Goal: Communication & Community: Answer question/provide support

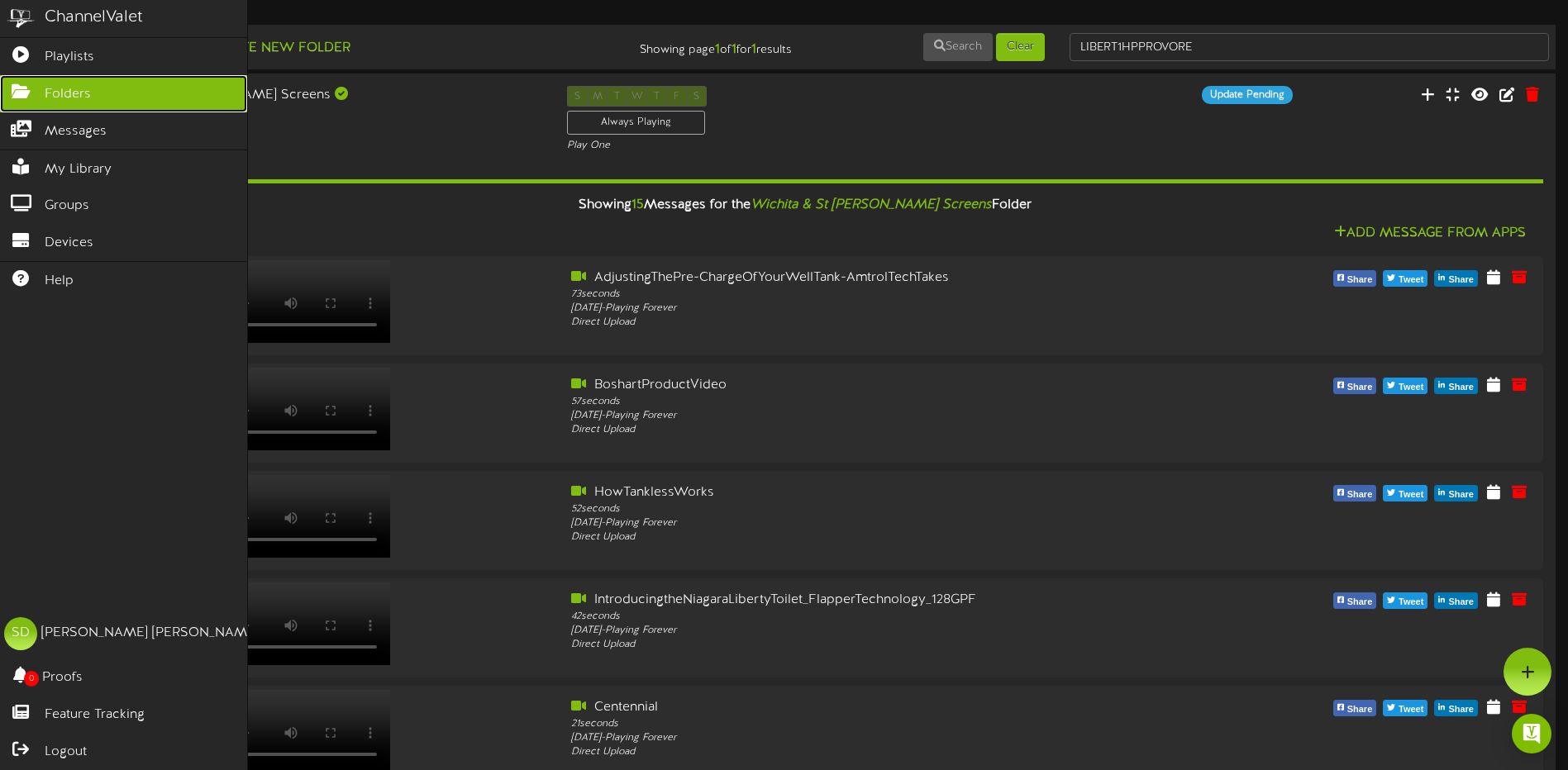
click at [71, 91] on span "Folders" at bounding box center [67, 95] width 46 height 19
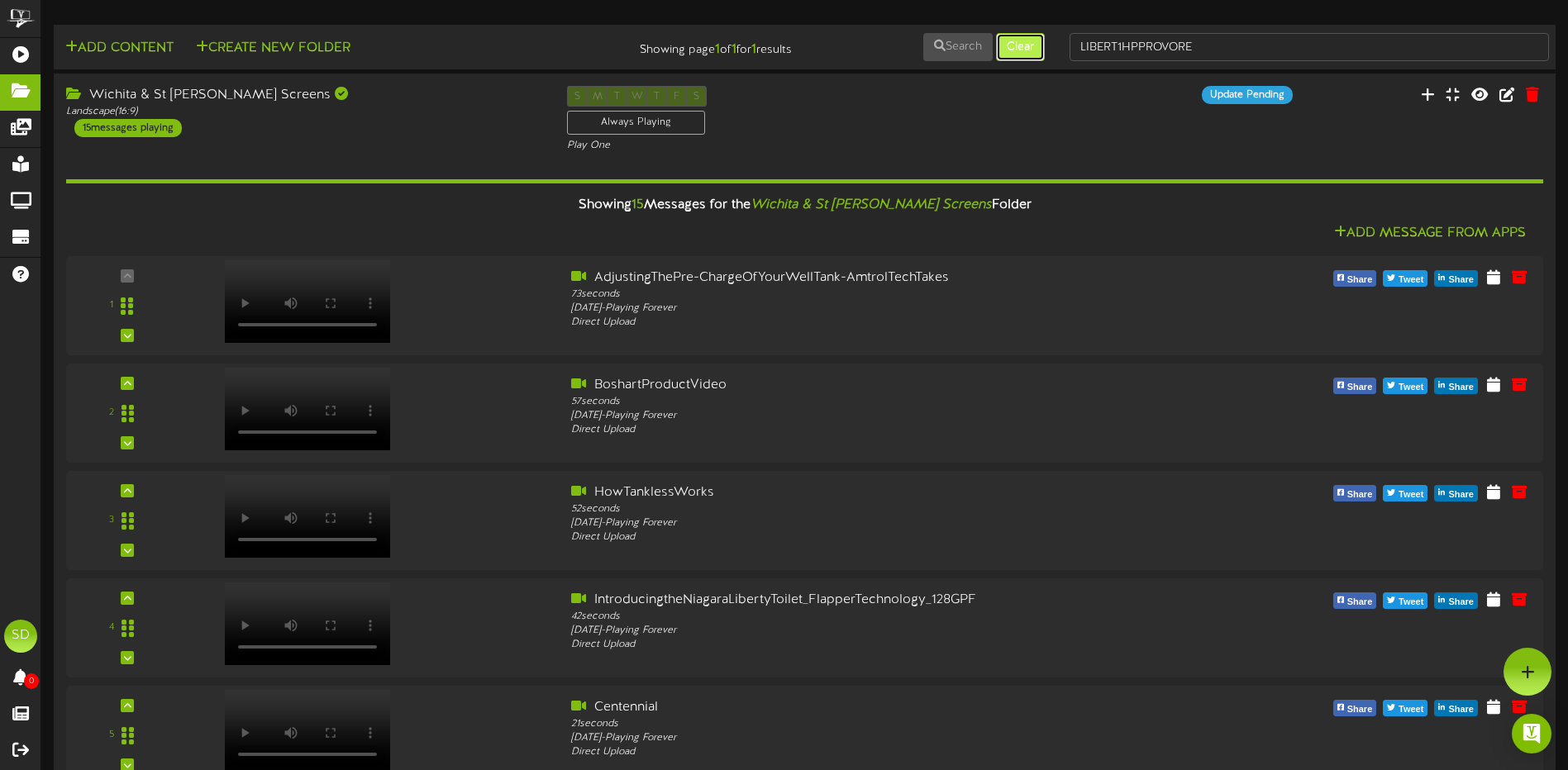
click at [1021, 46] on button "Clear" at bounding box center [1020, 47] width 49 height 28
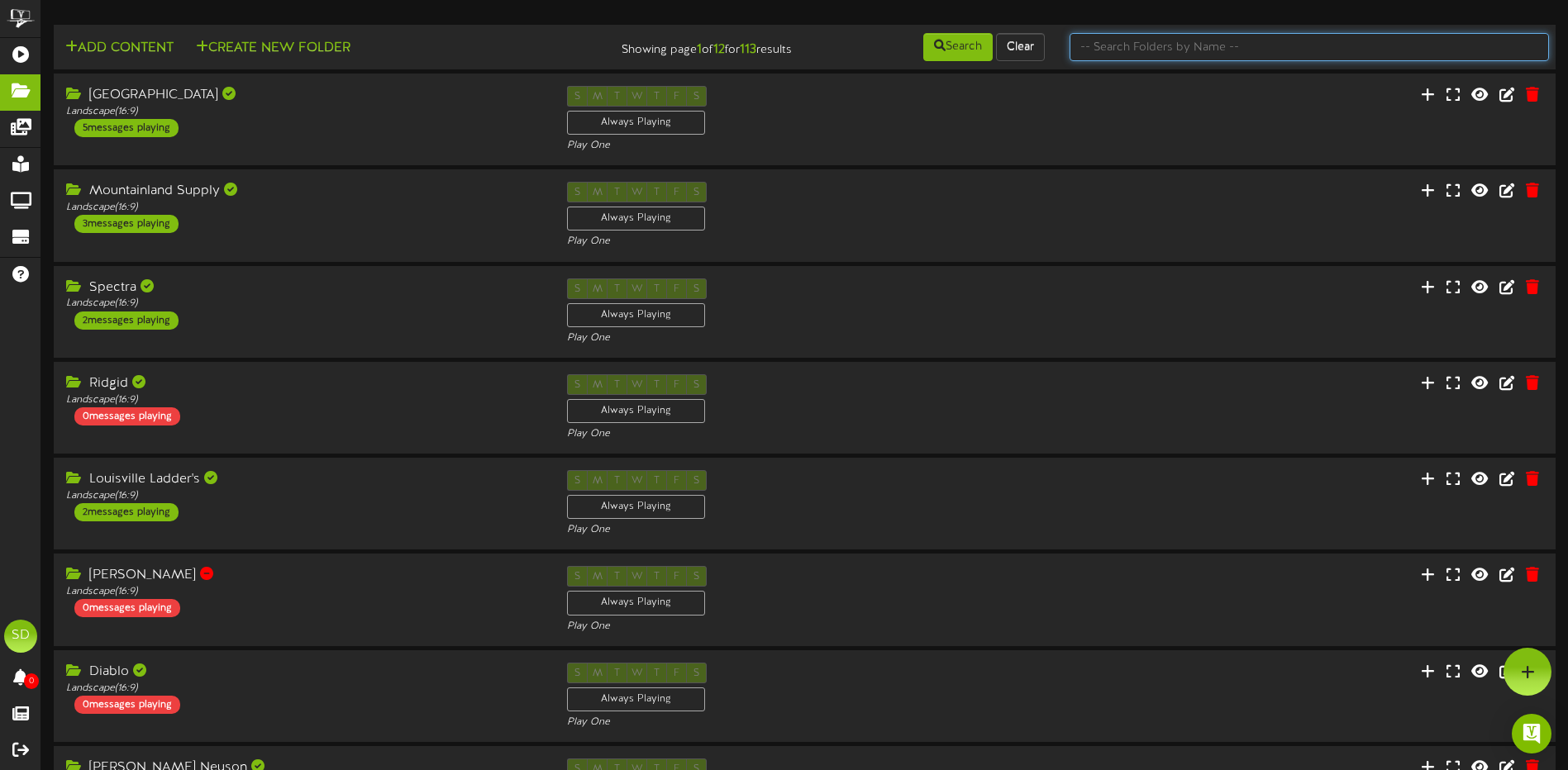
click at [1111, 50] on input "text" at bounding box center [1309, 47] width 479 height 28
type input "Phoenix"
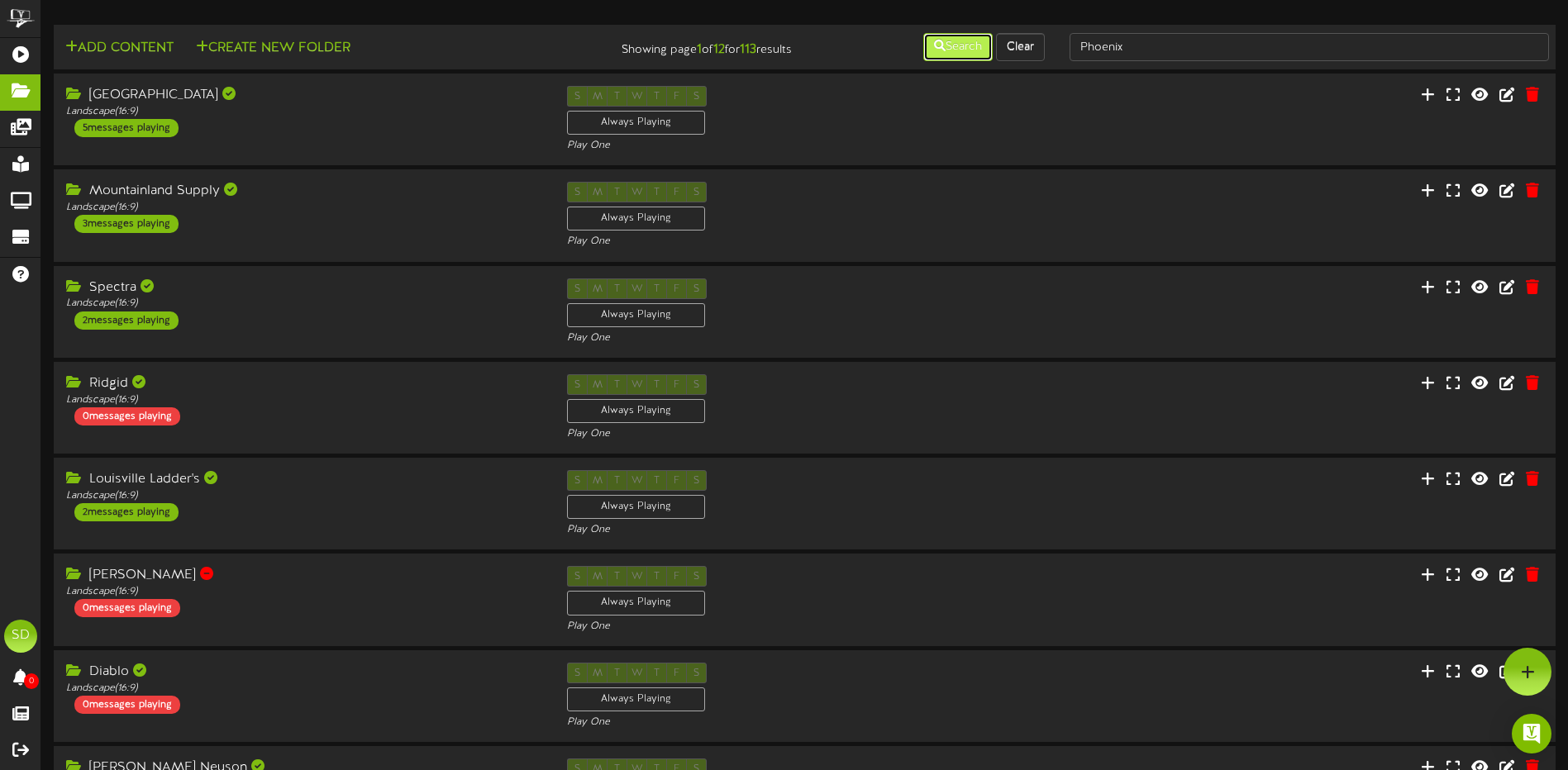
click at [967, 46] on button "Search" at bounding box center [958, 47] width 70 height 28
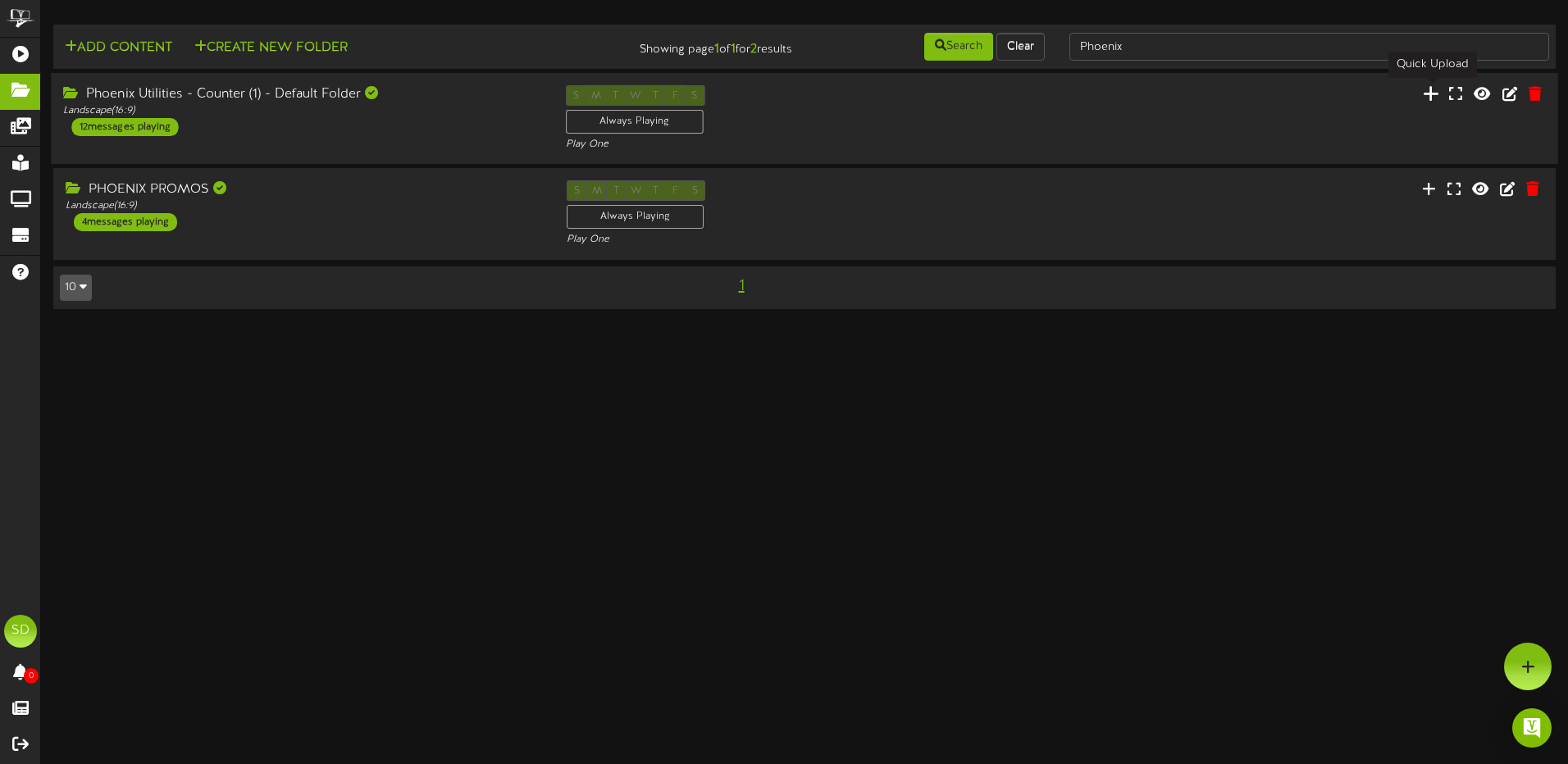
click at [1431, 95] on icon at bounding box center [1431, 93] width 17 height 18
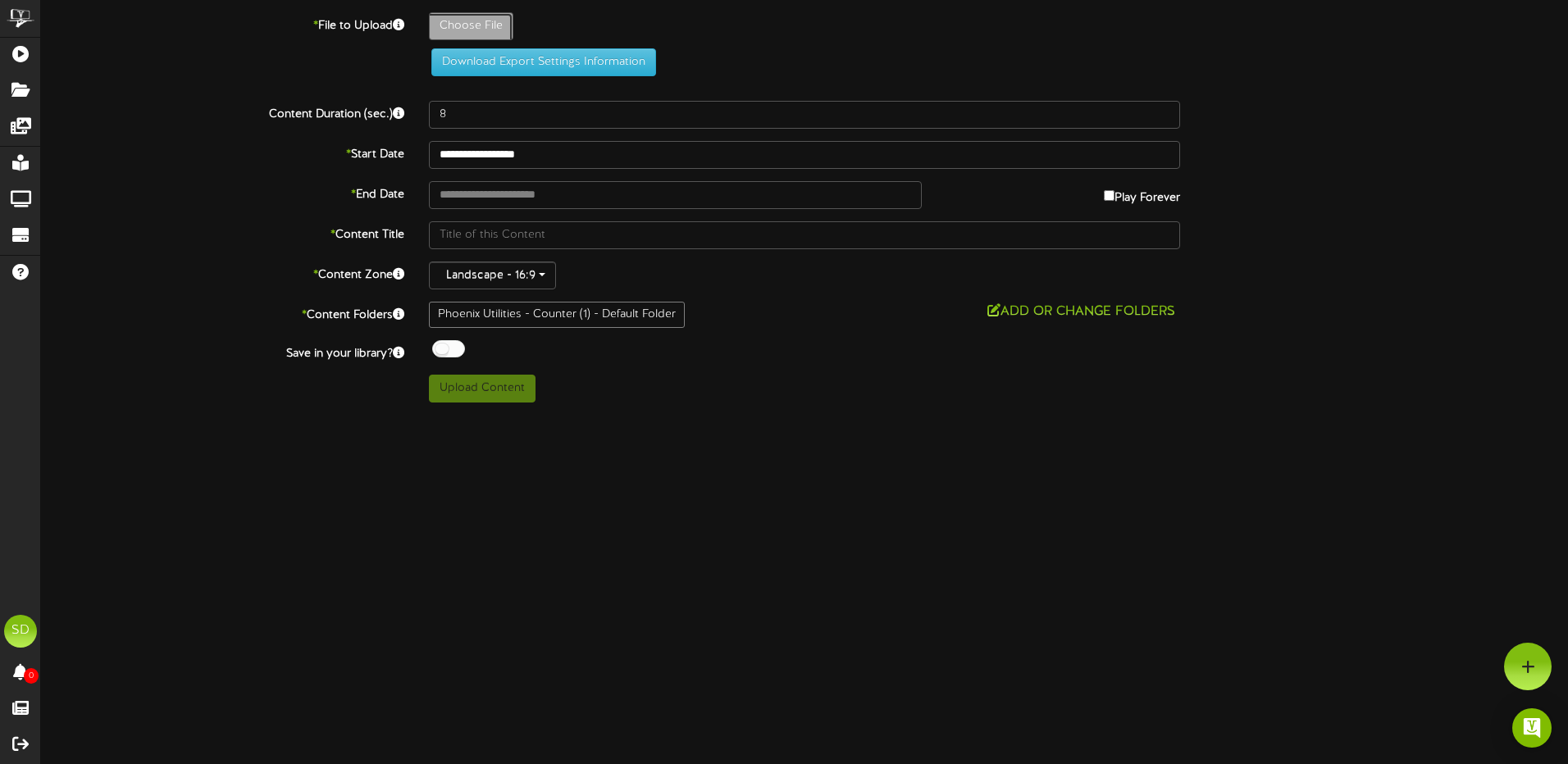
type input "**********"
type input "HuntingDrillRod"
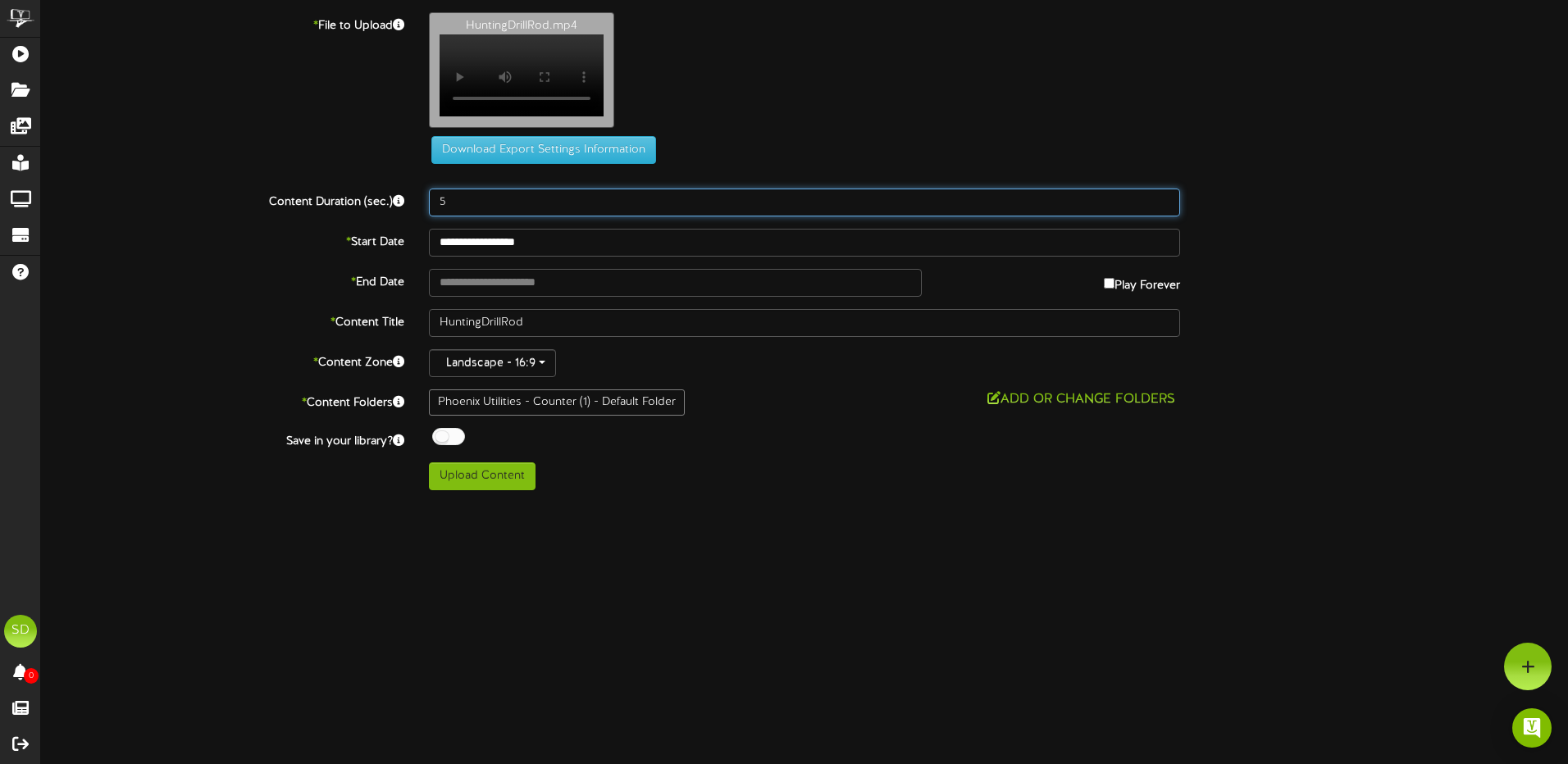
click at [452, 214] on input "5" at bounding box center [804, 202] width 751 height 28
click at [1166, 208] on input "6" at bounding box center [804, 202] width 751 height 28
click at [1166, 208] on input "7" at bounding box center [804, 202] width 751 height 28
type input "8"
click at [1166, 208] on input "8" at bounding box center [804, 202] width 751 height 28
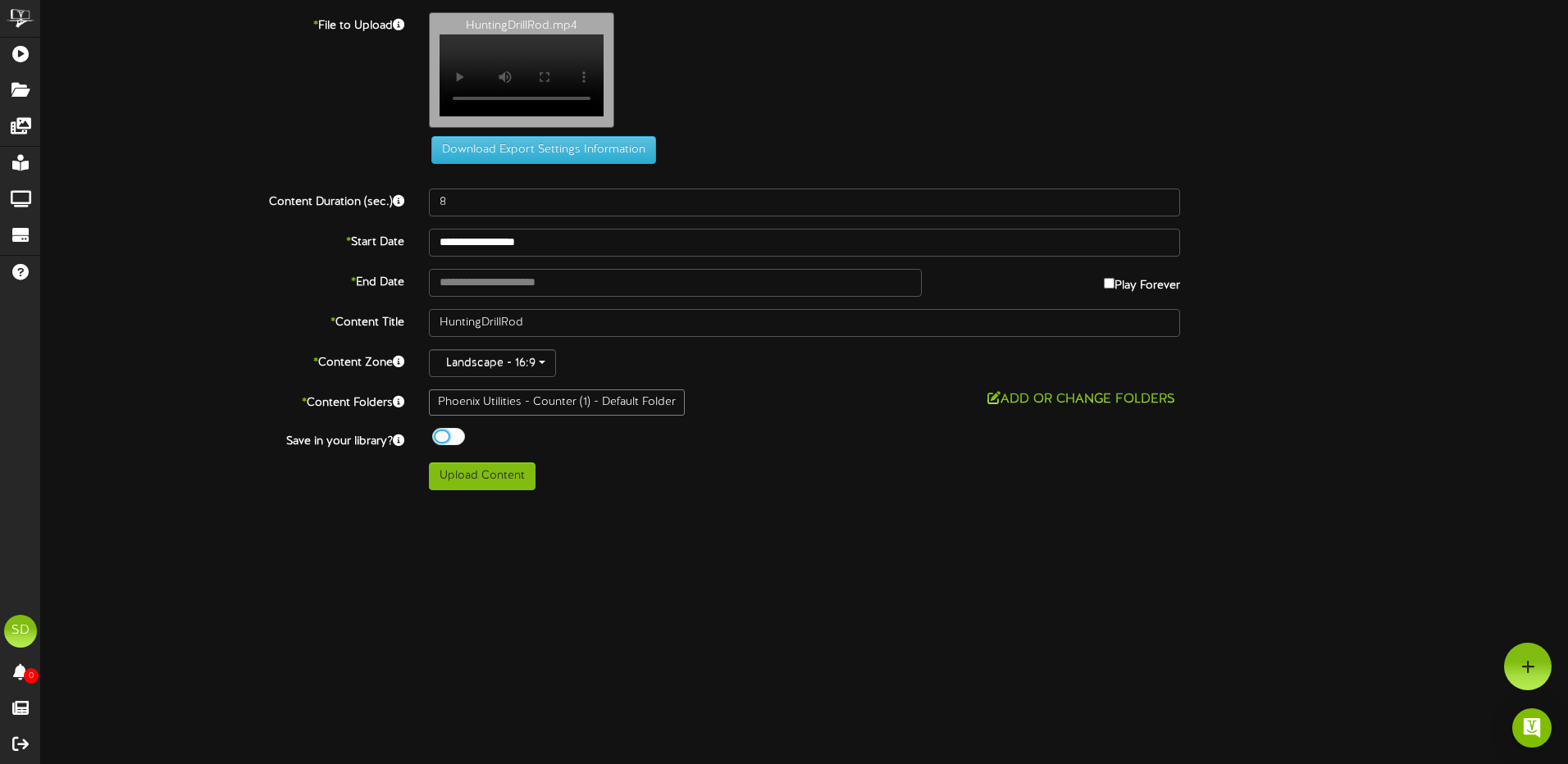
click at [454, 445] on div at bounding box center [448, 437] width 33 height 17
click at [513, 490] on button "Upload Content" at bounding box center [482, 477] width 106 height 28
type input "**********"
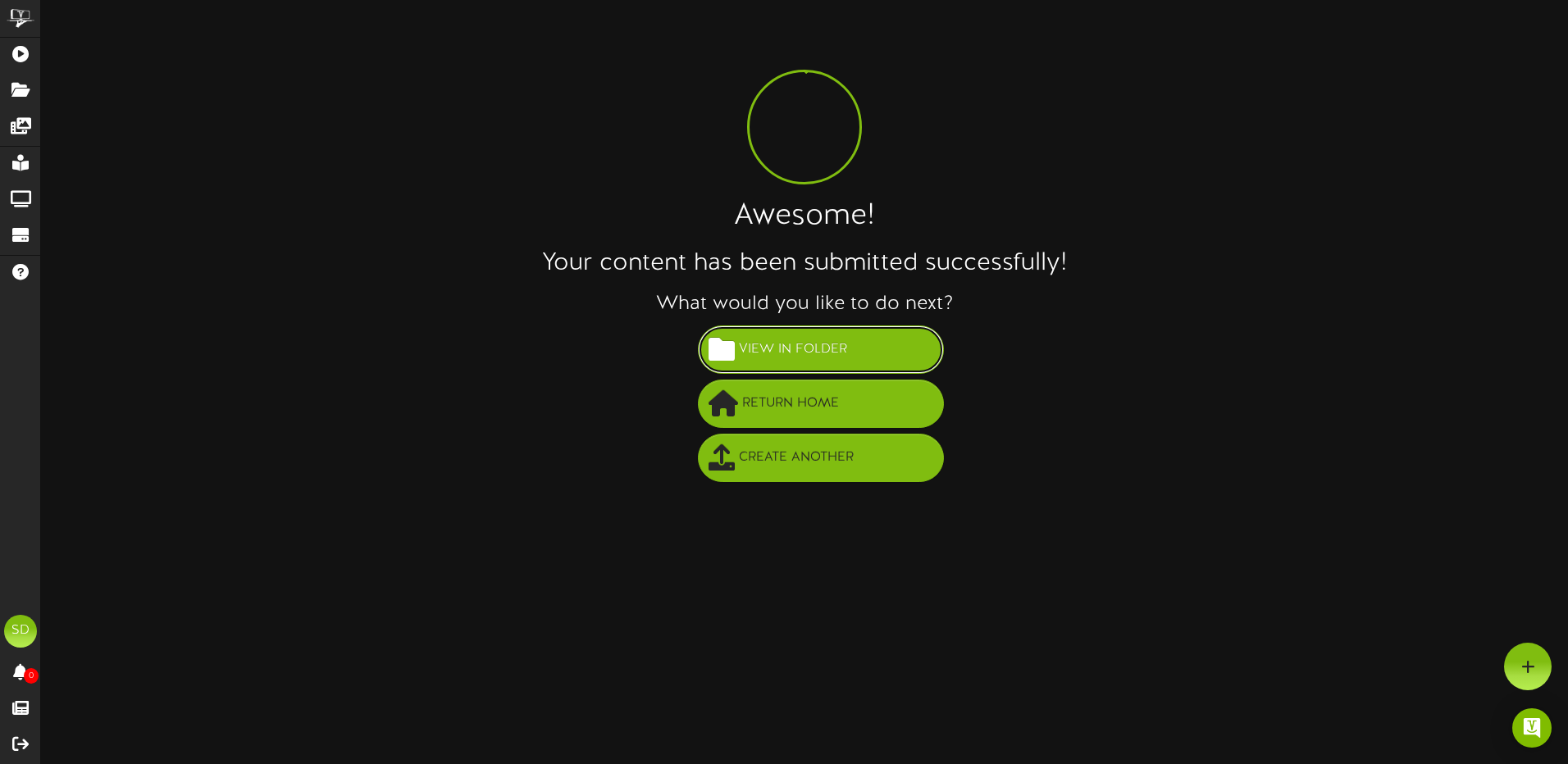
click at [801, 342] on span "View in Folder" at bounding box center [793, 349] width 117 height 27
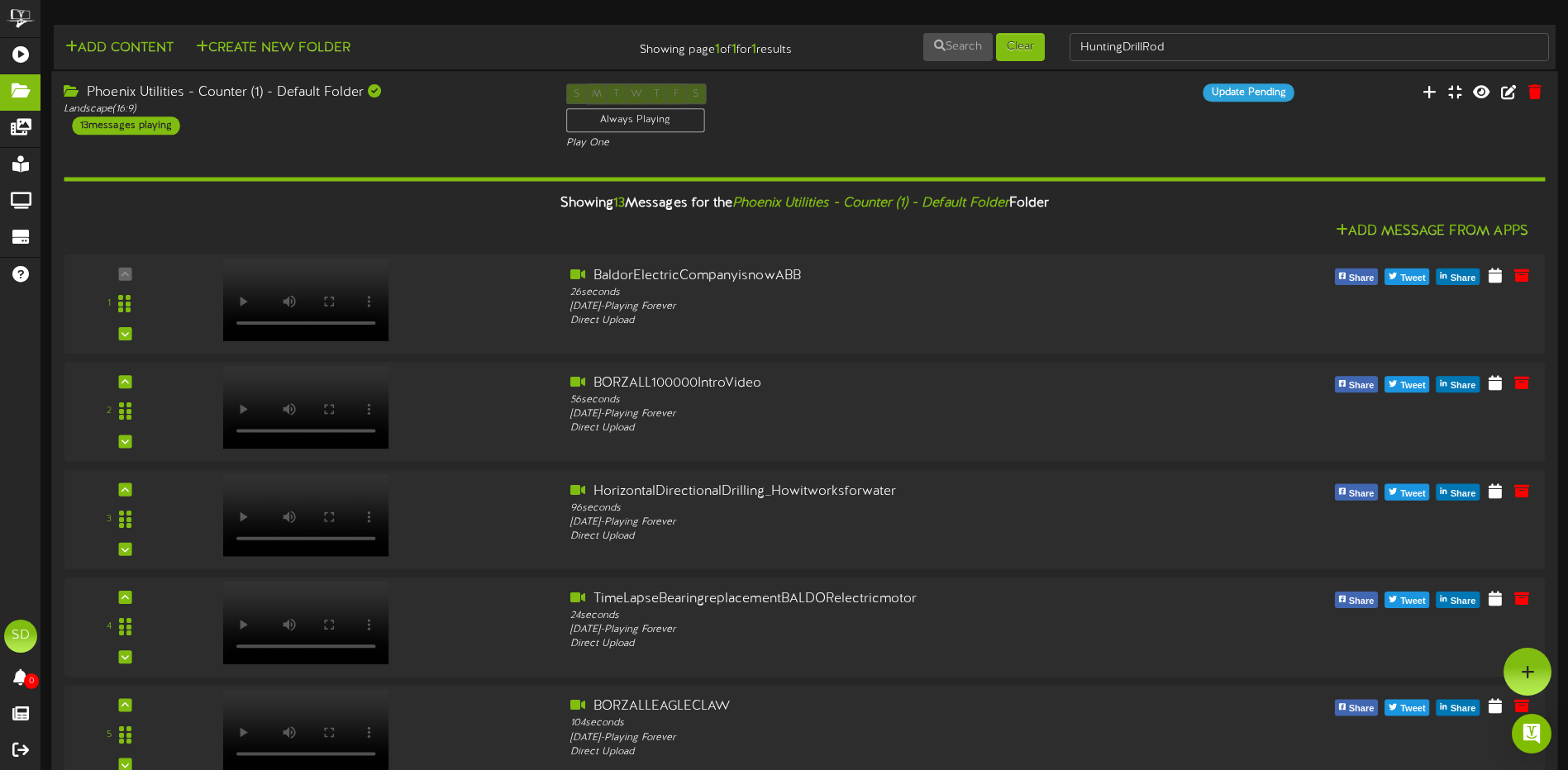
click at [925, 131] on div "S M T W T F S Always Playing Play One" at bounding box center [805, 118] width 502 height 68
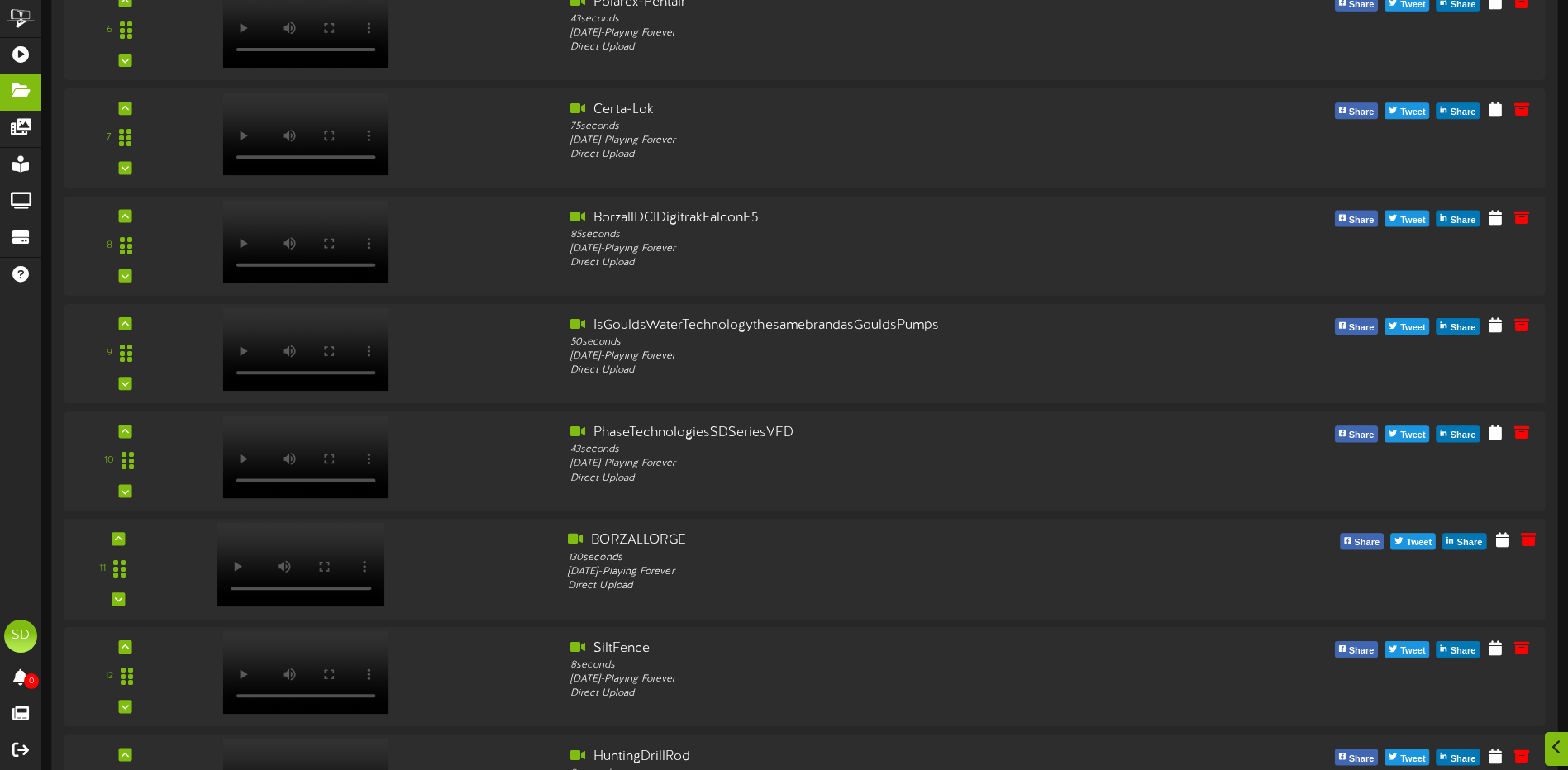
scroll to position [900, 0]
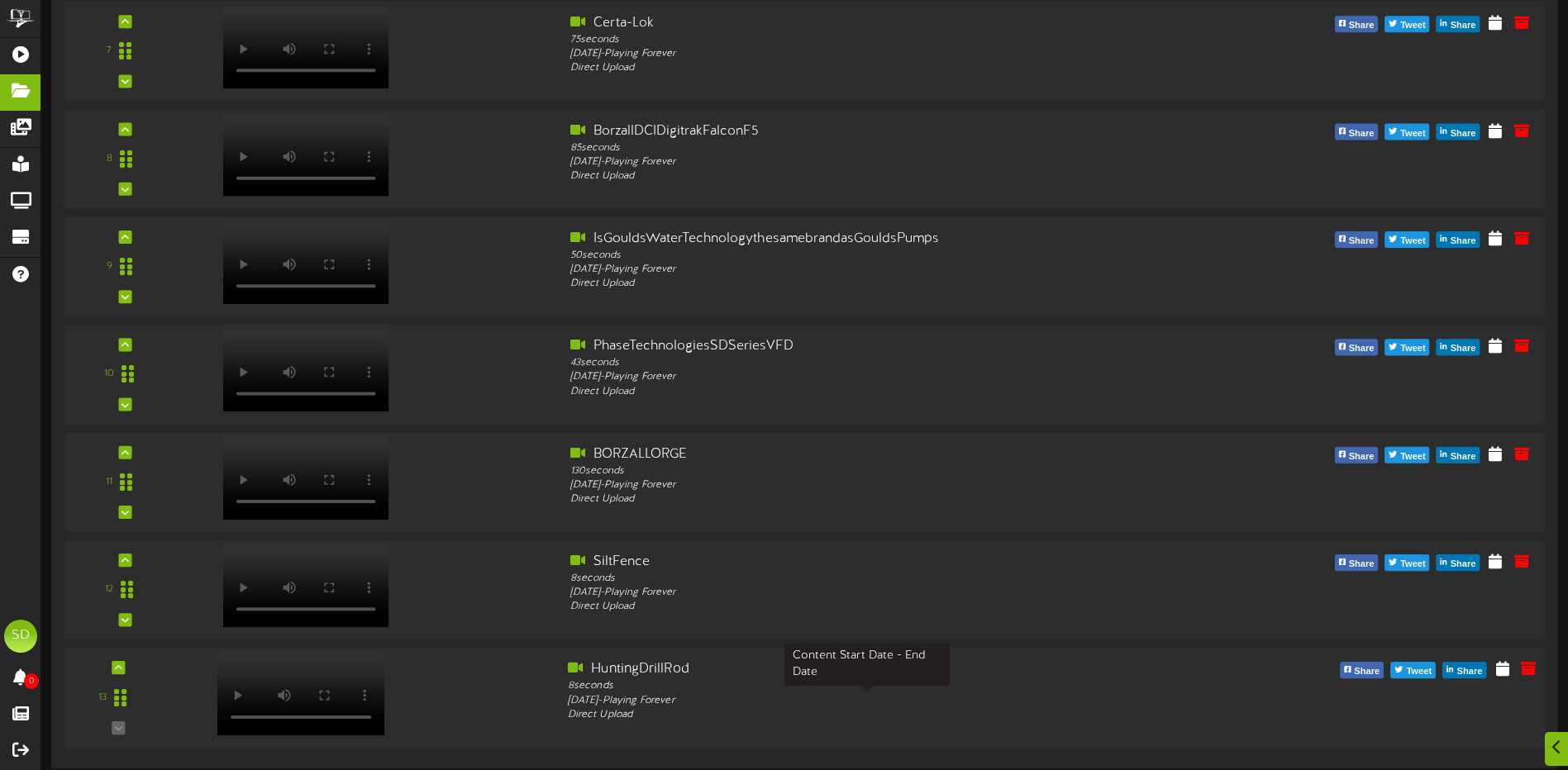
click at [601, 702] on div "Tuesday, 9/30/2025 - Playing Forever" at bounding box center [867, 701] width 599 height 14
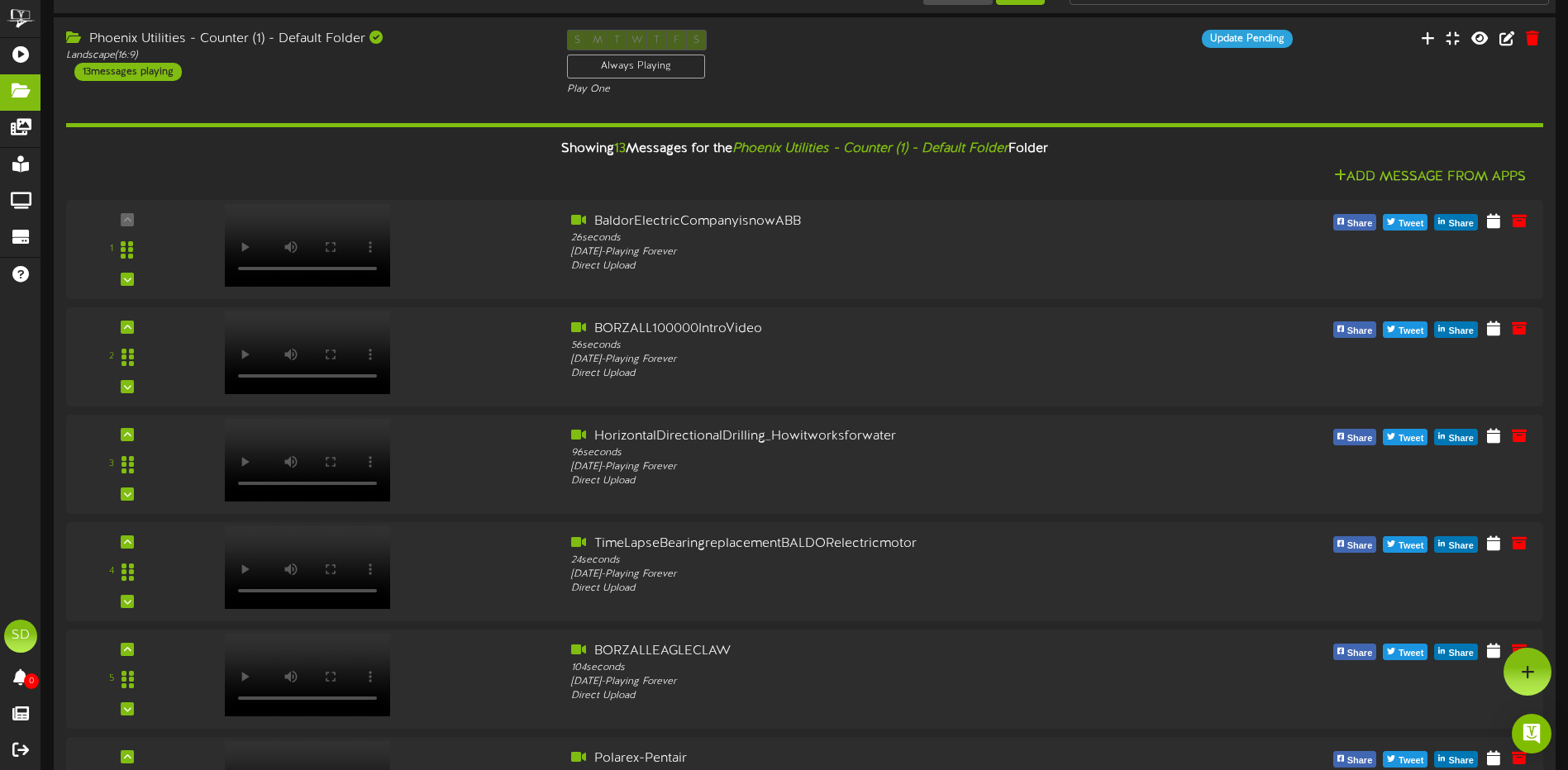
scroll to position [0, 0]
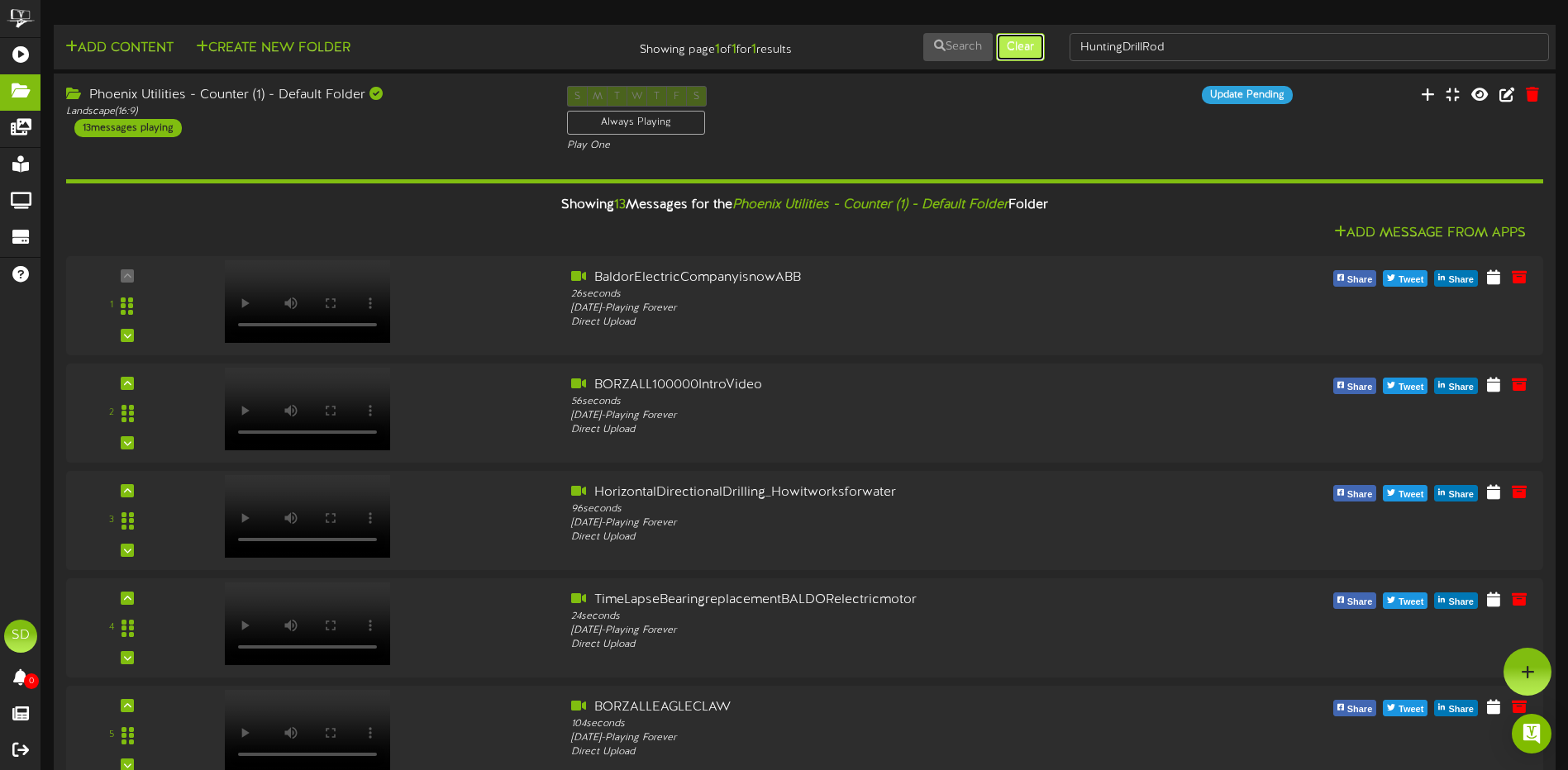
click at [1028, 52] on button "Clear" at bounding box center [1020, 47] width 49 height 28
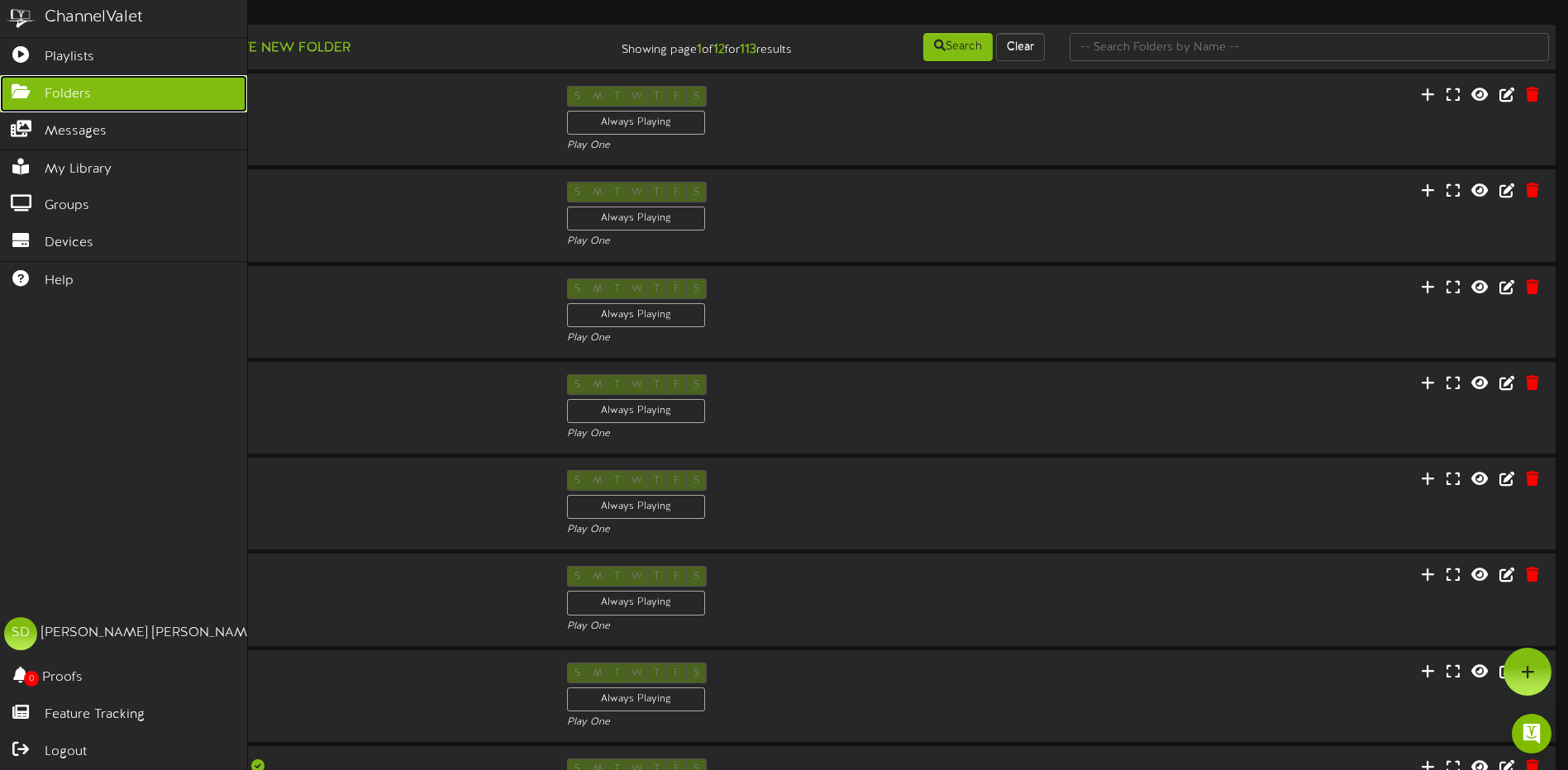
click at [99, 91] on link "Folders" at bounding box center [123, 94] width 247 height 38
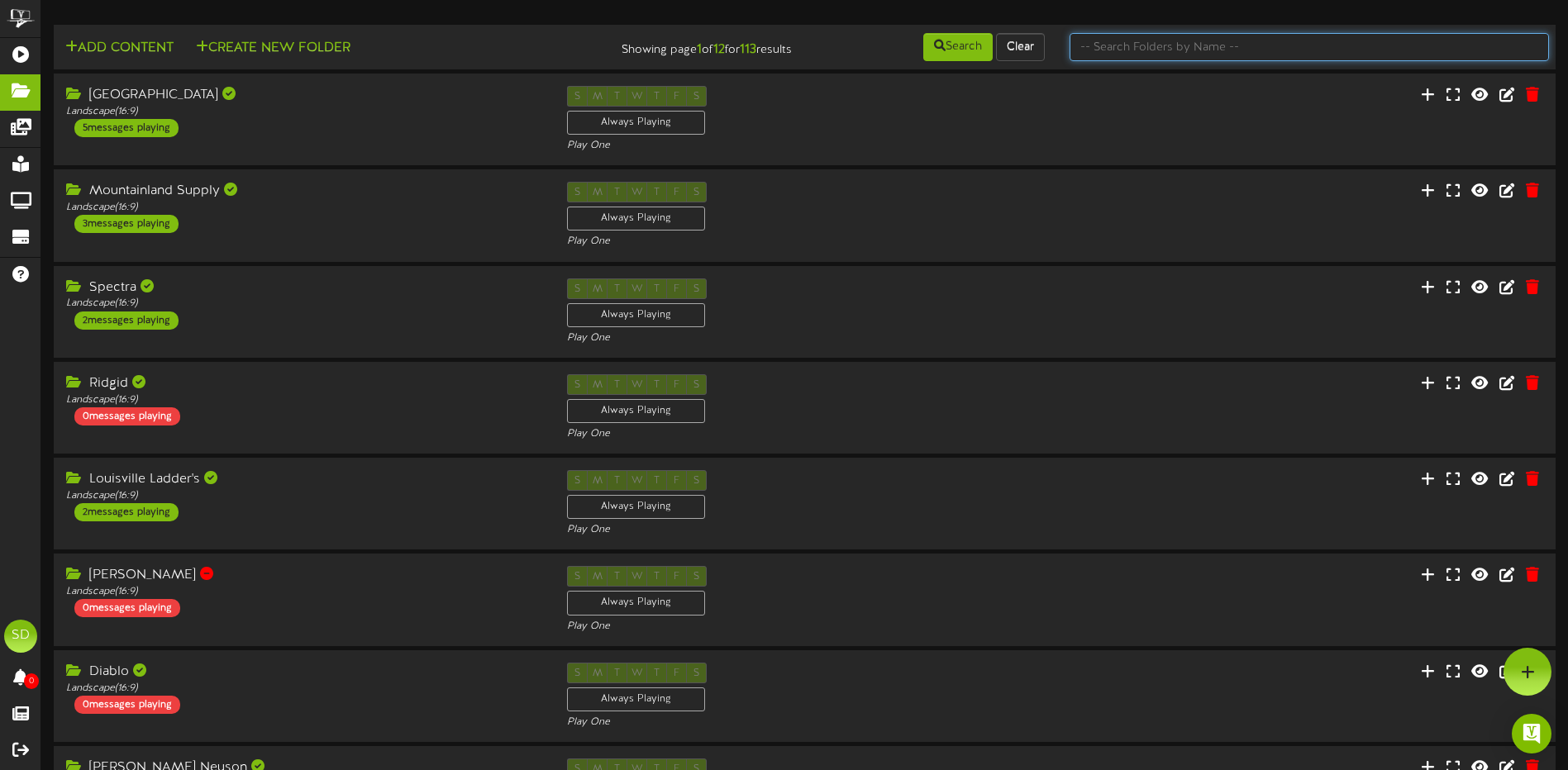
click at [1137, 43] on input "text" at bounding box center [1309, 47] width 479 height 28
type input "Phoenix"
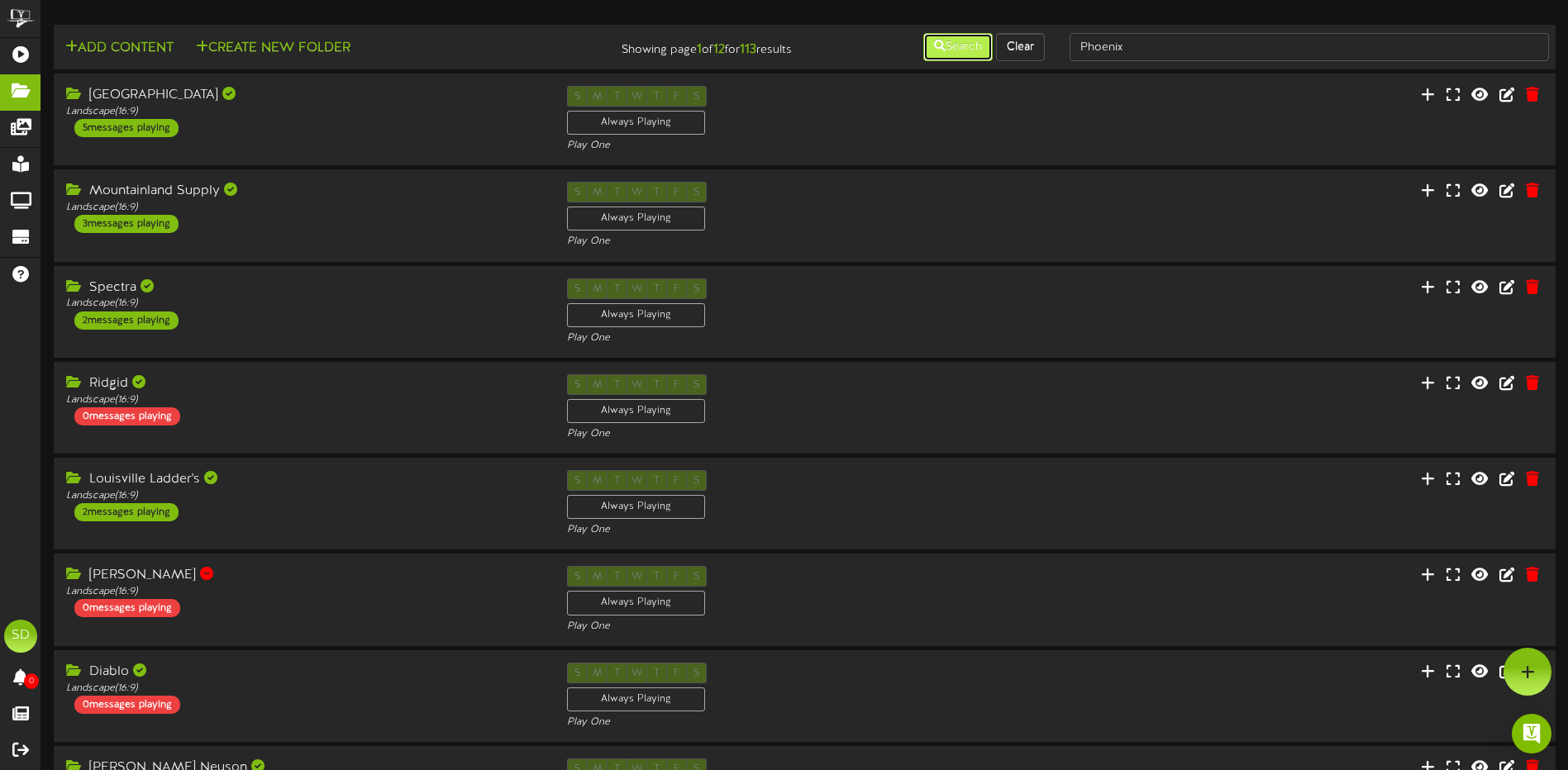
click at [956, 54] on button "Search" at bounding box center [958, 47] width 70 height 28
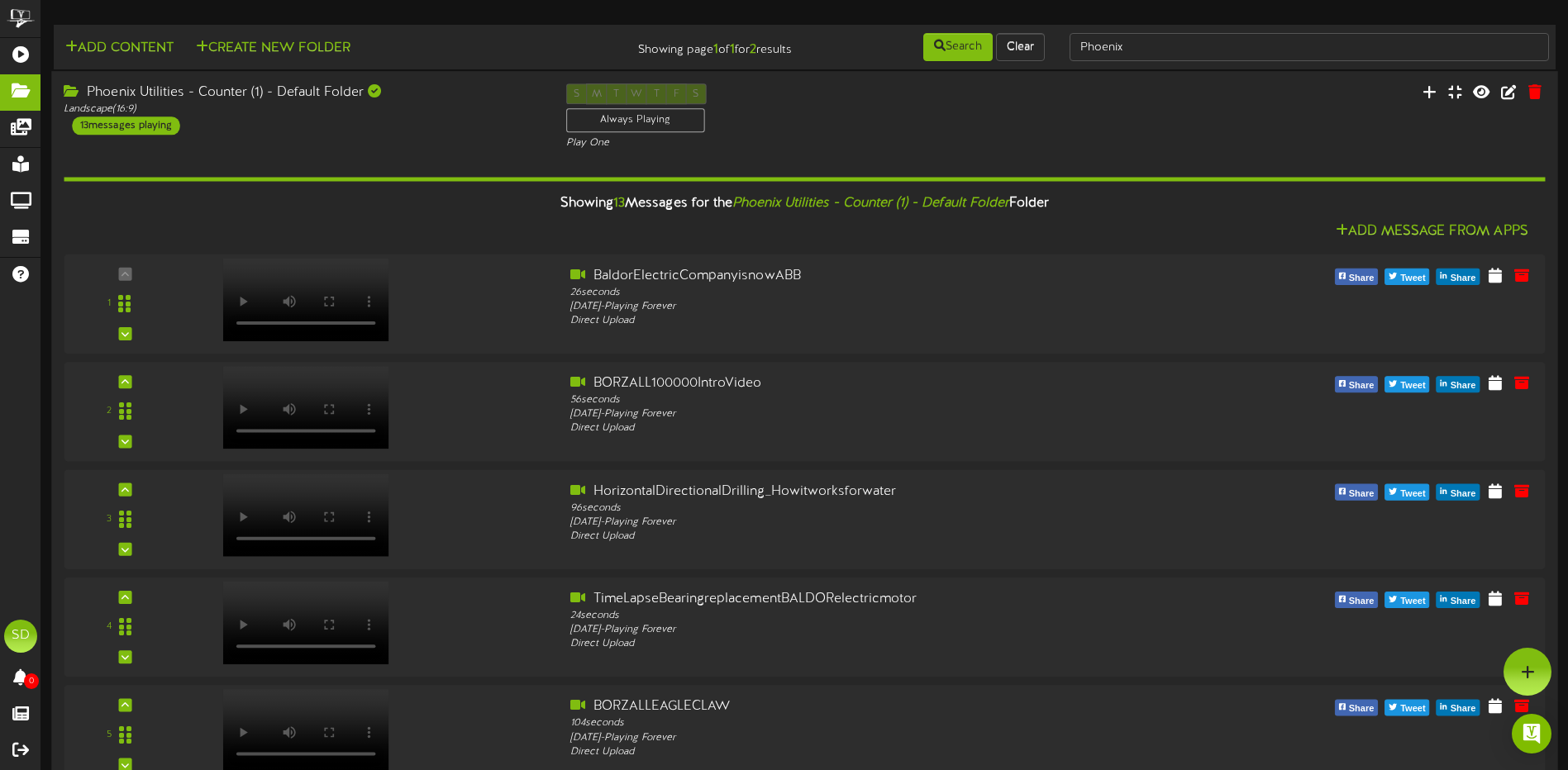
click at [249, 117] on div "Phoenix Utilities - Counter (1) - Default Folder Landscape ( 16:9 ) 13 messages…" at bounding box center [303, 109] width 502 height 52
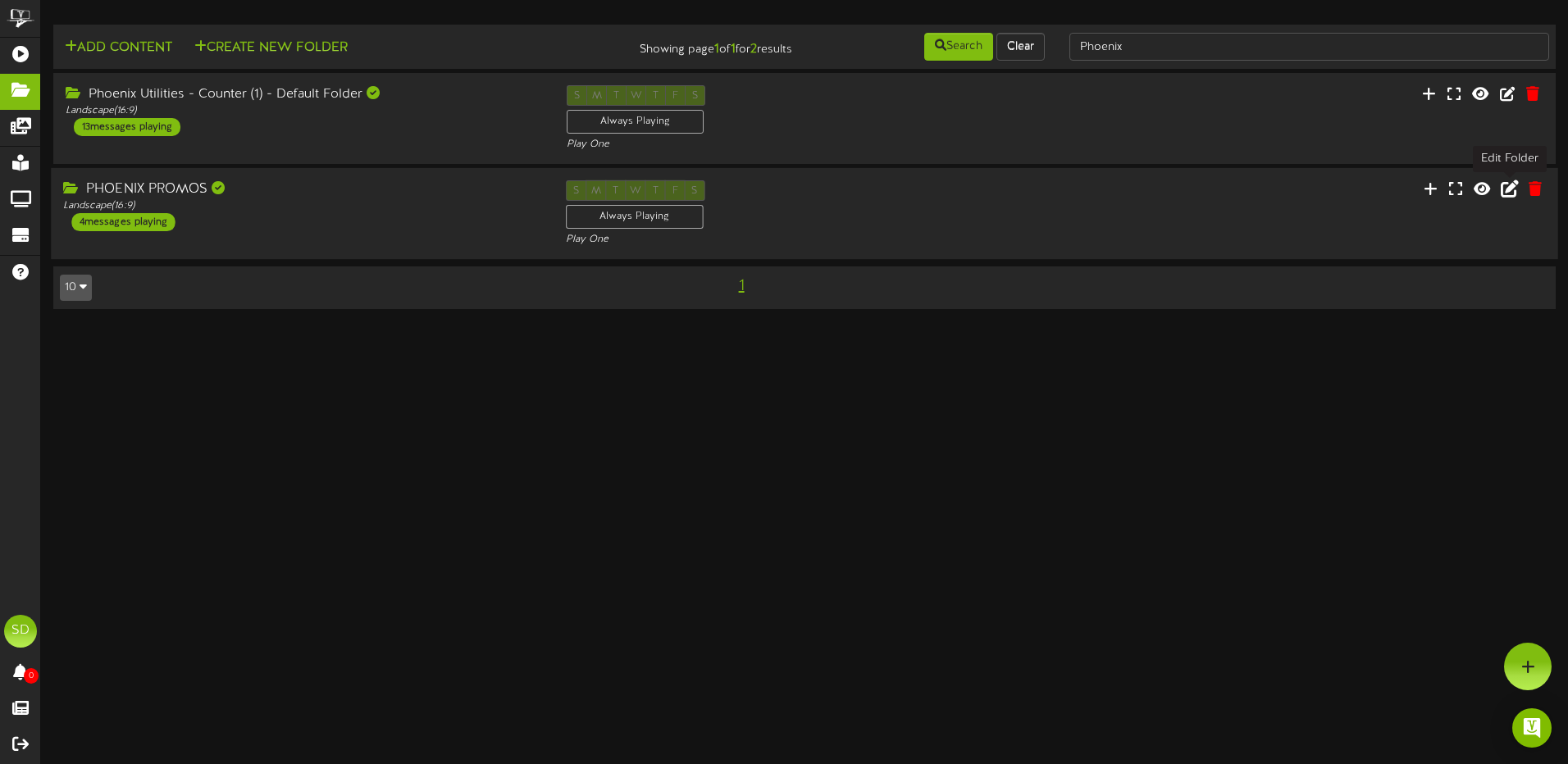
click at [1509, 192] on icon at bounding box center [1509, 188] width 18 height 18
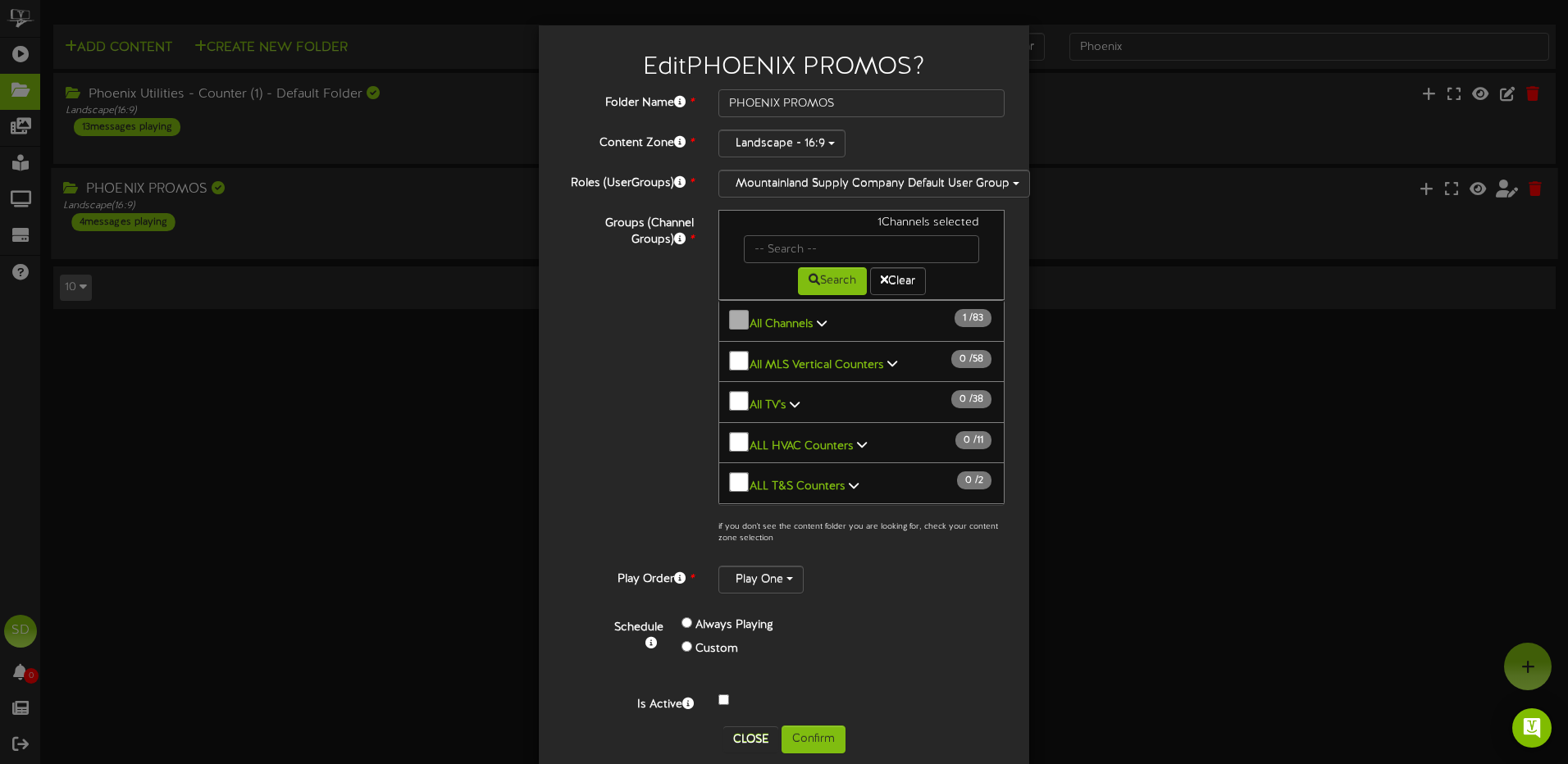
click at [1248, 507] on div "Edit PHOENIX PROMOS ? Folder Name * PHOENIX PROMOS Content Zone * Landscape - 1…" at bounding box center [784, 382] width 1568 height 764
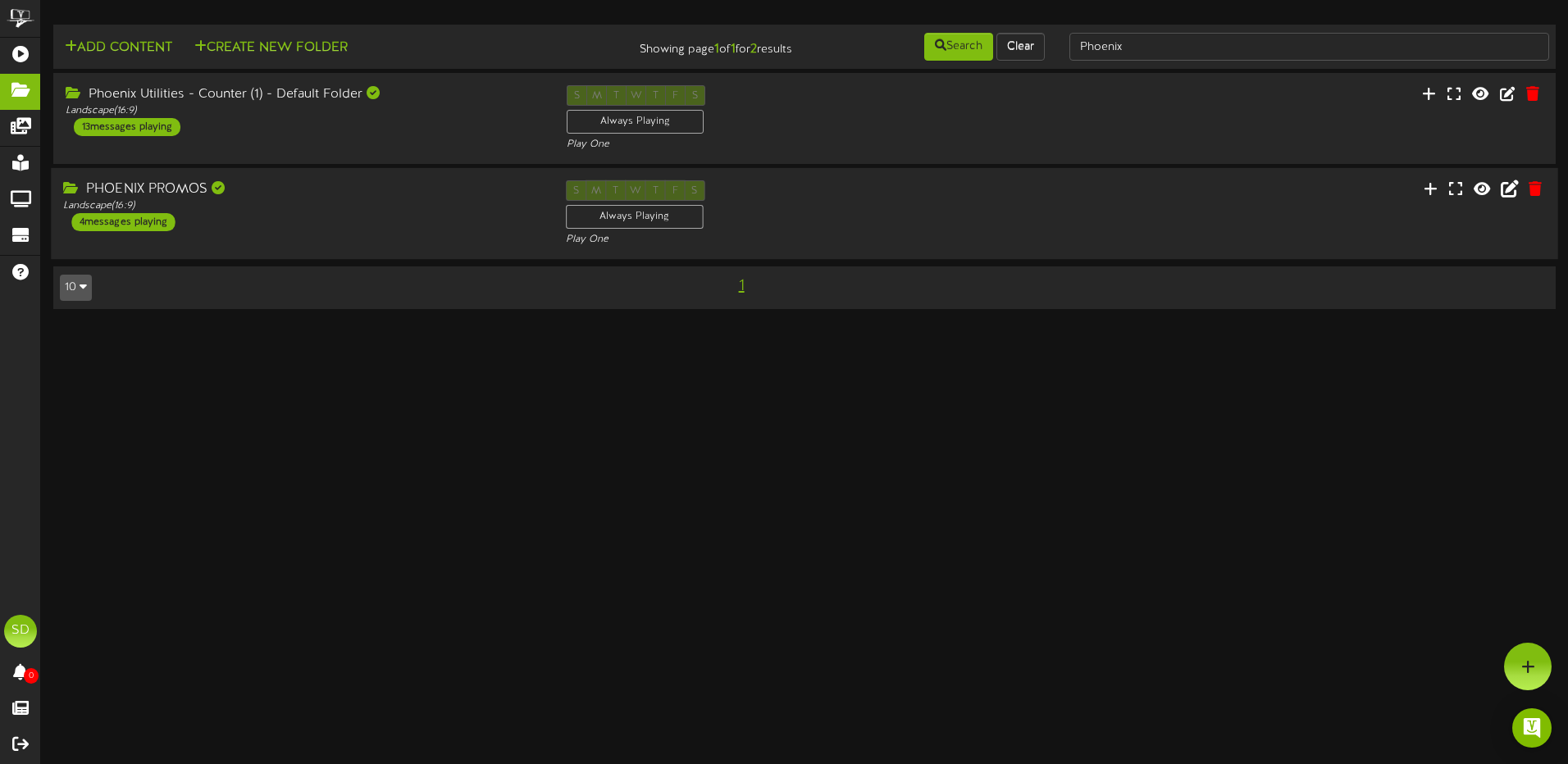
click at [174, 198] on div "PHOENIX PROMOS" at bounding box center [302, 189] width 478 height 19
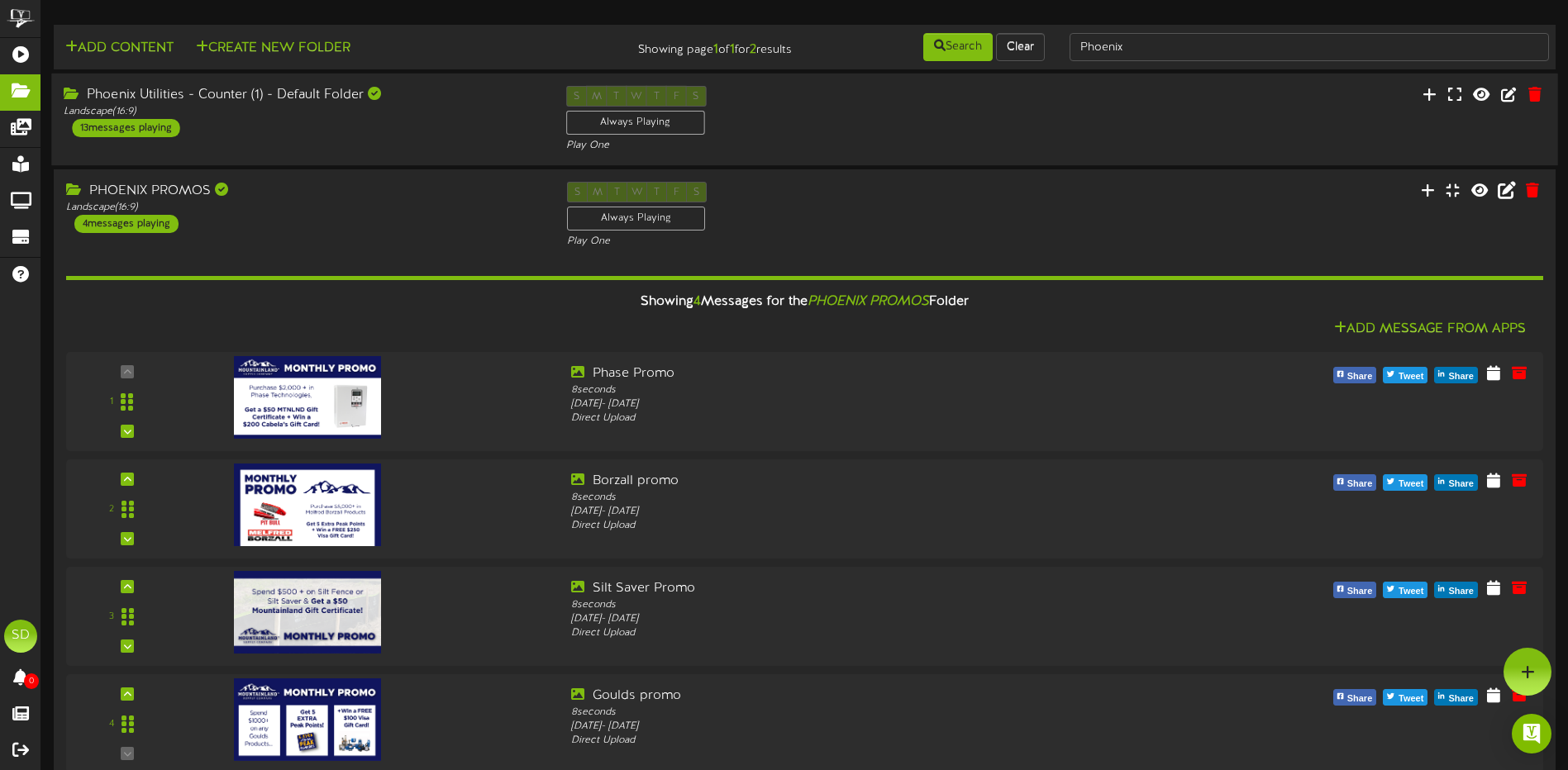
click at [961, 138] on div "S M T W T F S Always Playing Play One" at bounding box center [805, 119] width 502 height 68
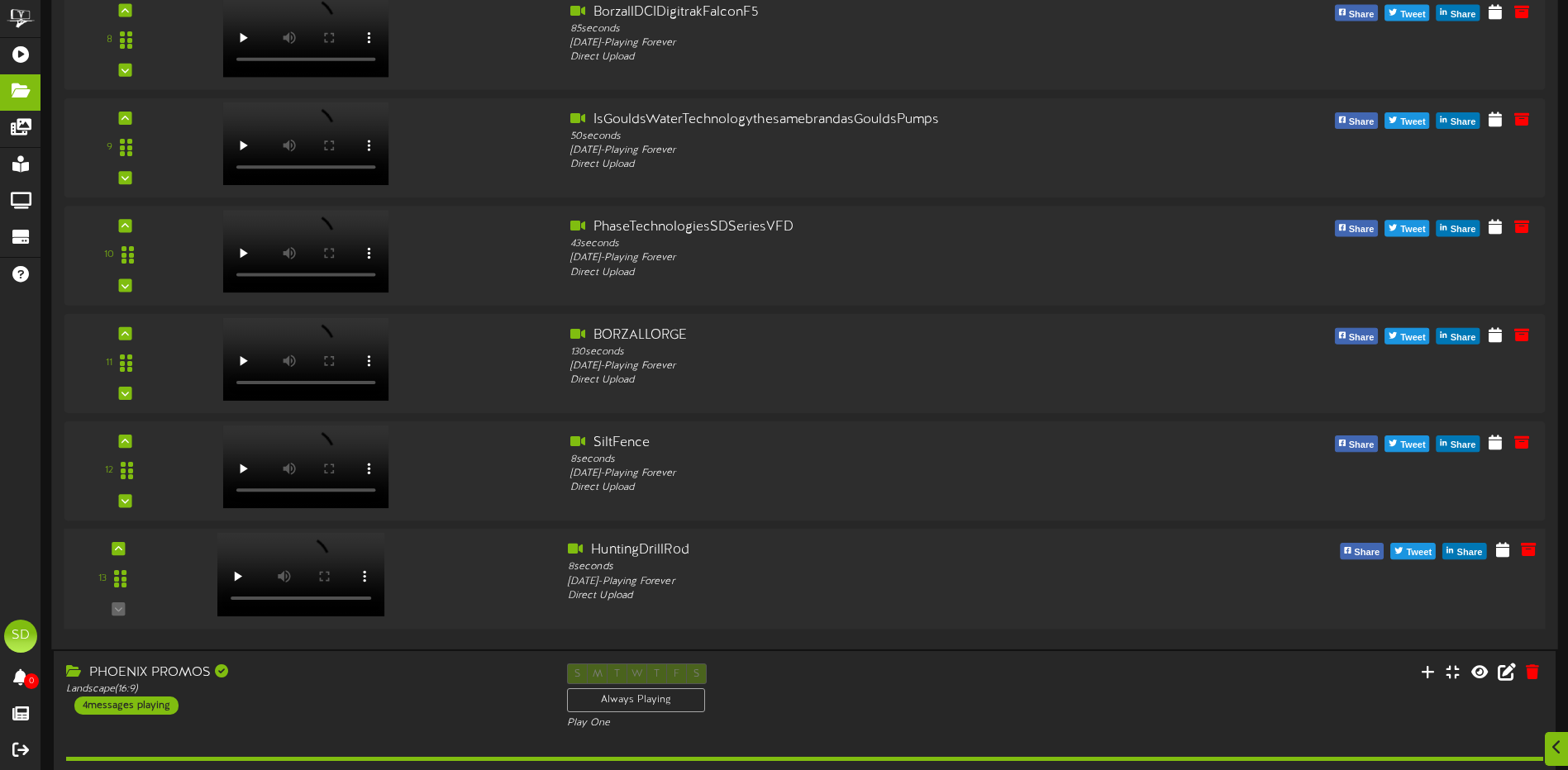
scroll to position [1157, 0]
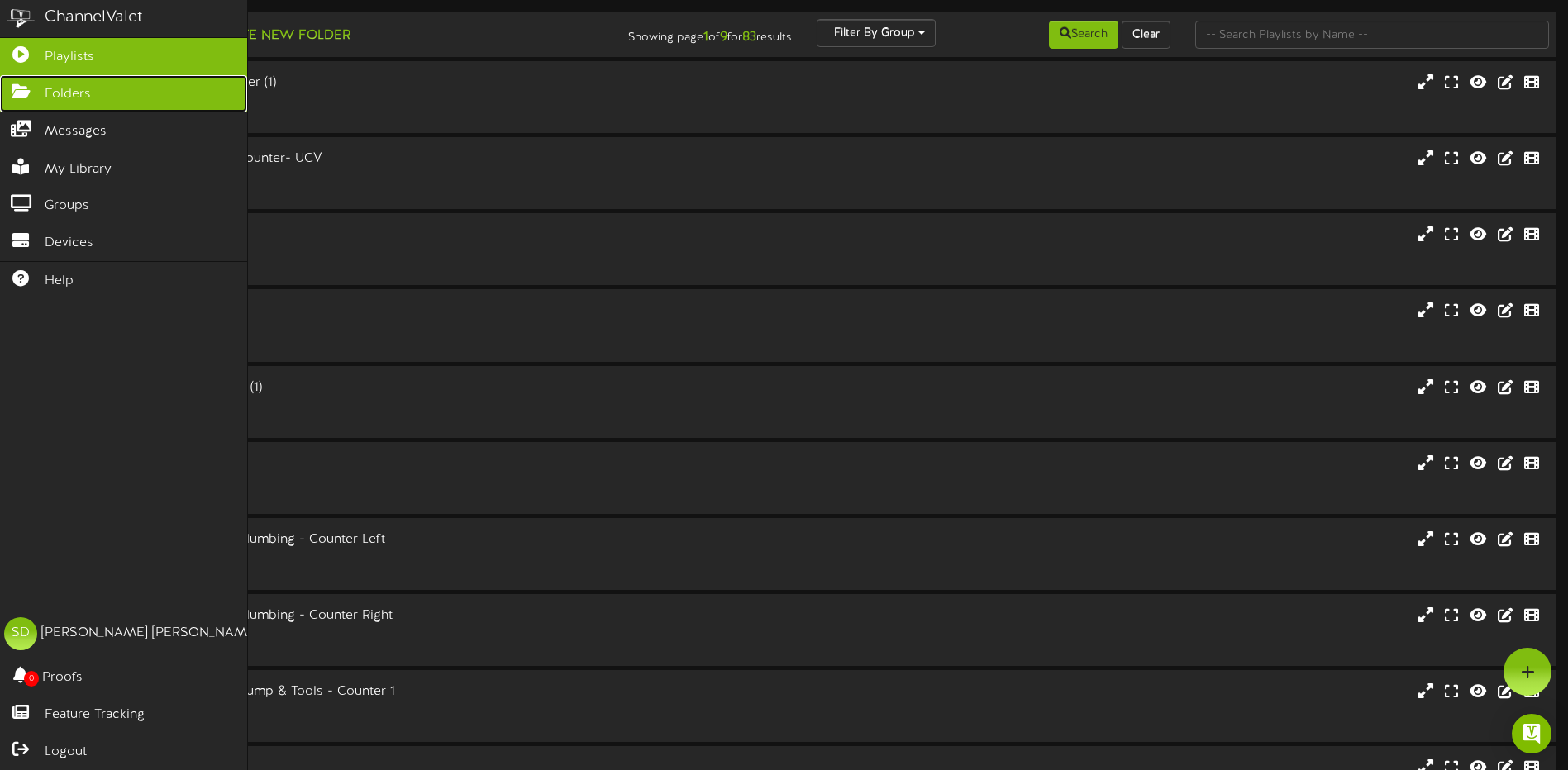
click at [73, 94] on span "Folders" at bounding box center [67, 95] width 46 height 19
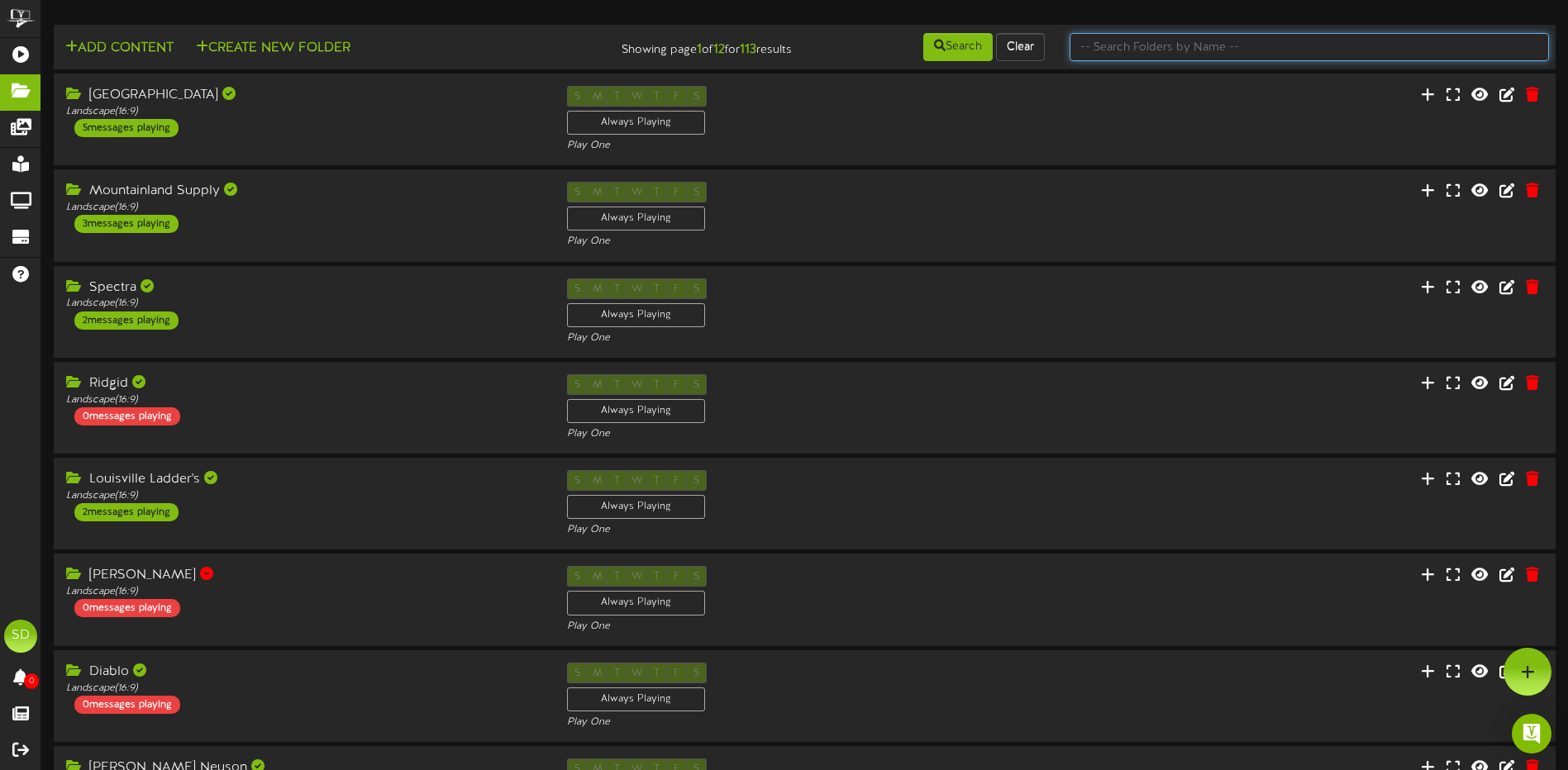
click at [1119, 44] on input "text" at bounding box center [1309, 47] width 479 height 28
type input "Phoenix"
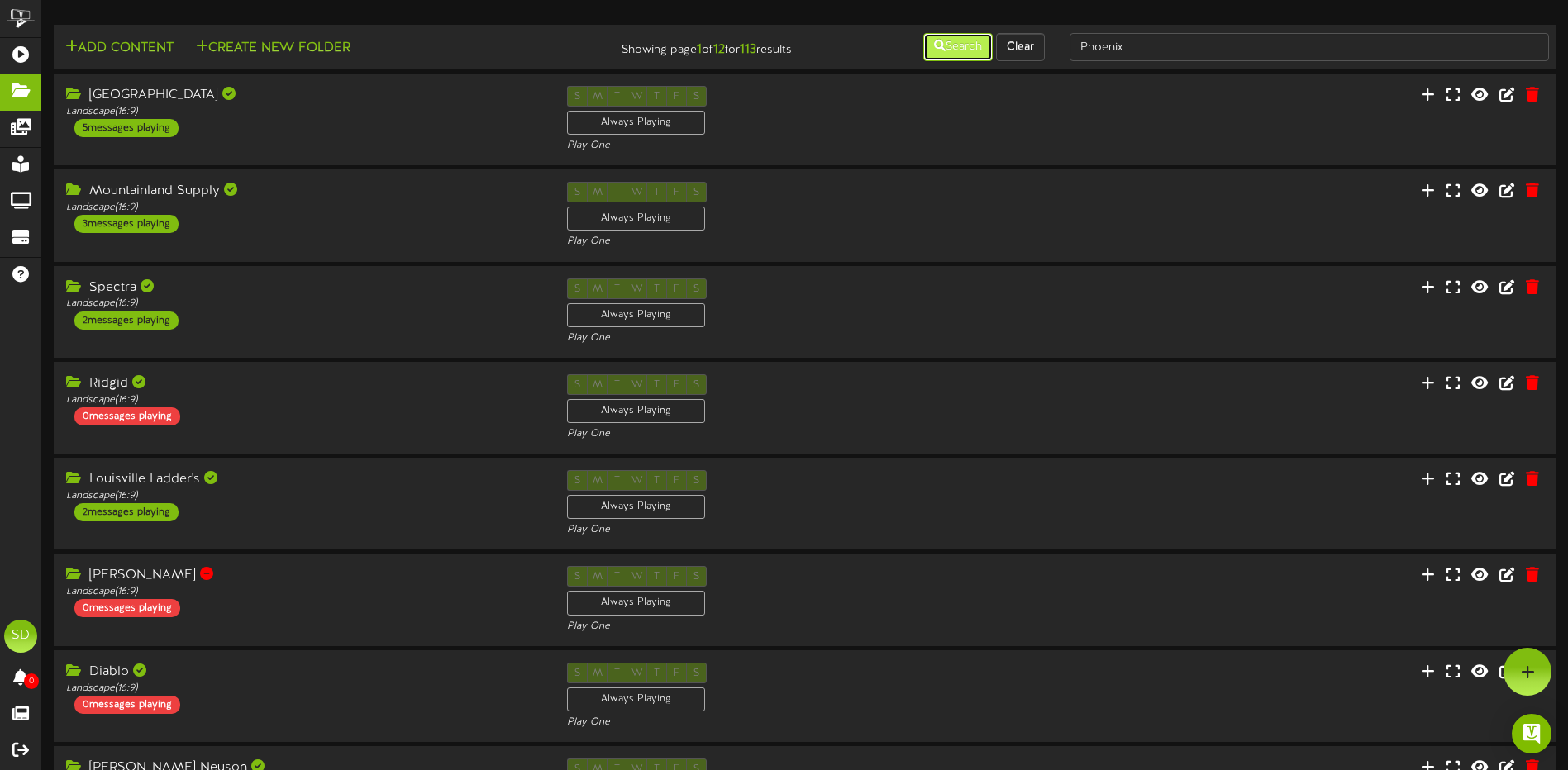
click at [962, 51] on button "Search" at bounding box center [958, 47] width 70 height 28
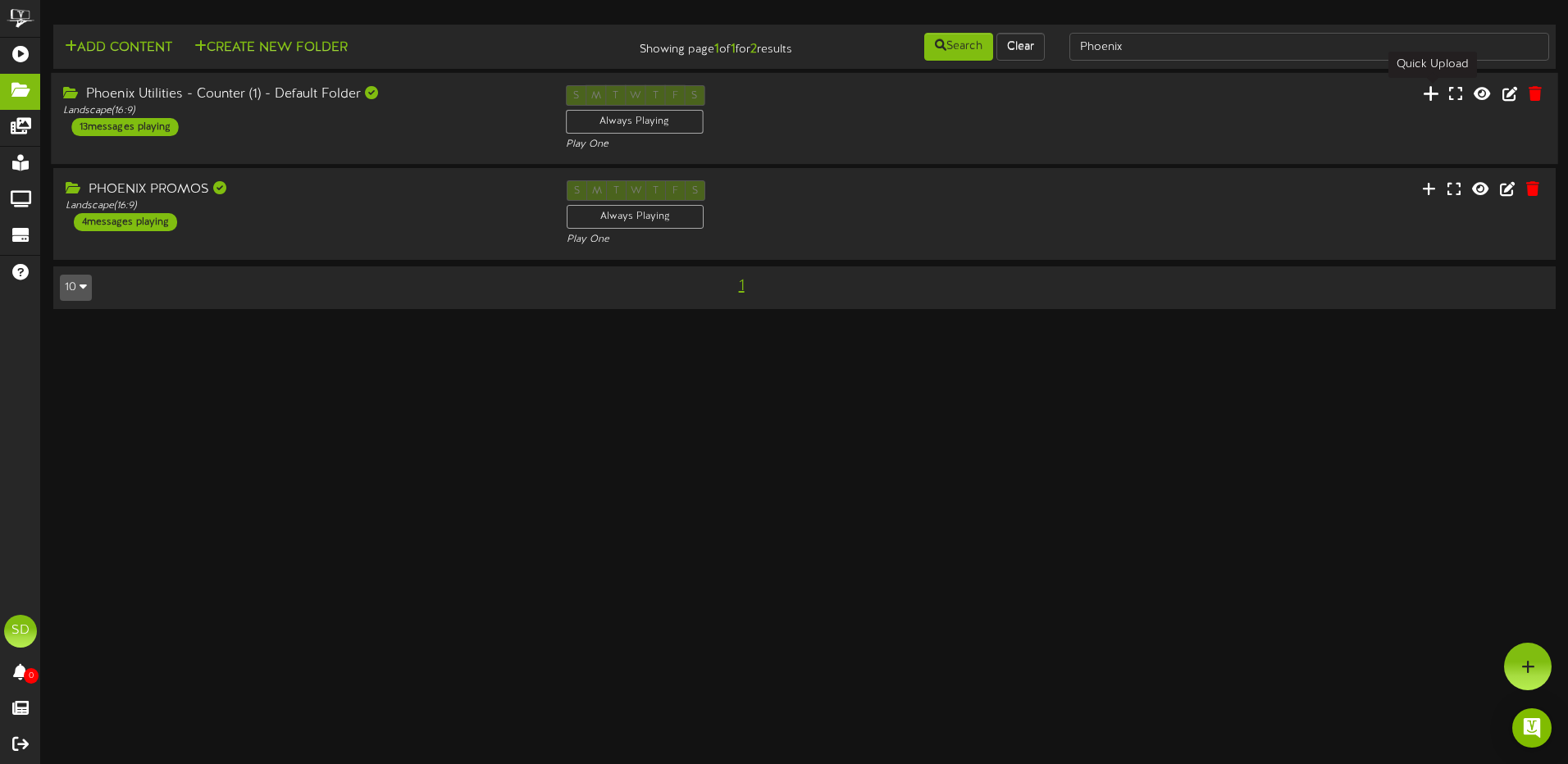
click at [1430, 99] on icon at bounding box center [1431, 93] width 17 height 18
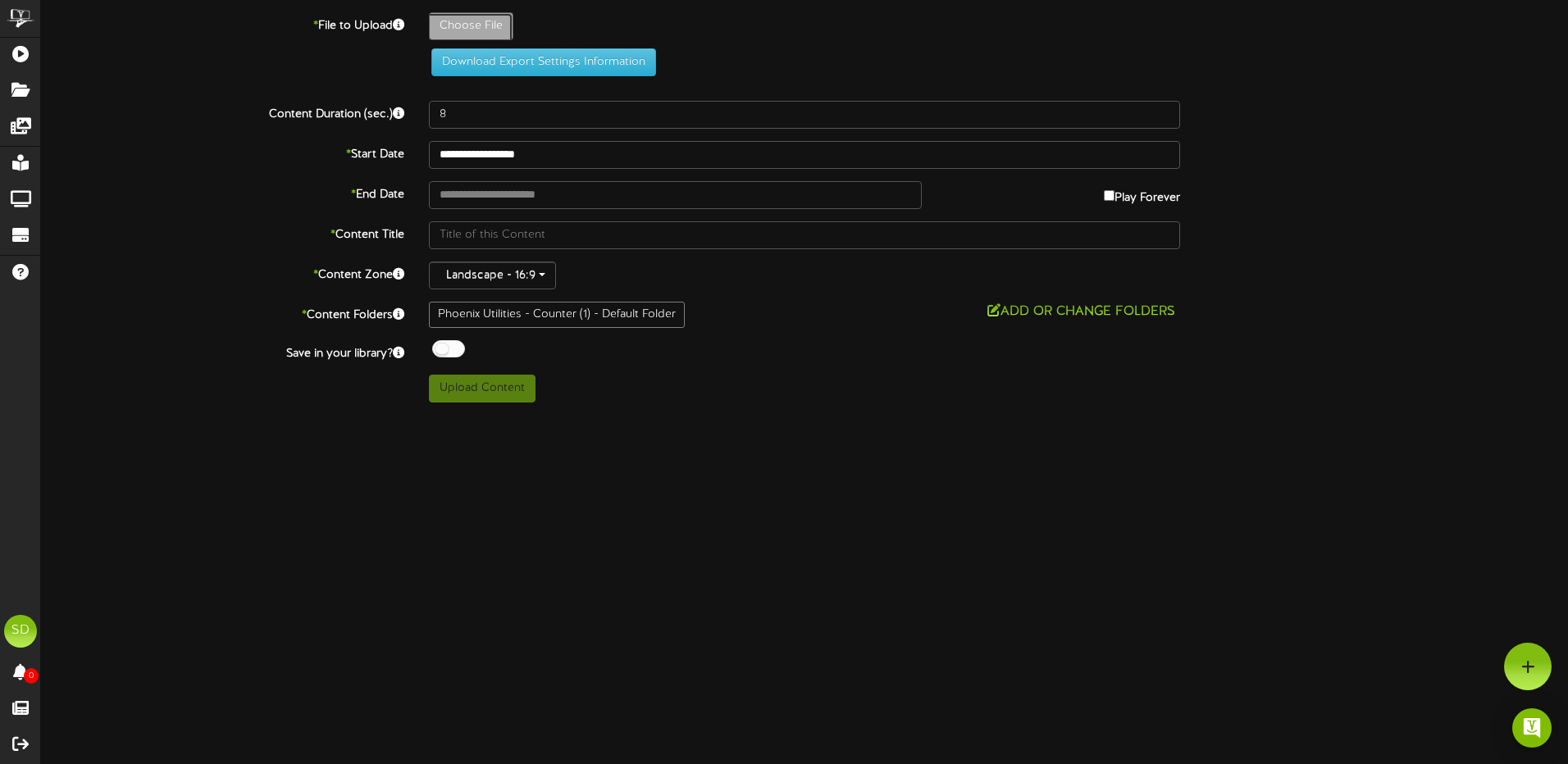
type input "**********"
type input "BottleWater"
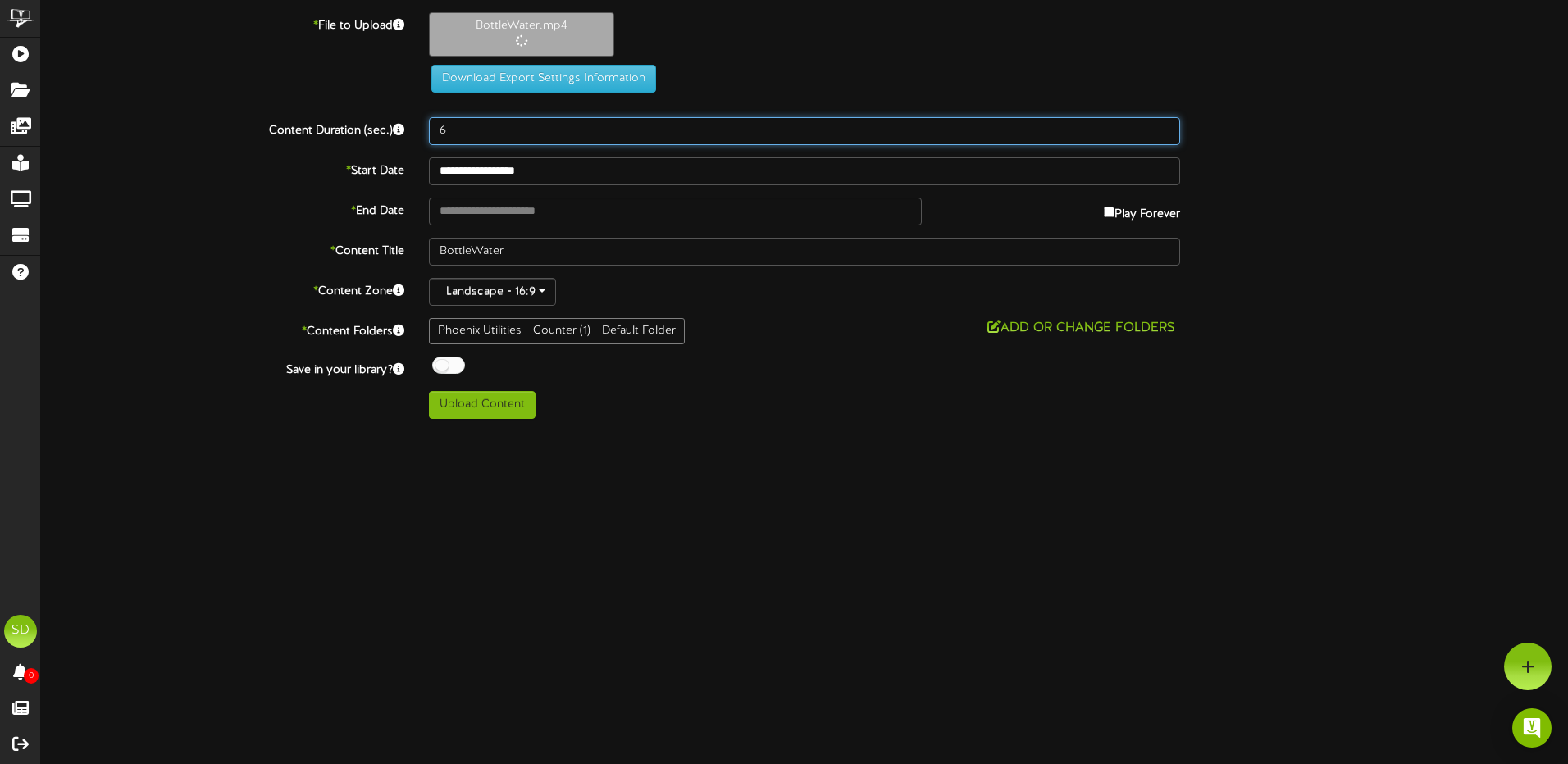
click at [1165, 128] on input "6" at bounding box center [804, 132] width 751 height 28
click at [1165, 128] on input "7" at bounding box center [804, 132] width 751 height 28
type input "8"
click at [1165, 128] on input "8" at bounding box center [804, 132] width 751 height 28
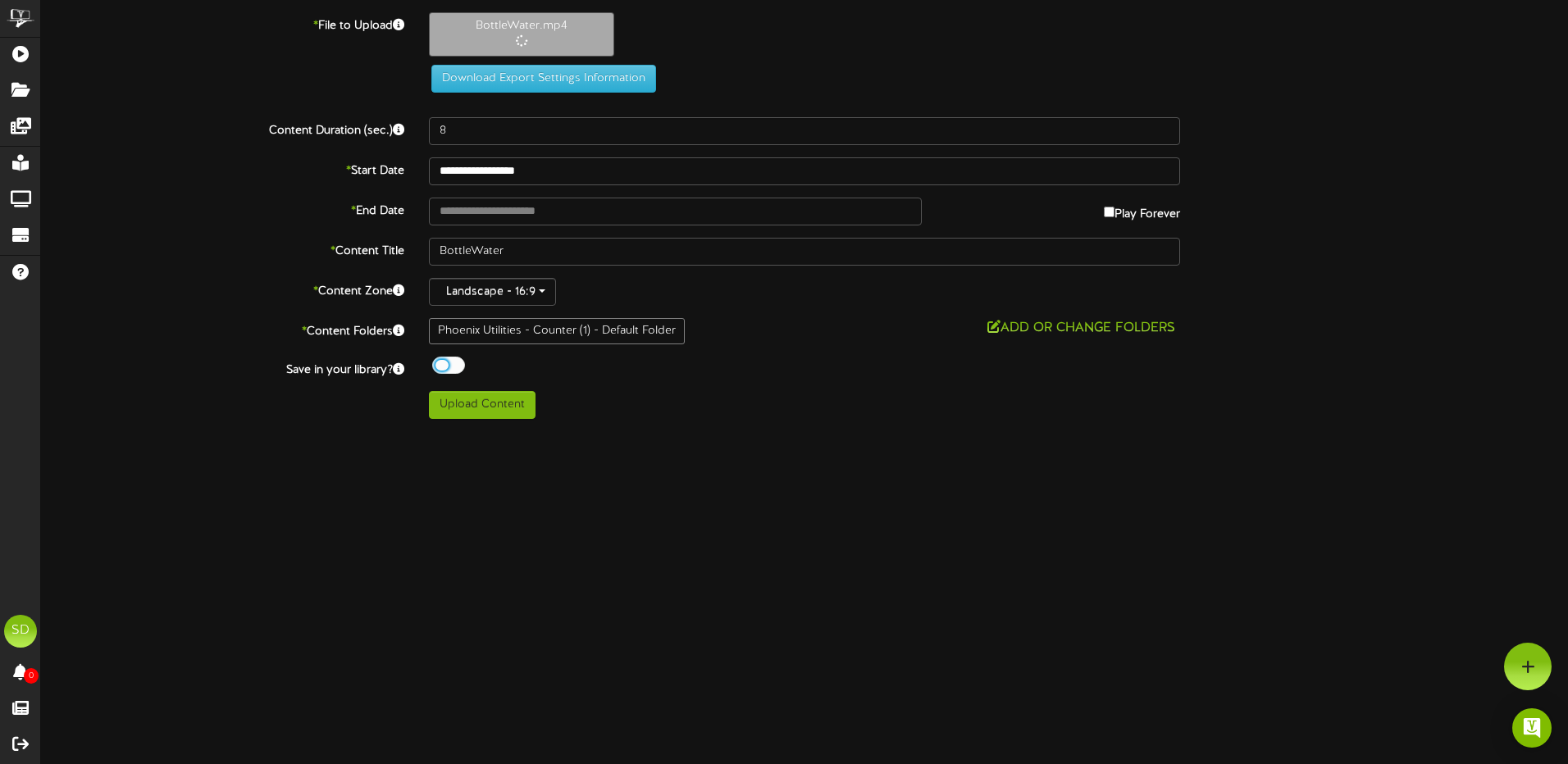
click at [460, 366] on div at bounding box center [448, 365] width 33 height 17
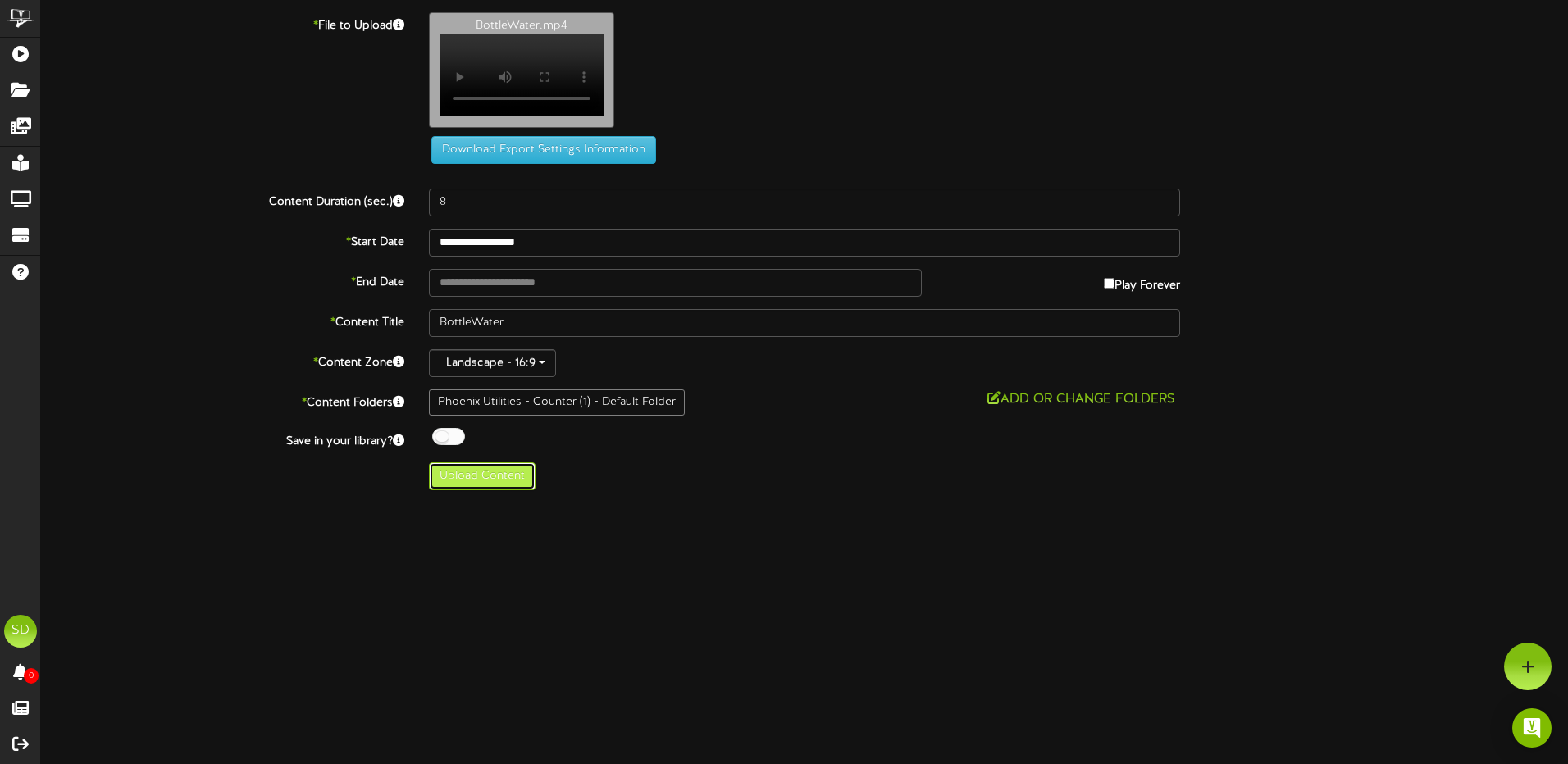
click at [480, 487] on button "Upload Content" at bounding box center [482, 477] width 106 height 28
type input "**********"
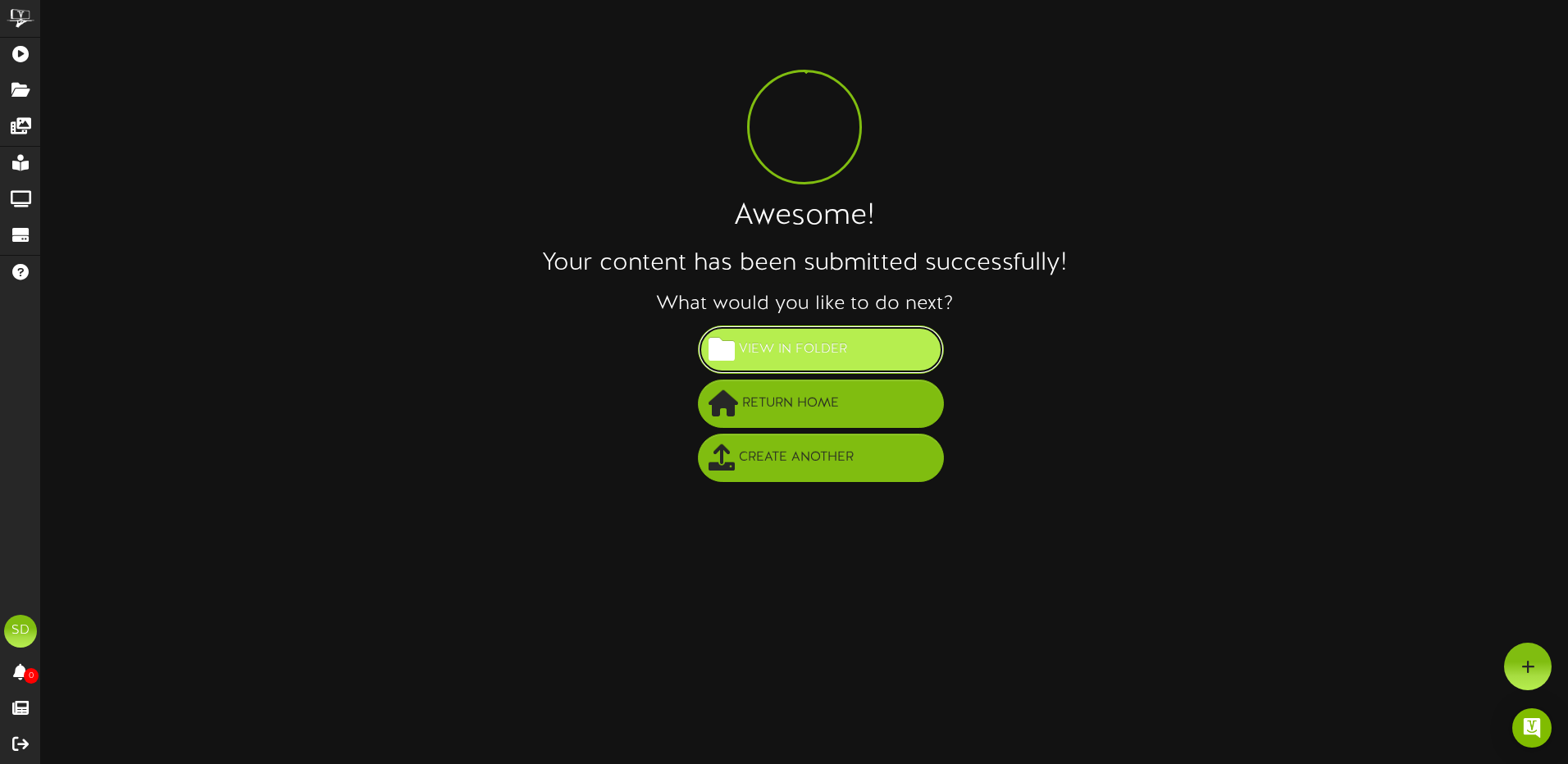
click at [802, 356] on span "View in Folder" at bounding box center [793, 349] width 117 height 27
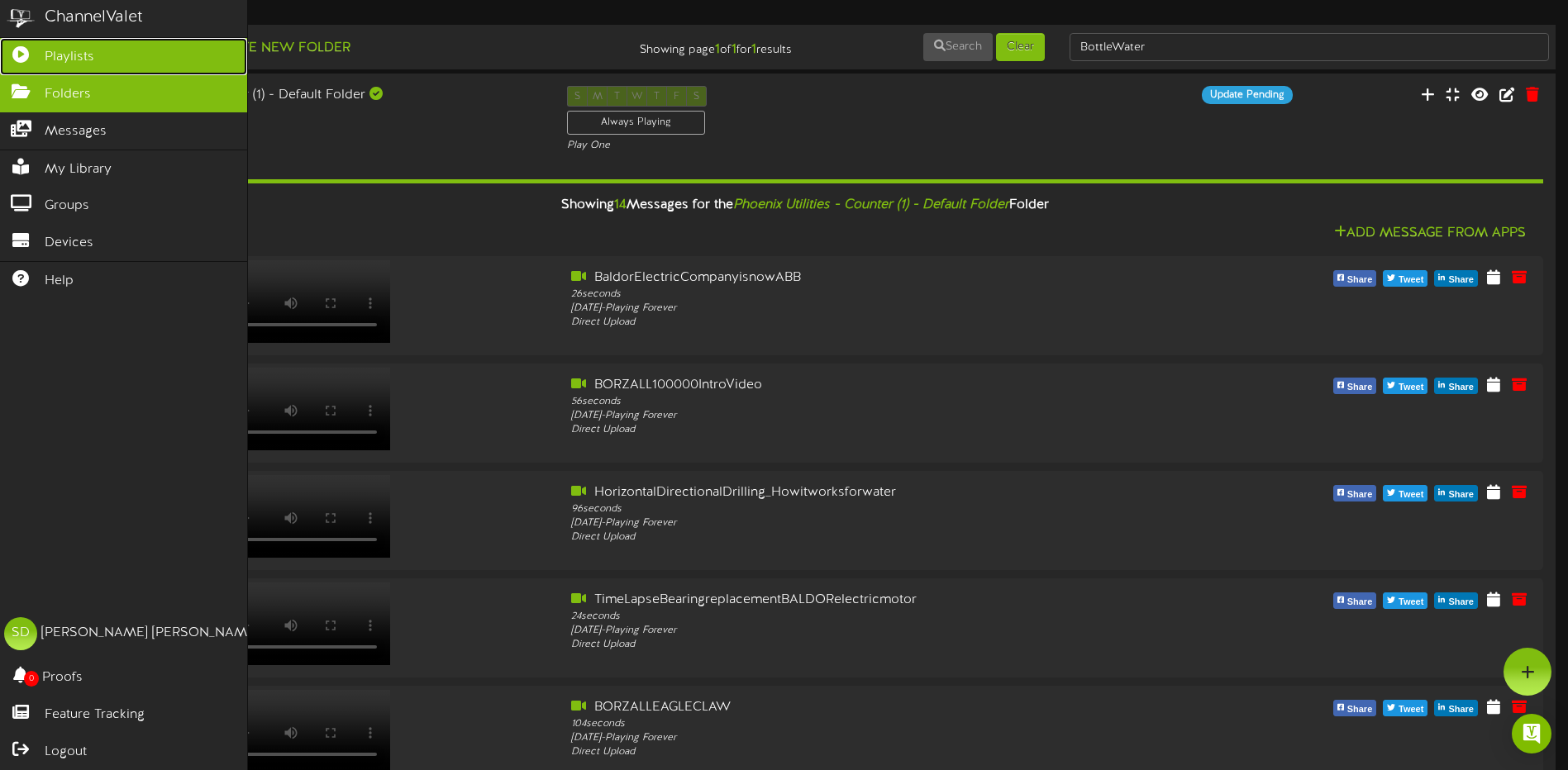
click at [77, 51] on span "Playlists" at bounding box center [69, 57] width 50 height 19
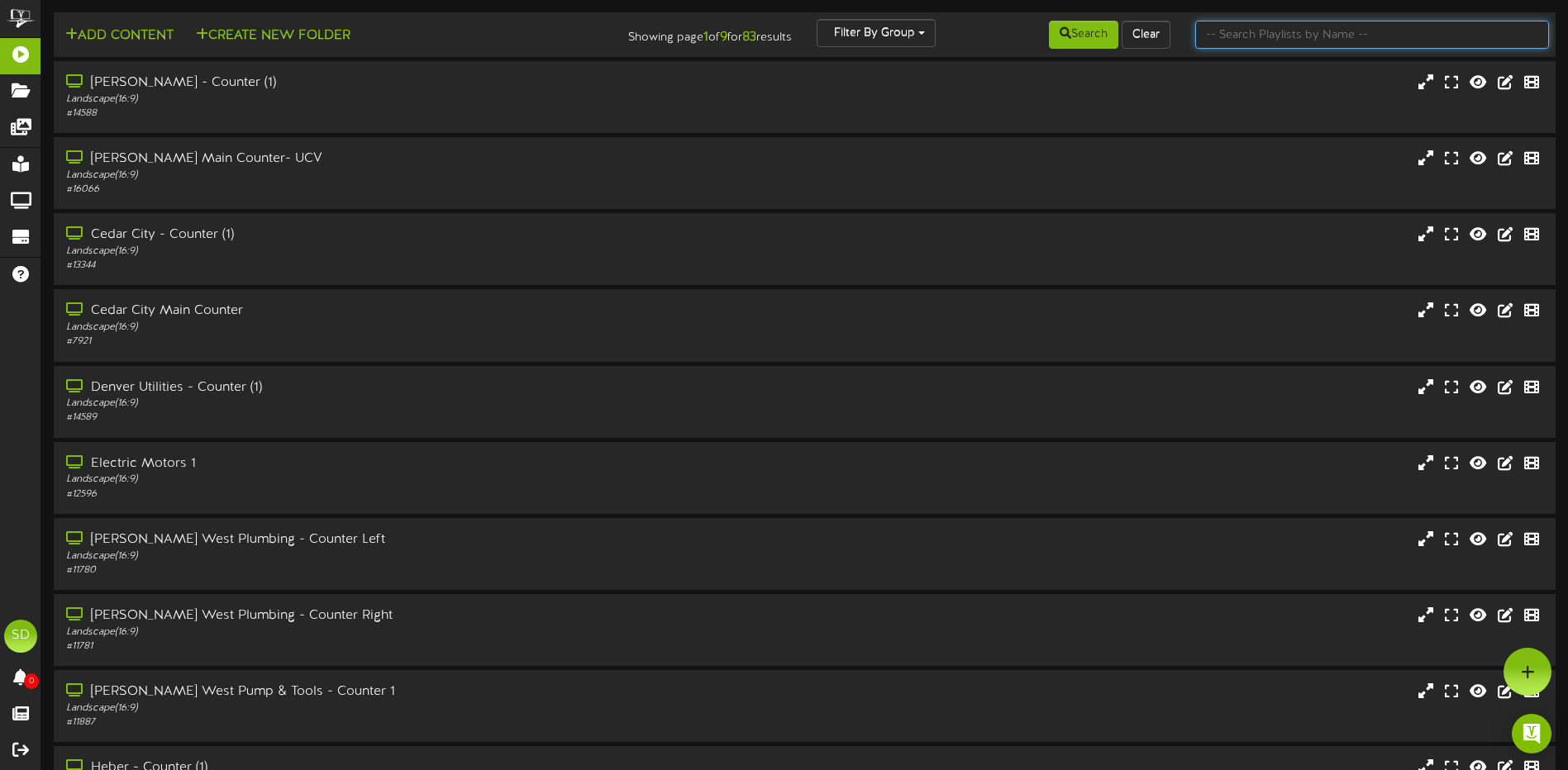
click at [1262, 27] on input "text" at bounding box center [1372, 35] width 353 height 28
type input "Phoenix"
click at [1083, 38] on button "Search" at bounding box center [1084, 35] width 70 height 28
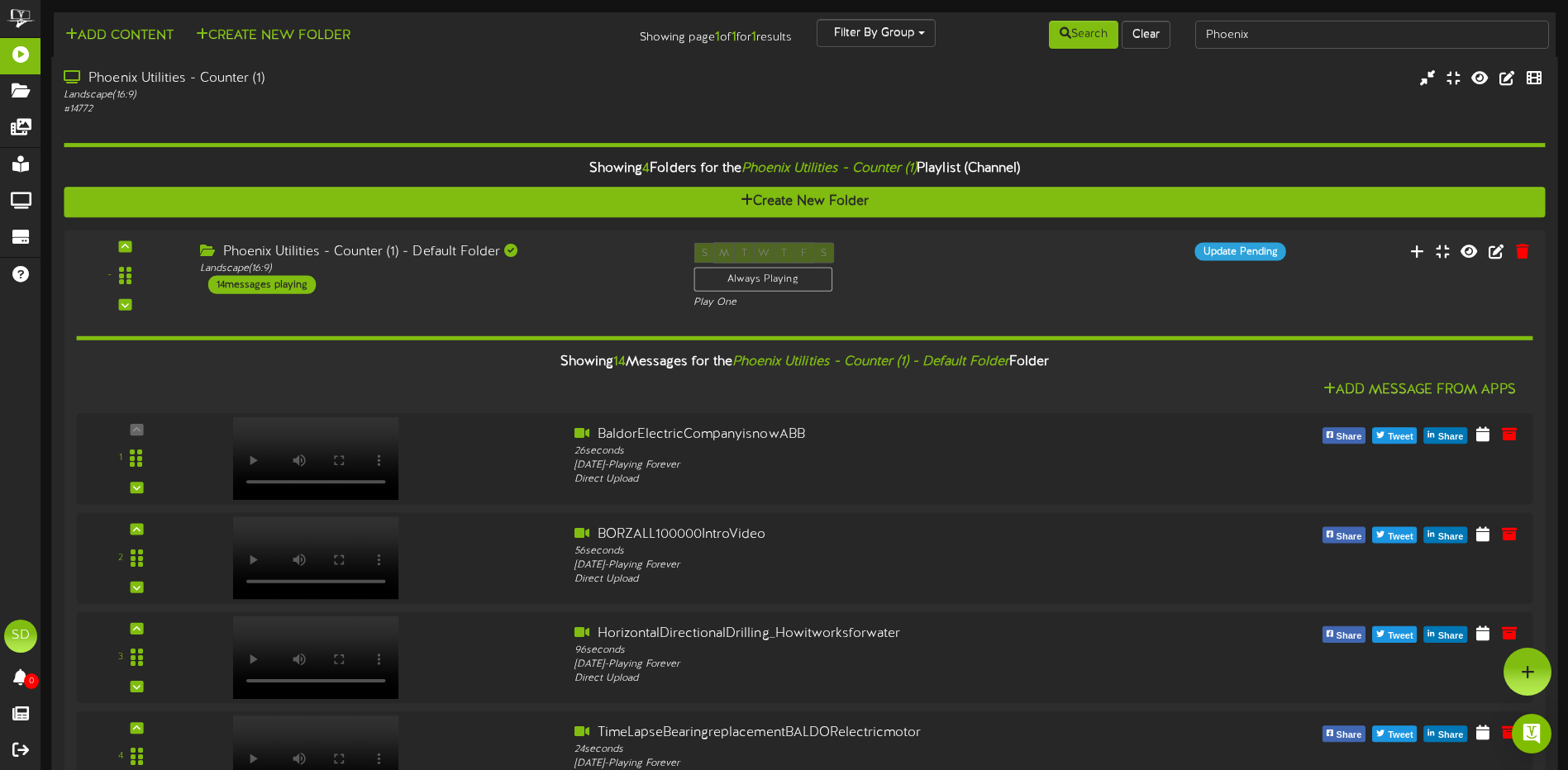
click at [470, 89] on div "Landscape ( 16:9 )" at bounding box center [365, 95] width 603 height 14
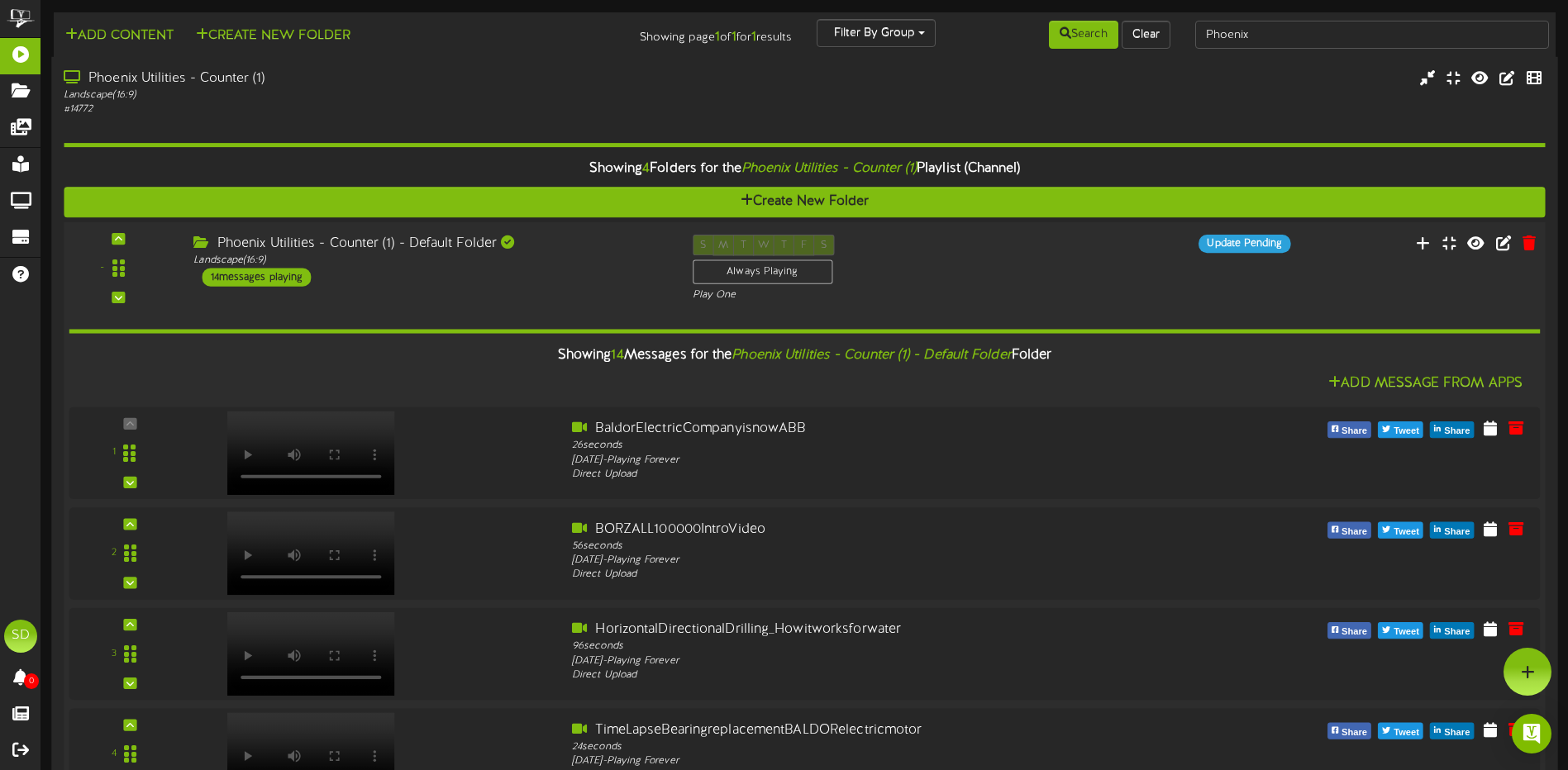
click at [490, 284] on div "Phoenix Utilities - Counter (1) - Default Folder Landscape ( 16:9 ) 14 messages…" at bounding box center [431, 260] width 498 height 52
click at [1051, 279] on div "- ( 16:9" at bounding box center [804, 269] width 1496 height 68
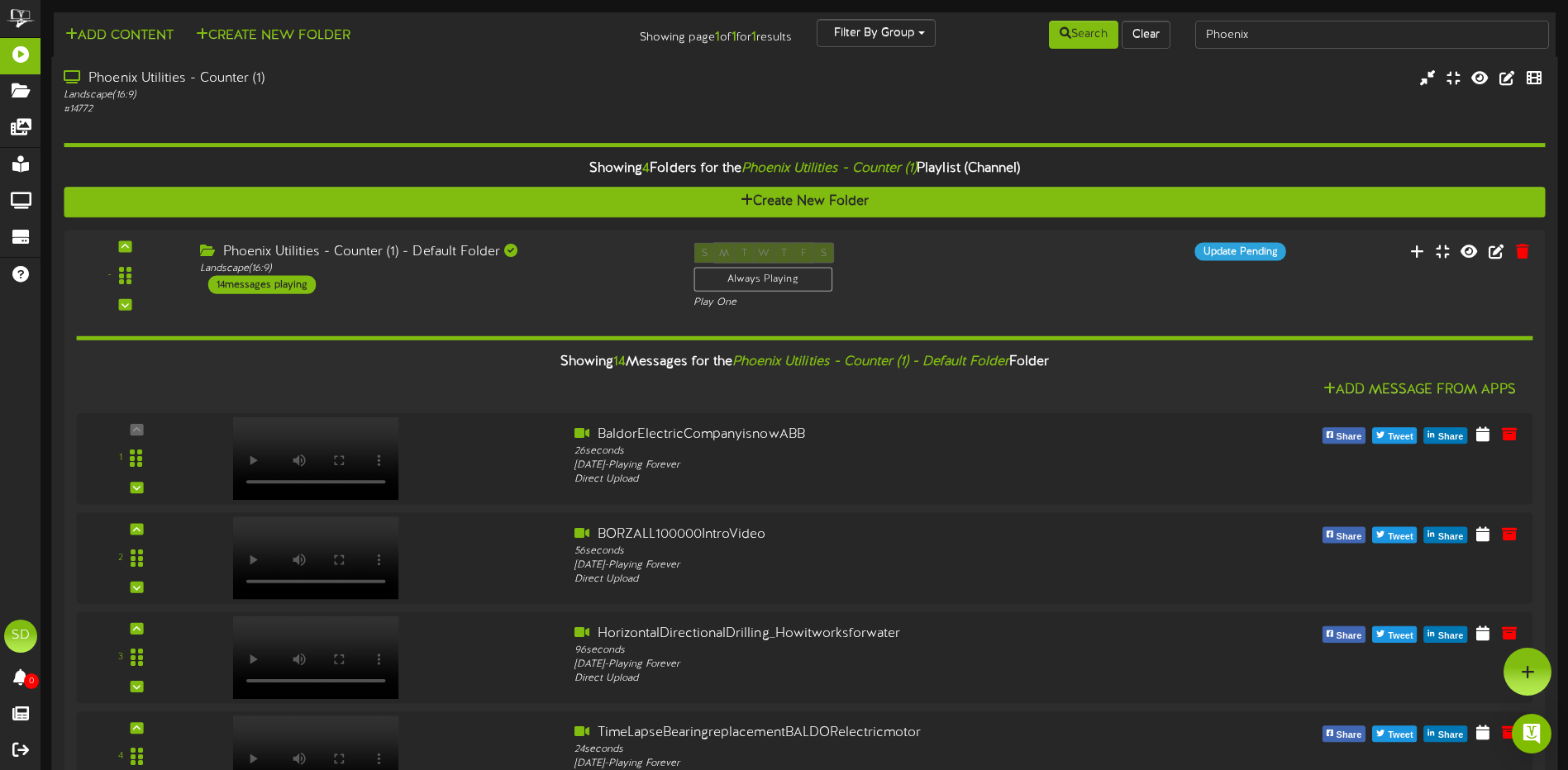
click at [1306, 102] on div "Phoenix Utilities - Counter (1) Landscape ( 16:9 ) # 14772" at bounding box center [805, 93] width 1506 height 47
click at [1525, 80] on icon at bounding box center [1533, 76] width 18 height 18
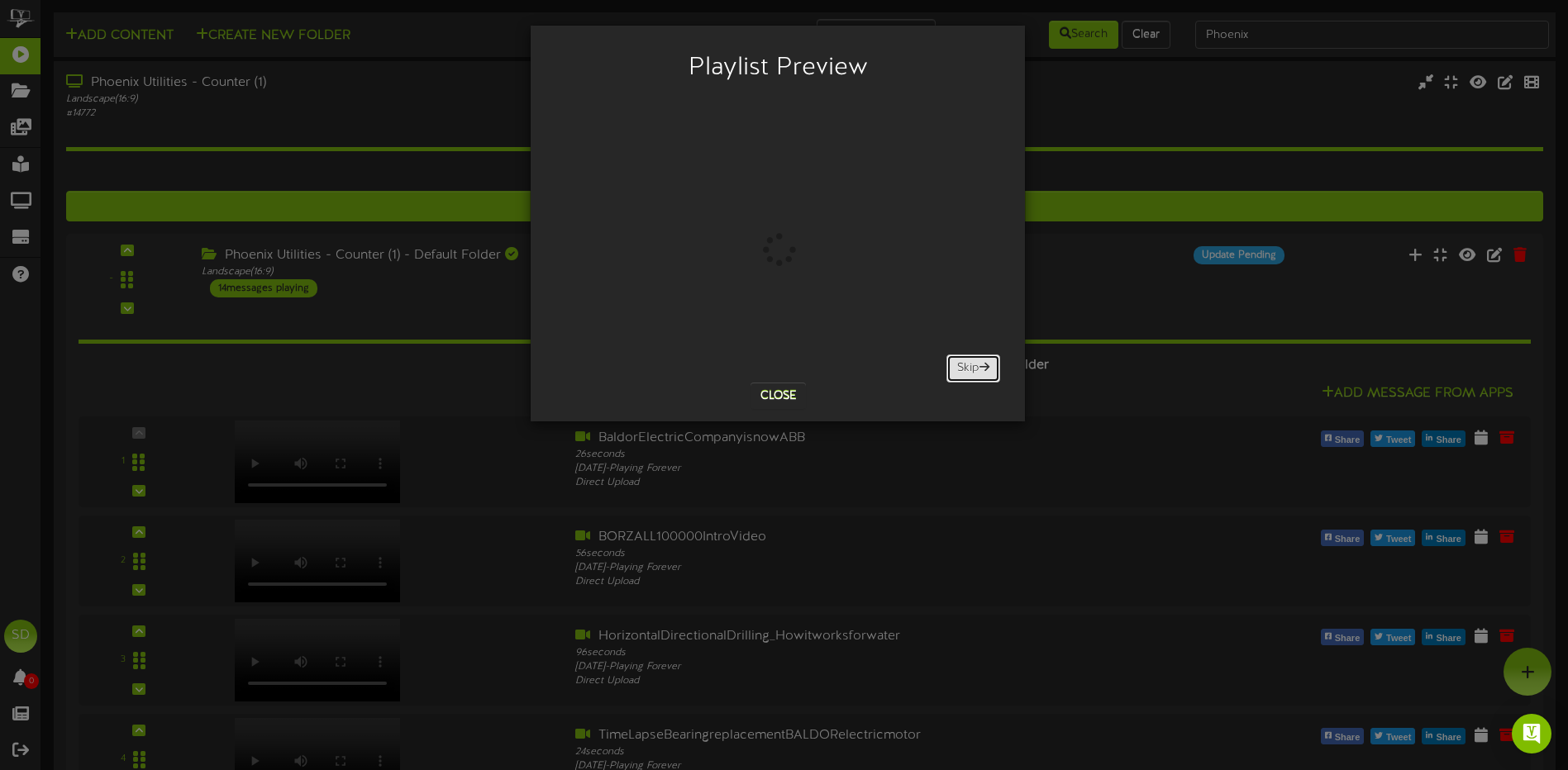
click at [983, 367] on span at bounding box center [984, 367] width 10 height 11
click at [978, 368] on button "Skip" at bounding box center [973, 369] width 54 height 28
click at [789, 401] on button "Close" at bounding box center [777, 396] width 55 height 26
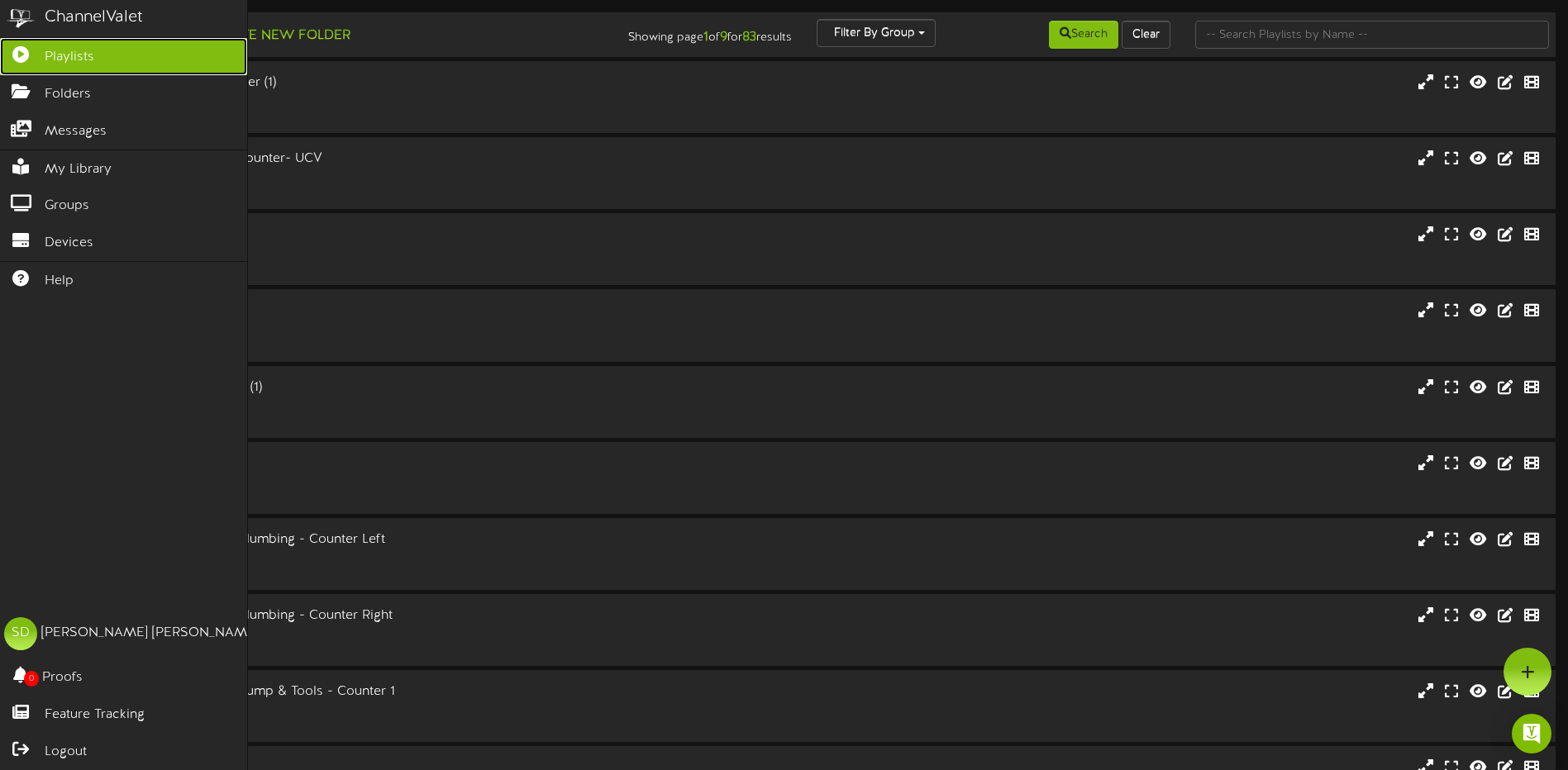
click at [102, 58] on link "Playlists" at bounding box center [123, 56] width 247 height 38
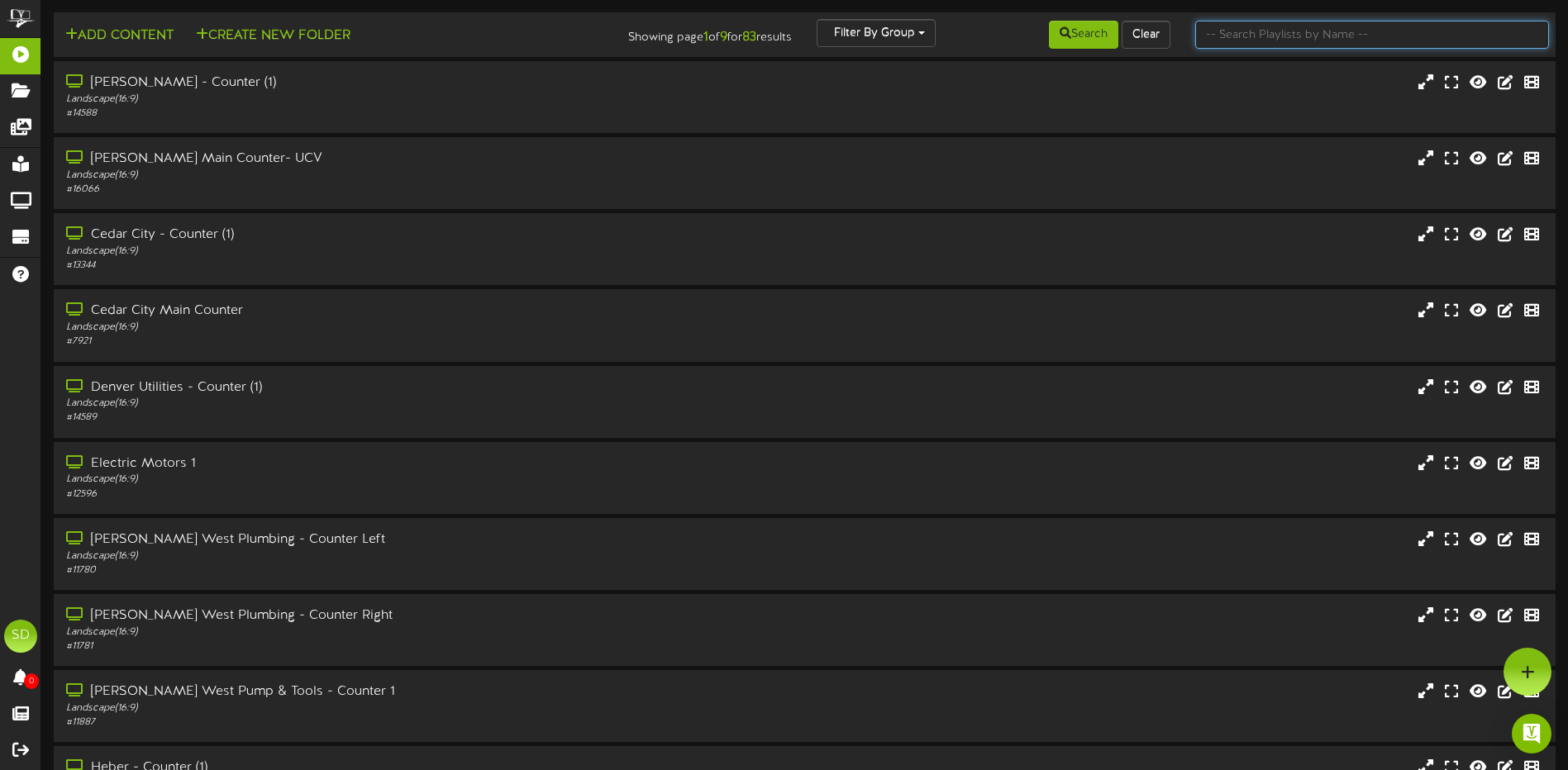
click at [1242, 35] on input "text" at bounding box center [1372, 35] width 353 height 28
type input "Phoenix"
click at [1079, 36] on button "Search" at bounding box center [1084, 35] width 70 height 28
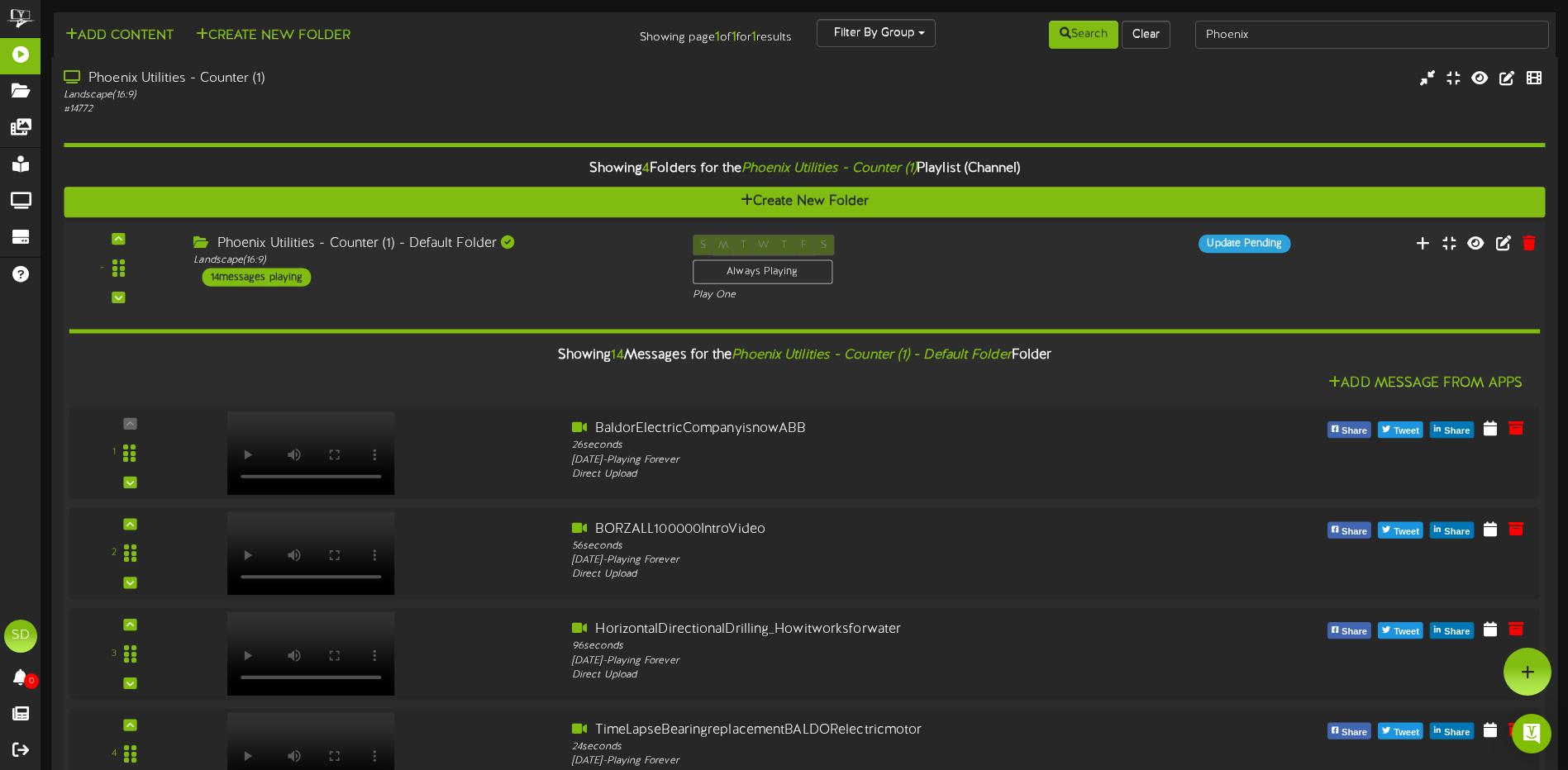
click at [509, 274] on div "Phoenix Utilities - Counter (1) - Default Folder Landscape ( 16:9 ) 14 messages…" at bounding box center [431, 260] width 498 height 52
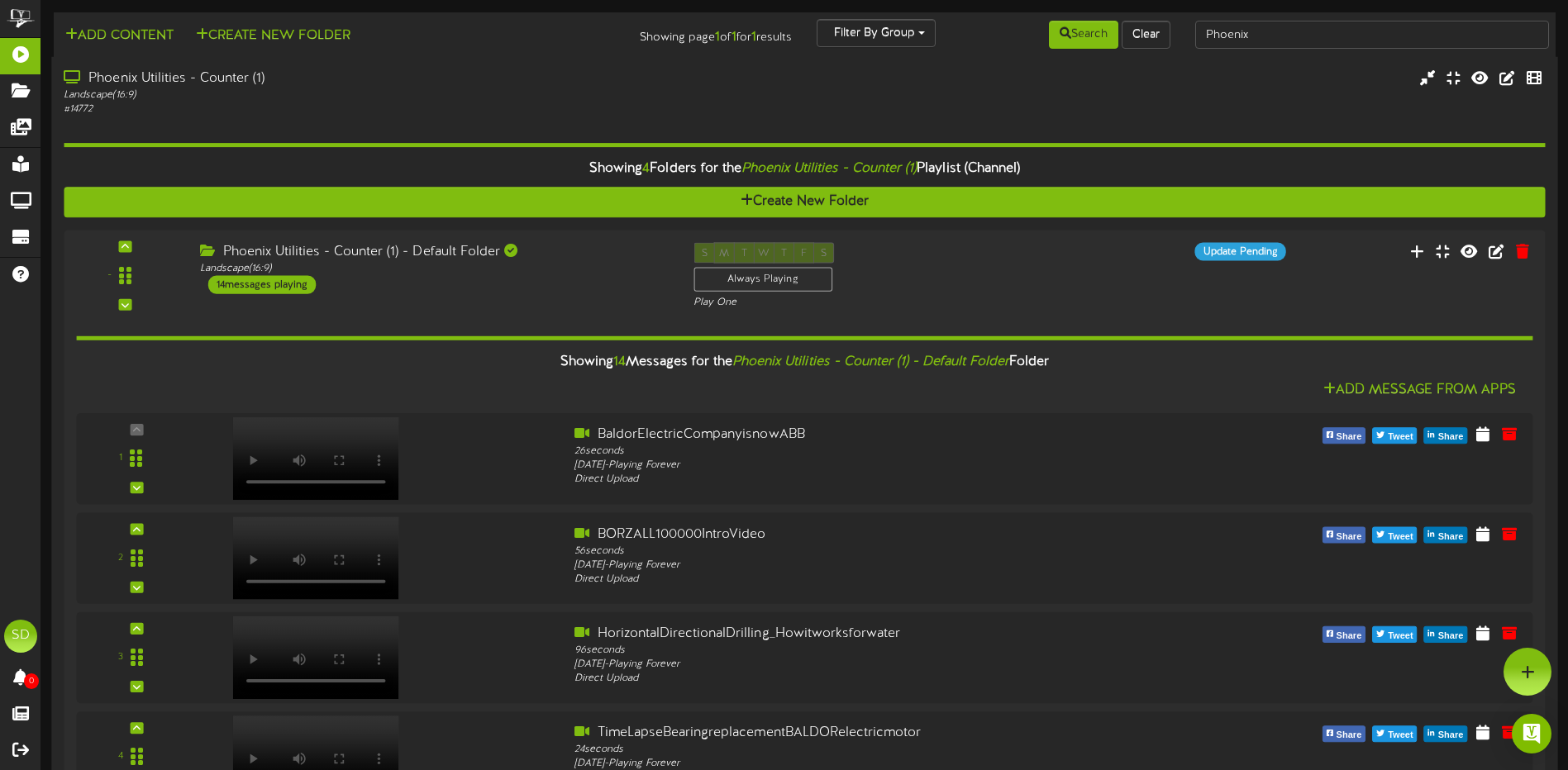
scroll to position [1818, 0]
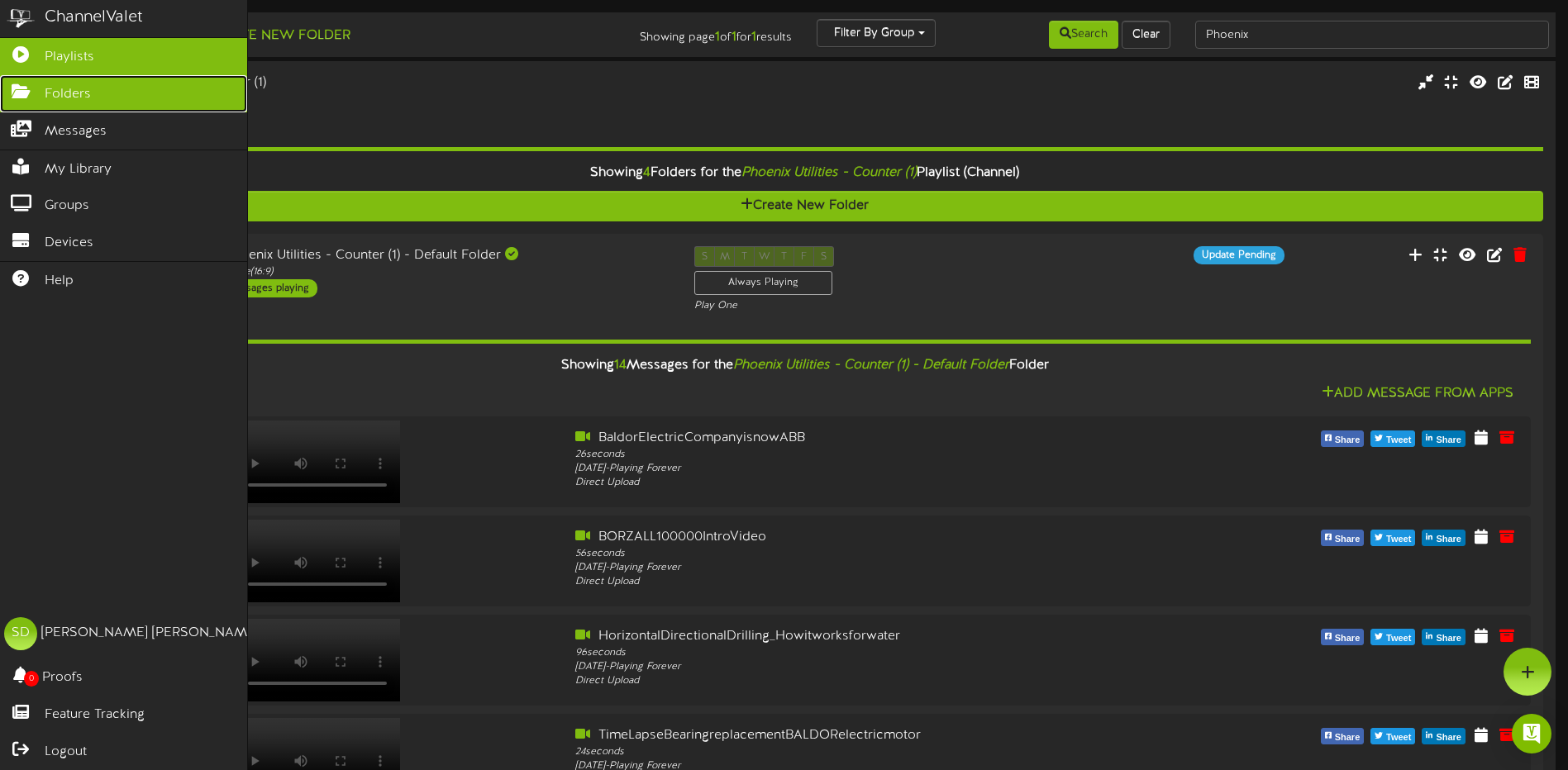
click at [56, 91] on span "Folders" at bounding box center [67, 95] width 46 height 19
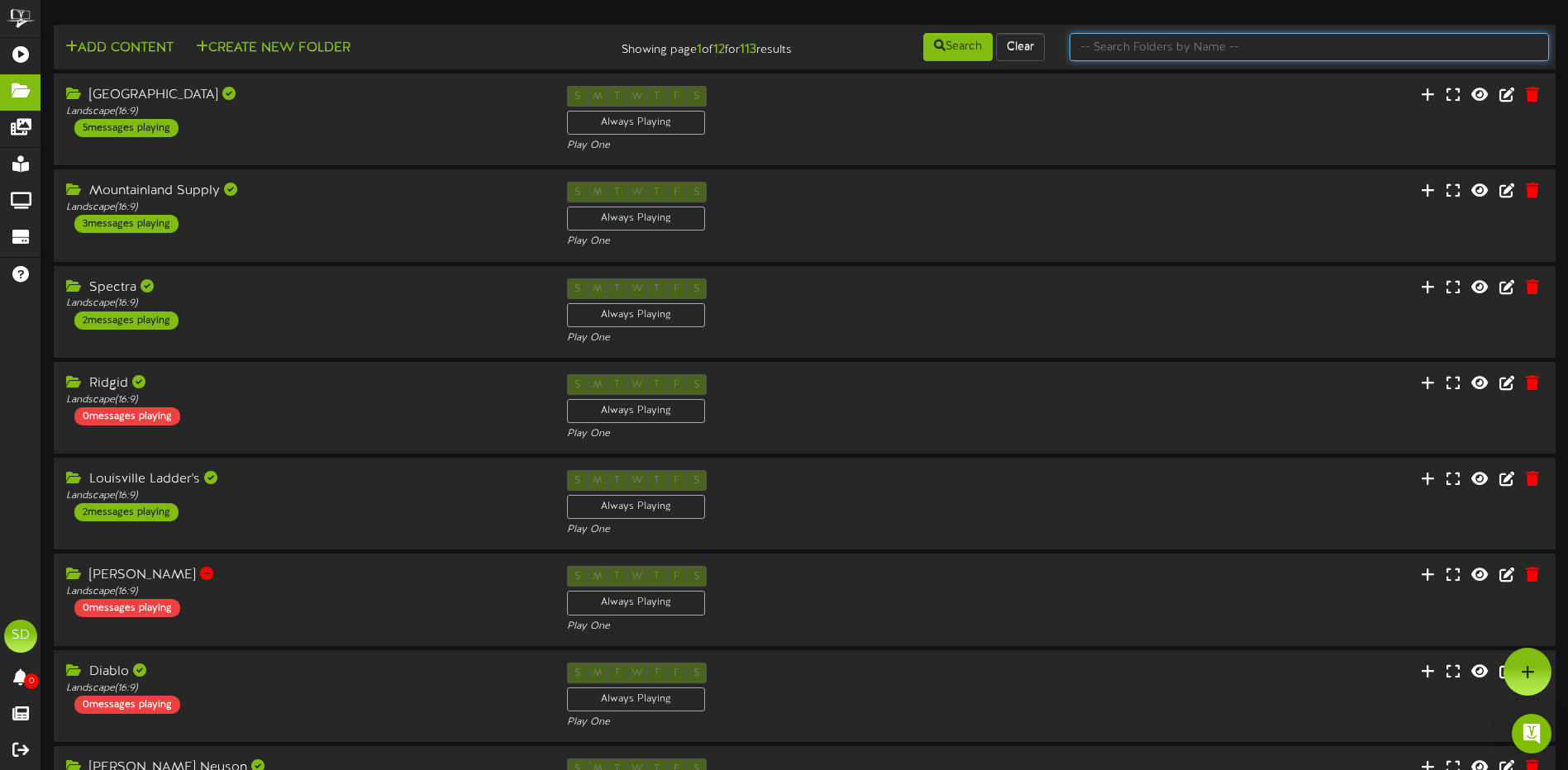
click at [1149, 57] on input "text" at bounding box center [1309, 47] width 479 height 28
type input "Phoenix"
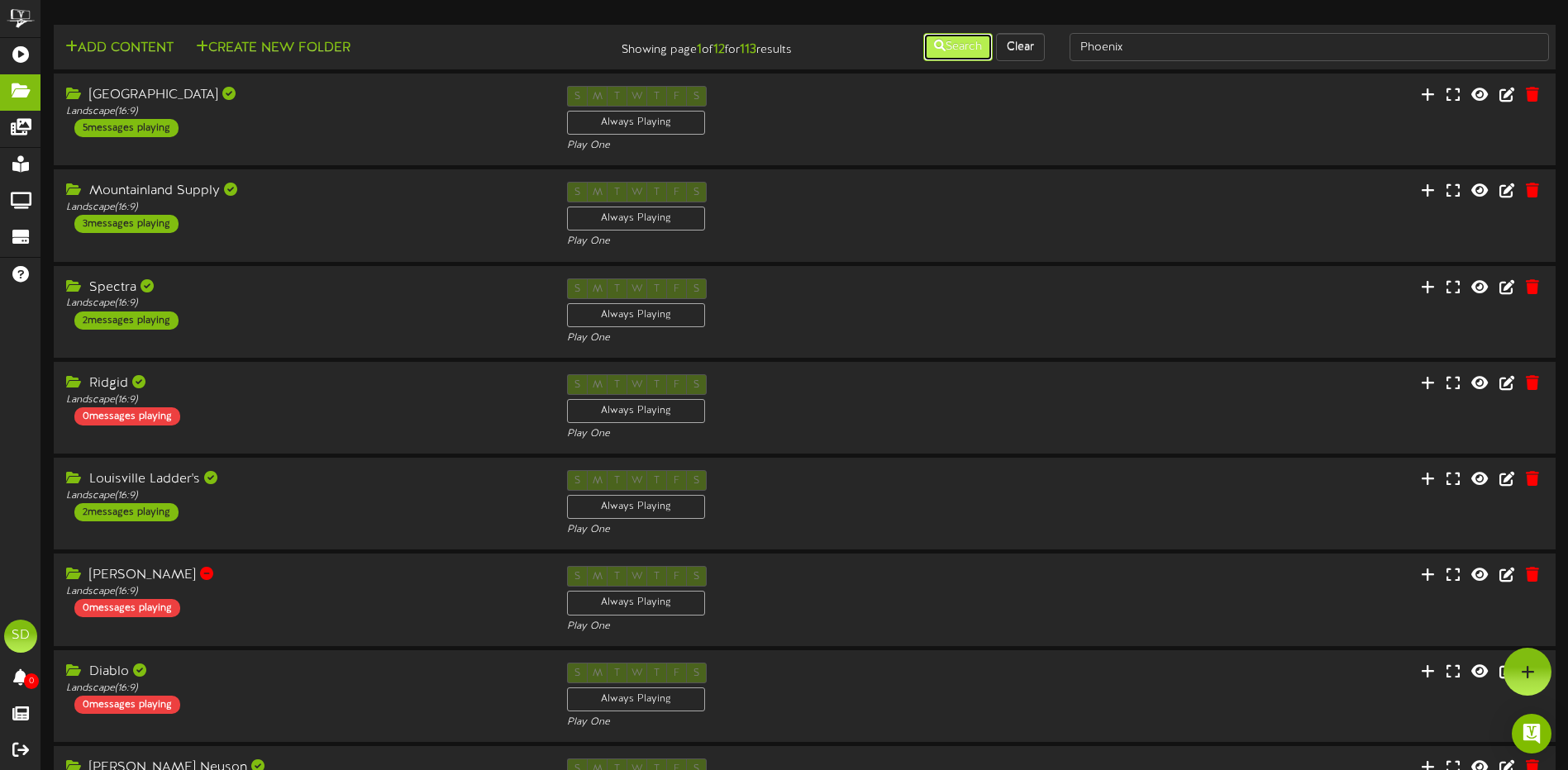
click at [955, 51] on button "Search" at bounding box center [958, 47] width 70 height 28
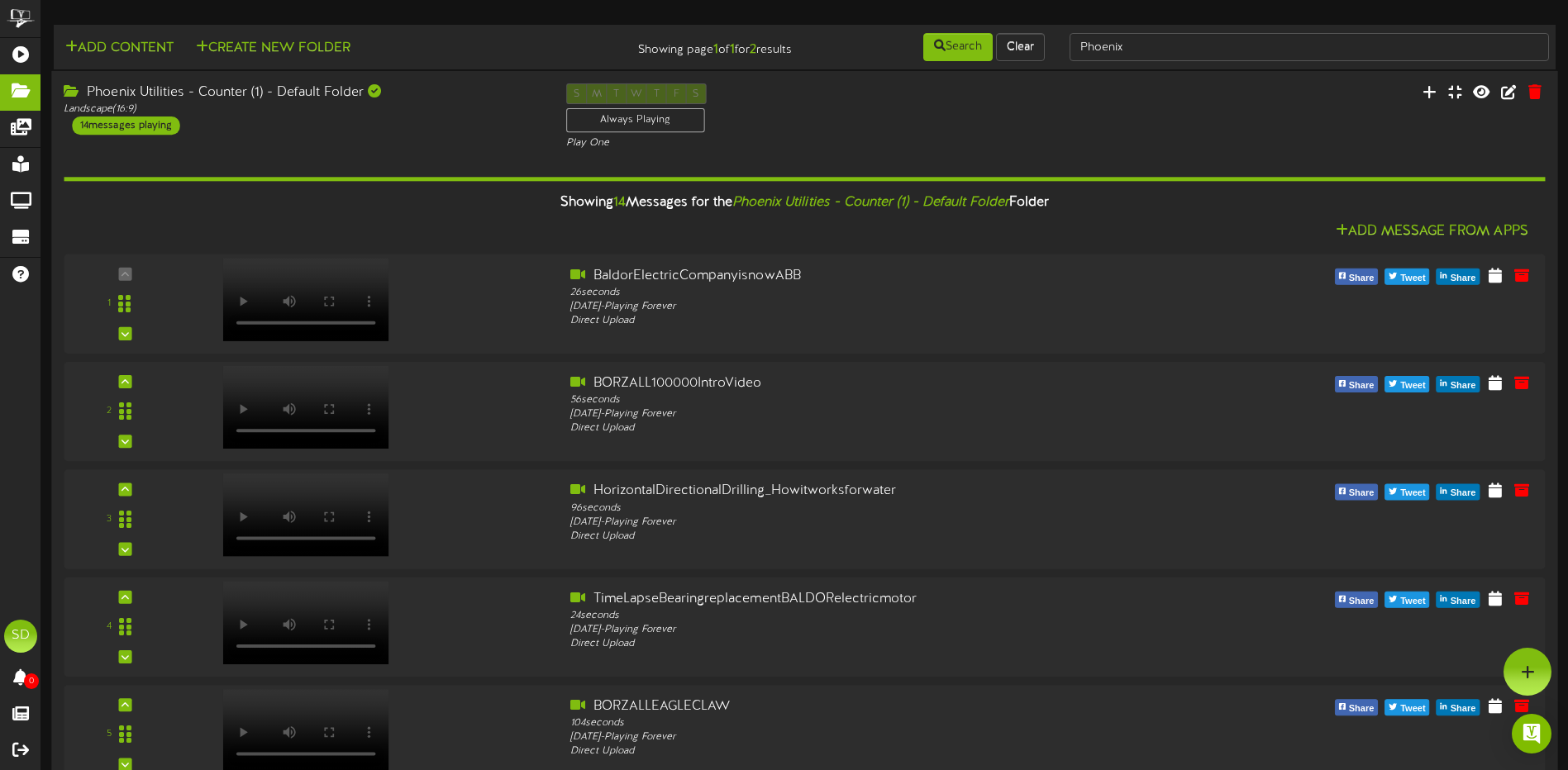
click at [448, 134] on div "Phoenix Utilities - Counter (1) - Default Folder Landscape ( 16:9 ) 14 messages…" at bounding box center [303, 109] width 502 height 52
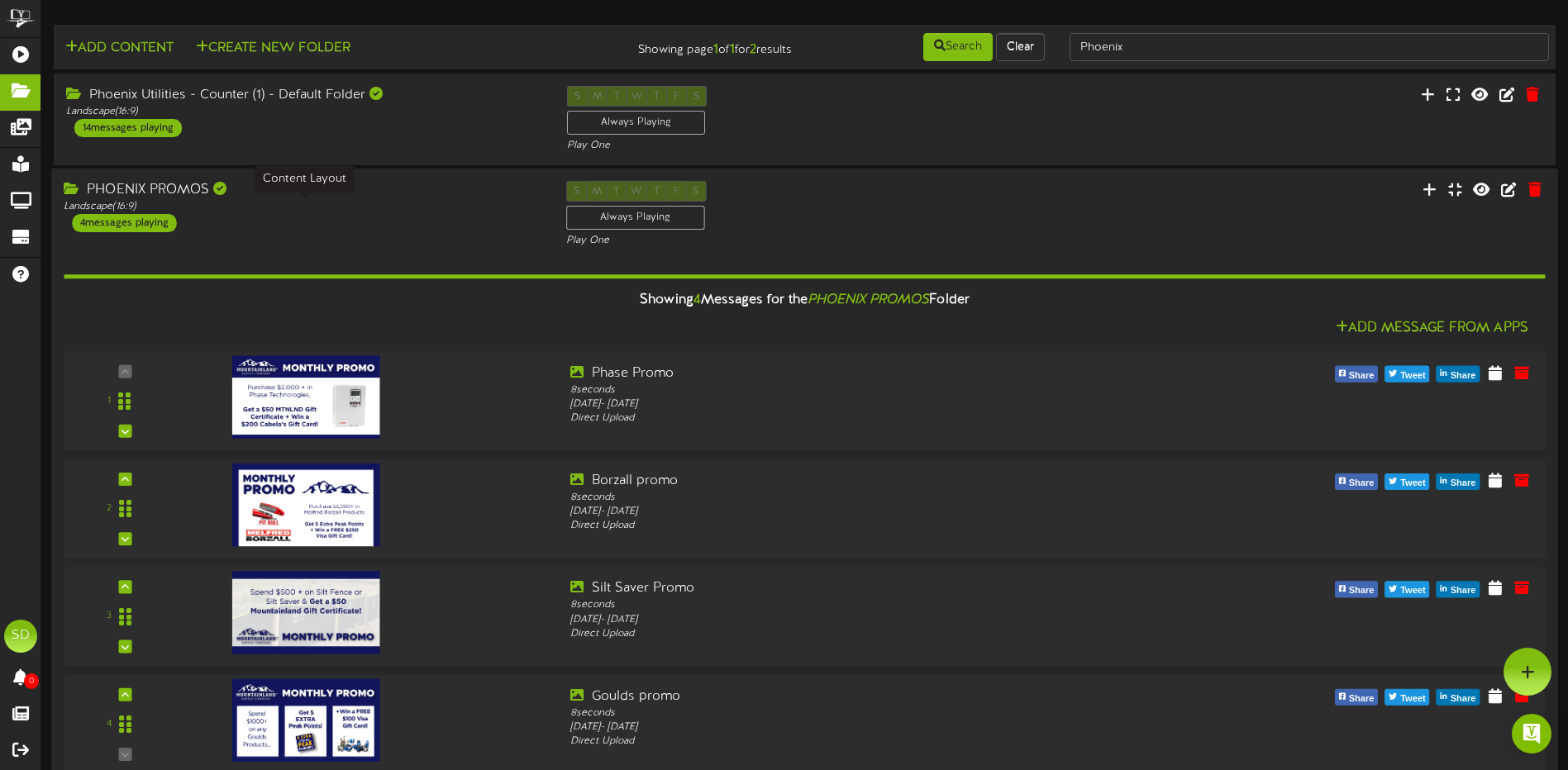
click at [408, 204] on div "Landscape ( 16:9 )" at bounding box center [302, 207] width 477 height 14
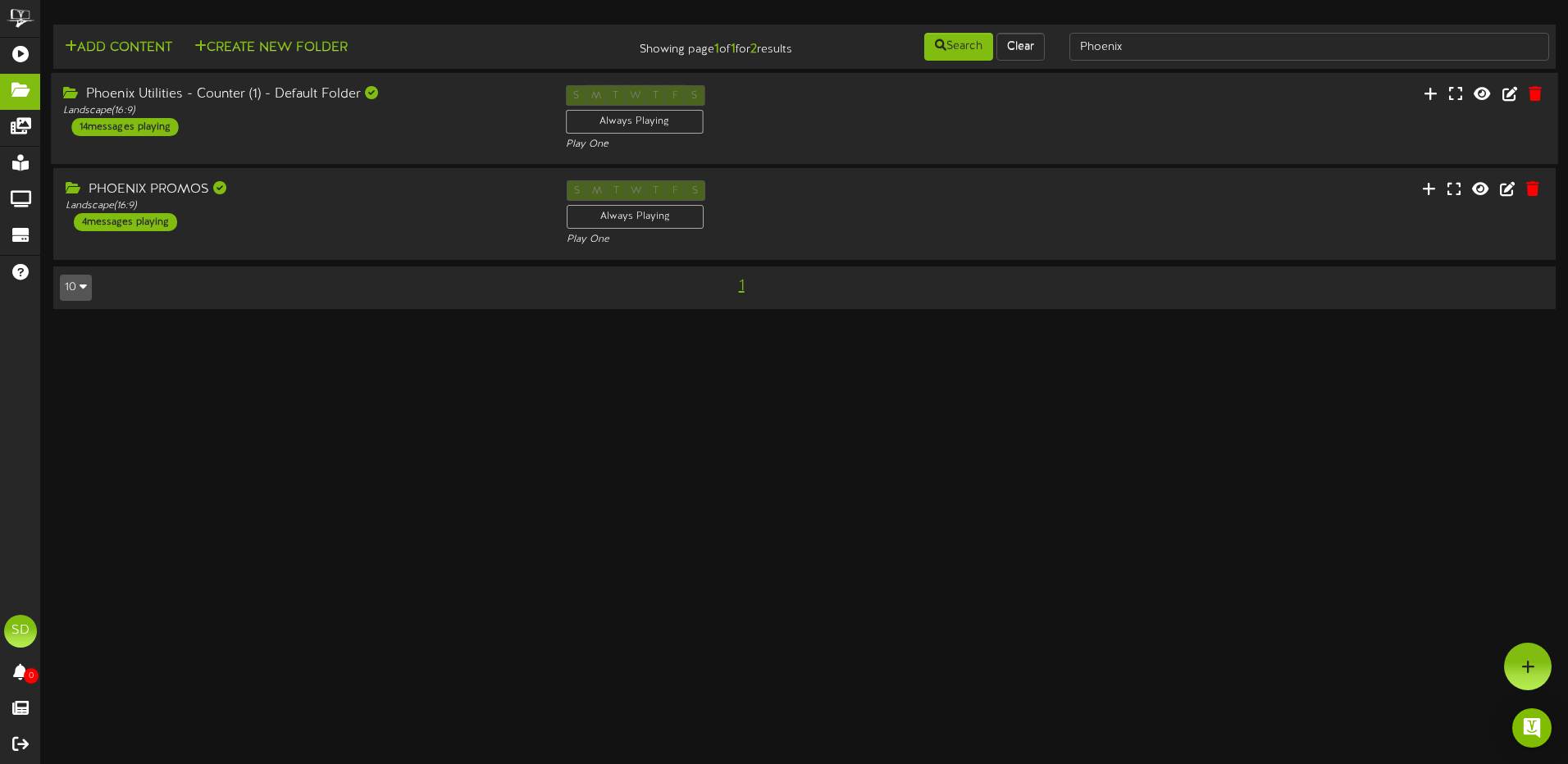
click at [440, 125] on div "Phoenix Utilities - Counter (1) - Default Folder Landscape ( 16:9 ) 14 messages…" at bounding box center [302, 110] width 502 height 51
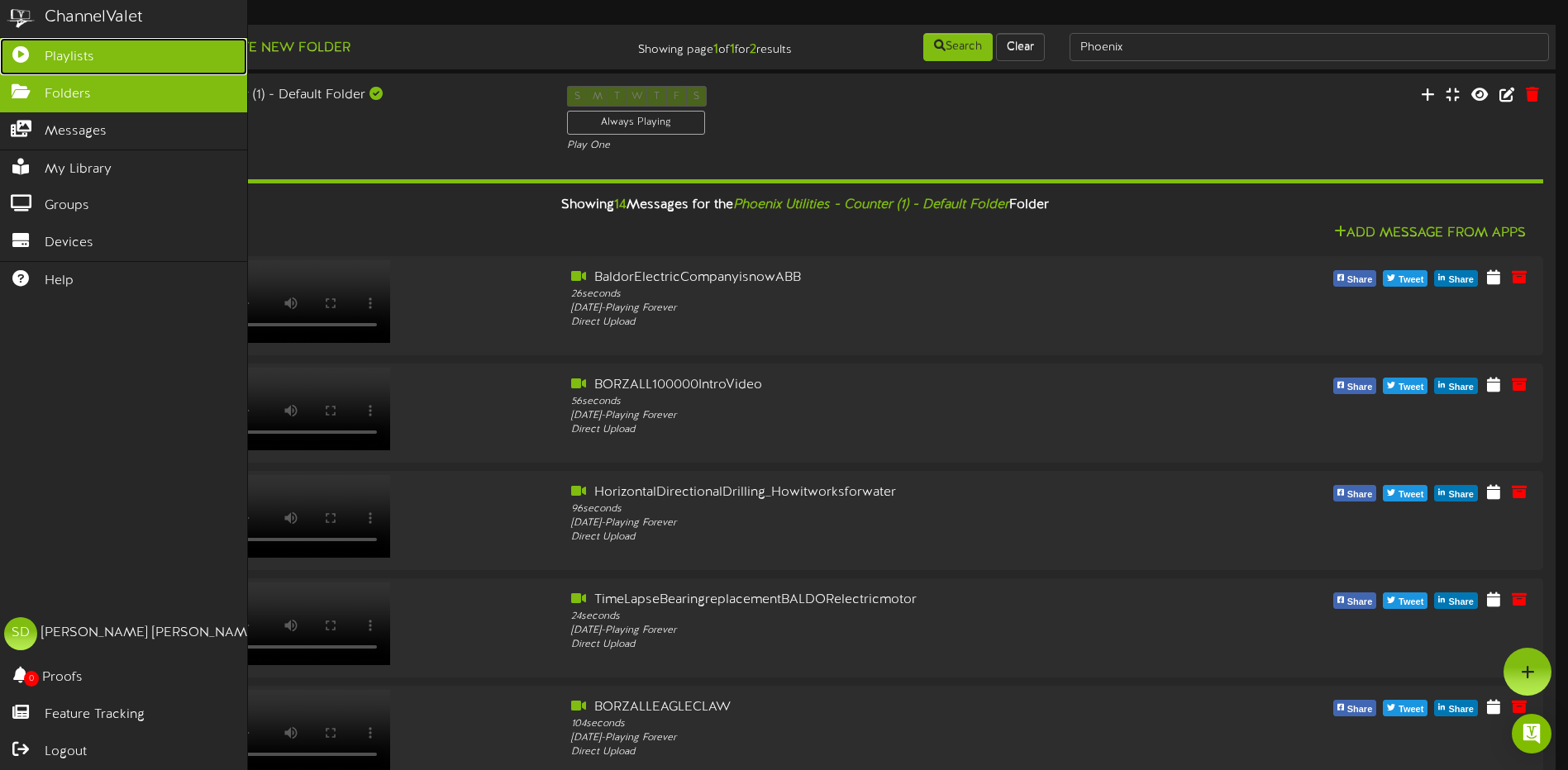
click at [71, 54] on span "Playlists" at bounding box center [69, 57] width 50 height 19
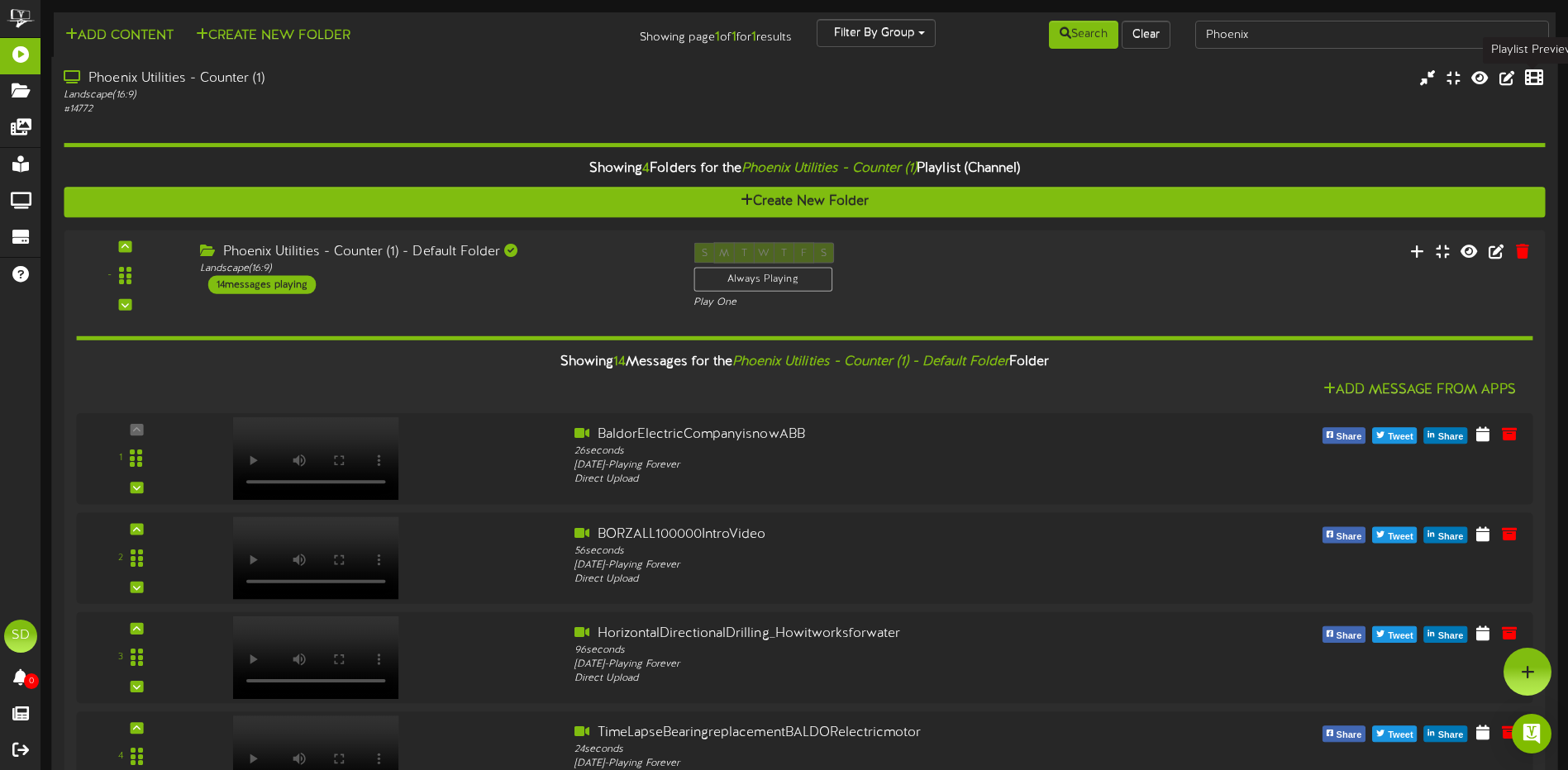
click at [1534, 82] on button at bounding box center [1534, 79] width 28 height 25
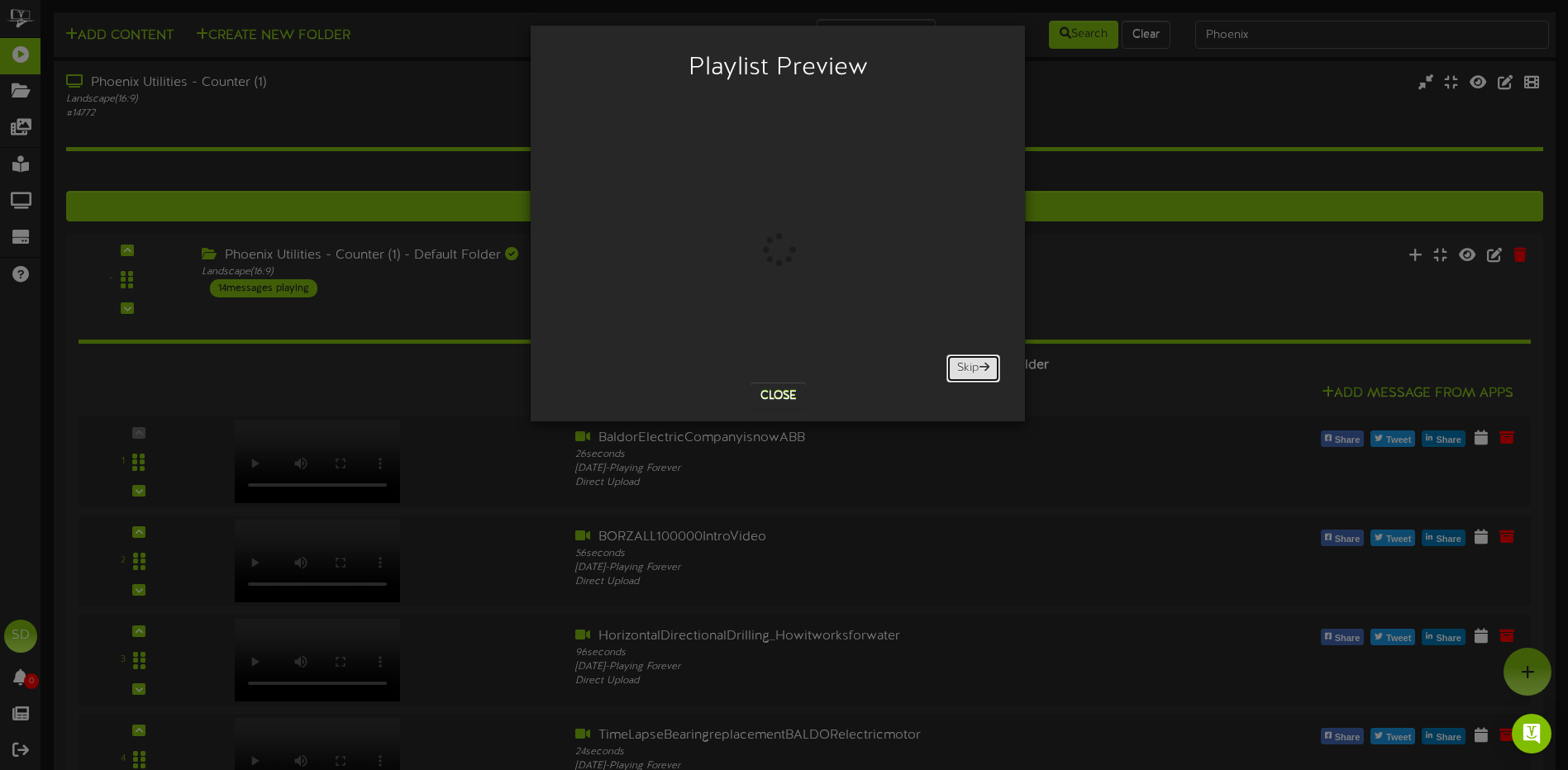
click at [973, 371] on button "Skip" at bounding box center [973, 369] width 54 height 28
click at [774, 399] on button "Close" at bounding box center [777, 396] width 55 height 26
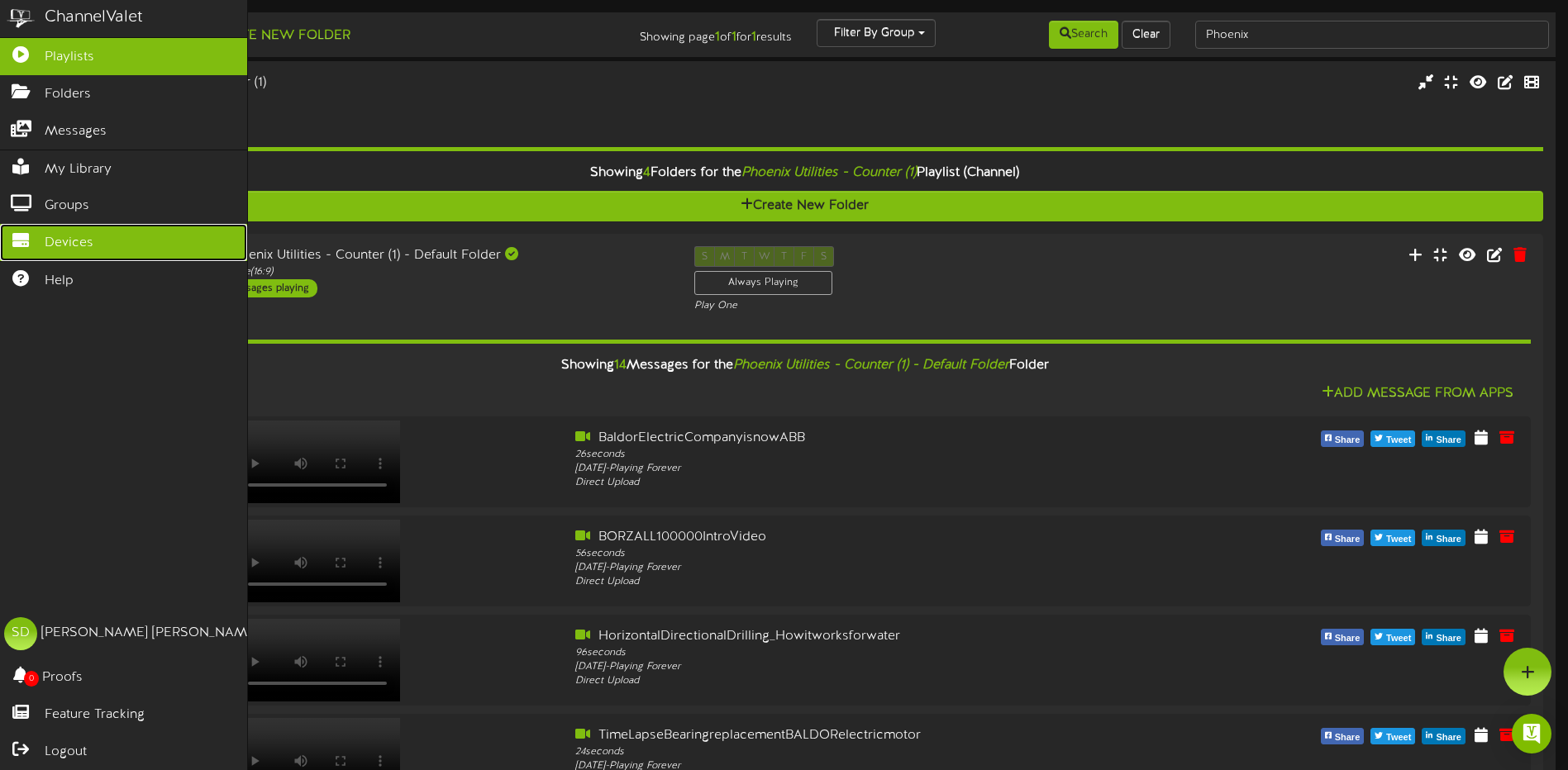
click at [24, 236] on icon at bounding box center [21, 238] width 41 height 12
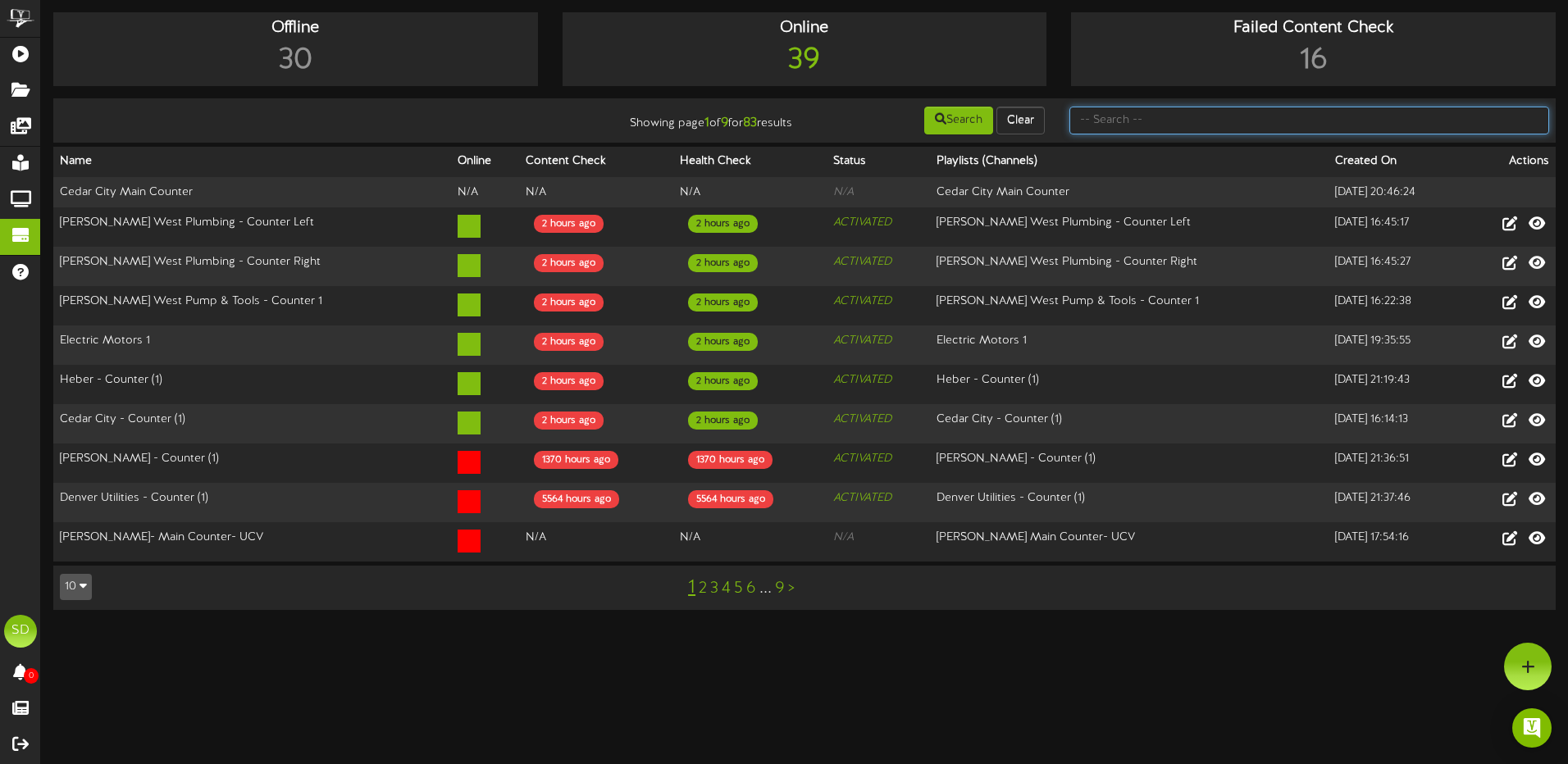
click at [1170, 118] on input "text" at bounding box center [1310, 120] width 479 height 28
type input "Phoenix"
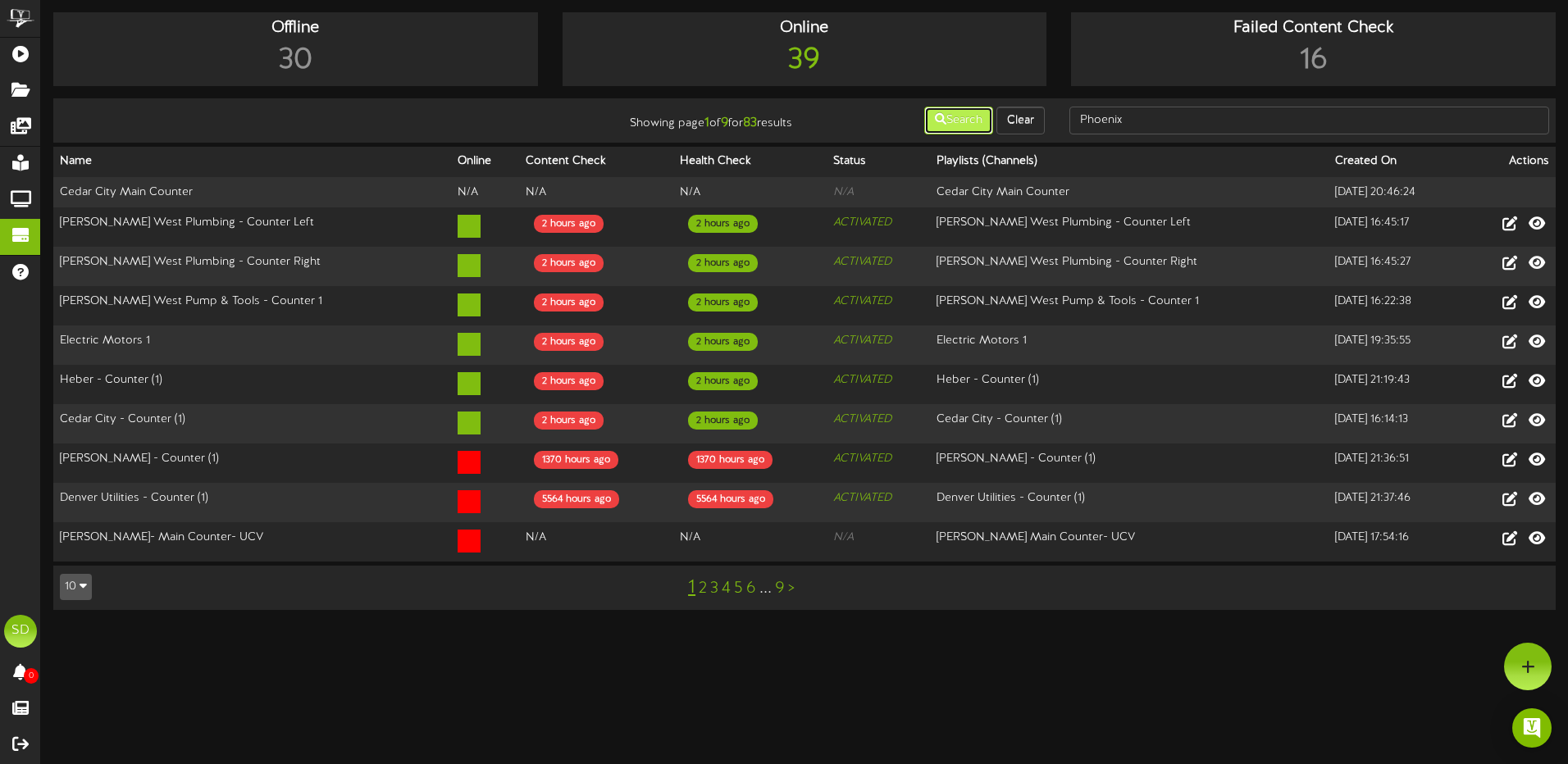
click at [975, 124] on button "Search" at bounding box center [959, 120] width 69 height 28
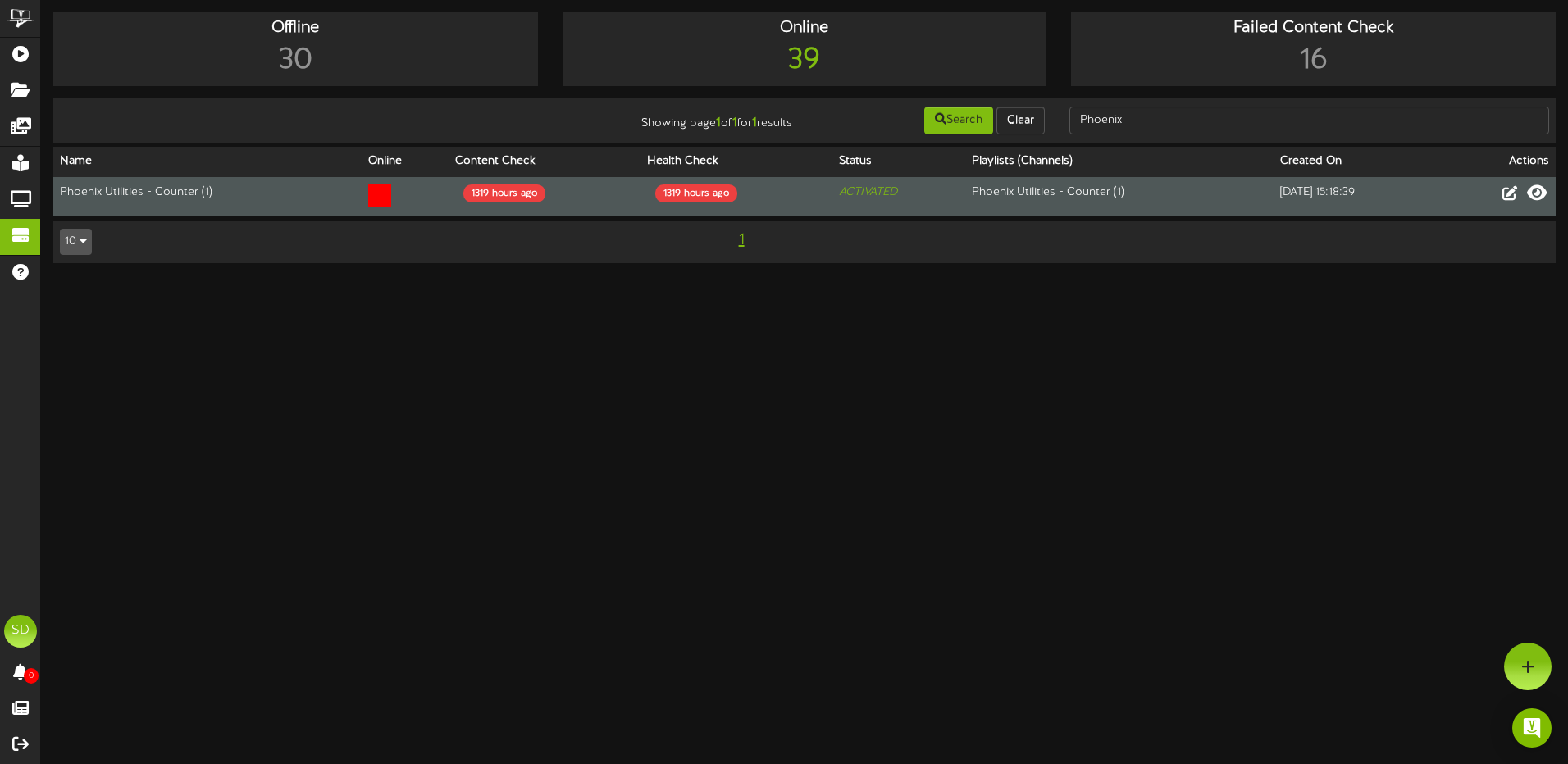
click at [1537, 195] on icon at bounding box center [1536, 192] width 20 height 18
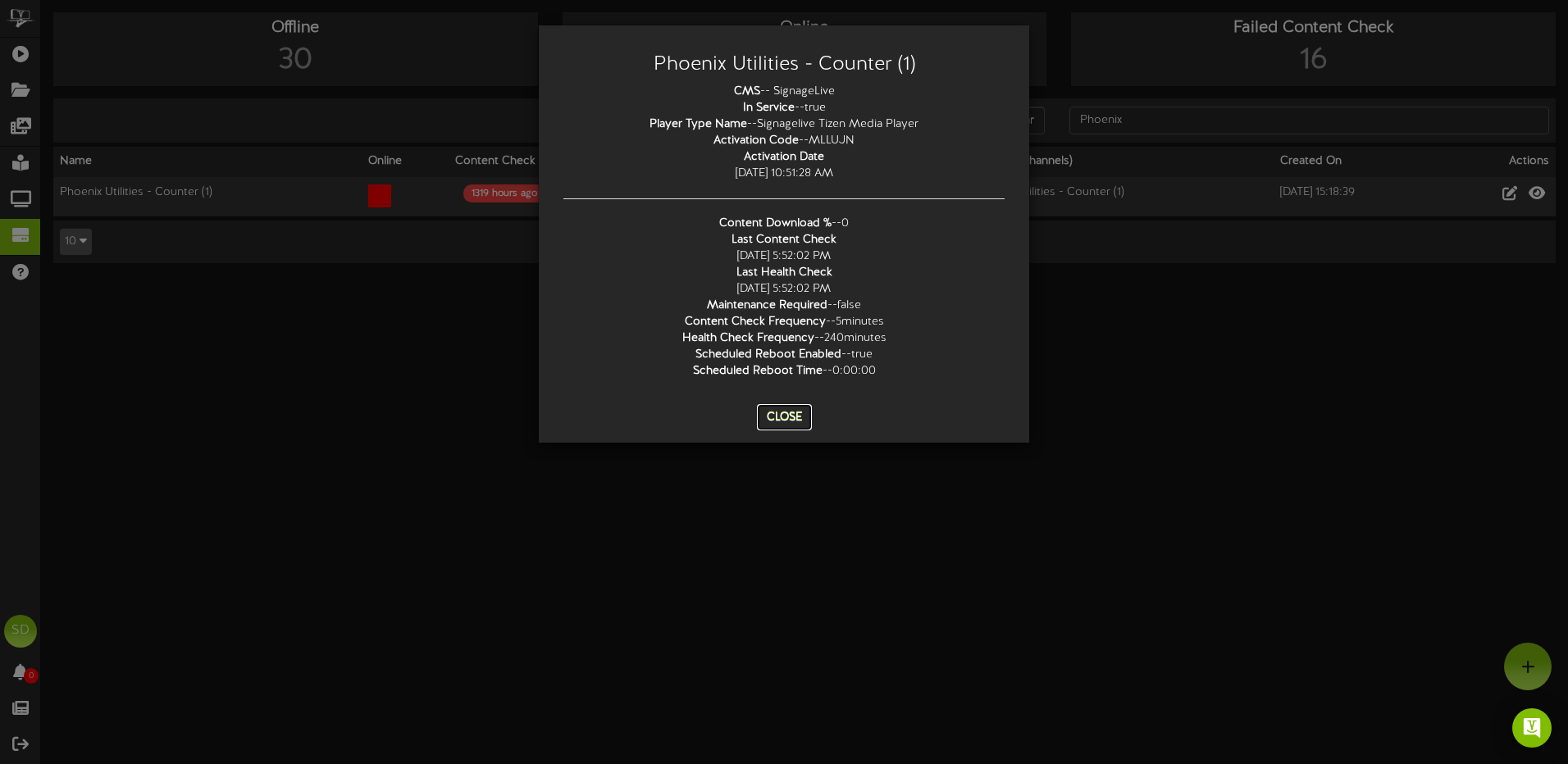
click at [792, 424] on button "Close" at bounding box center [784, 417] width 55 height 26
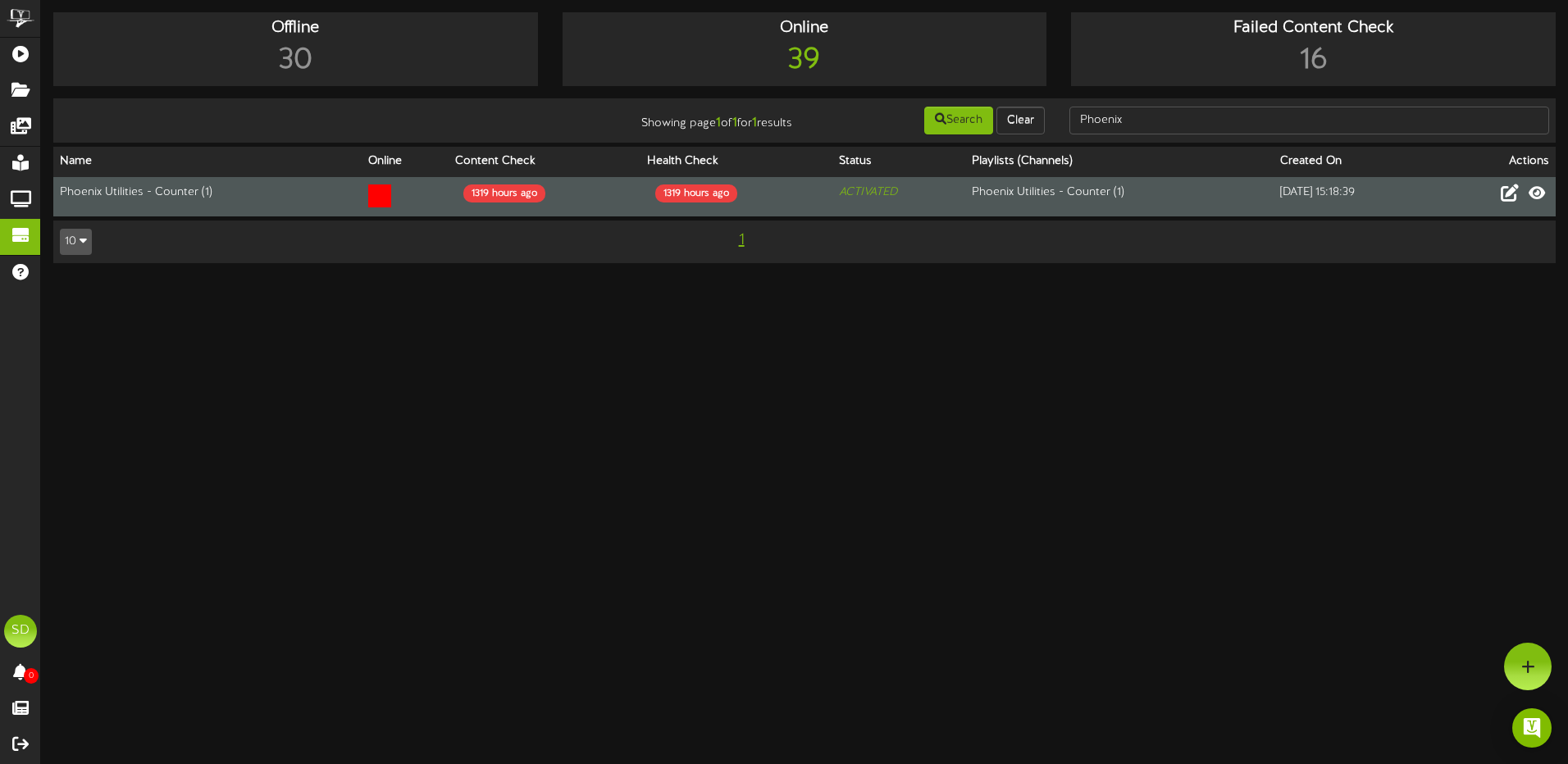
click at [1509, 200] on icon at bounding box center [1509, 192] width 18 height 18
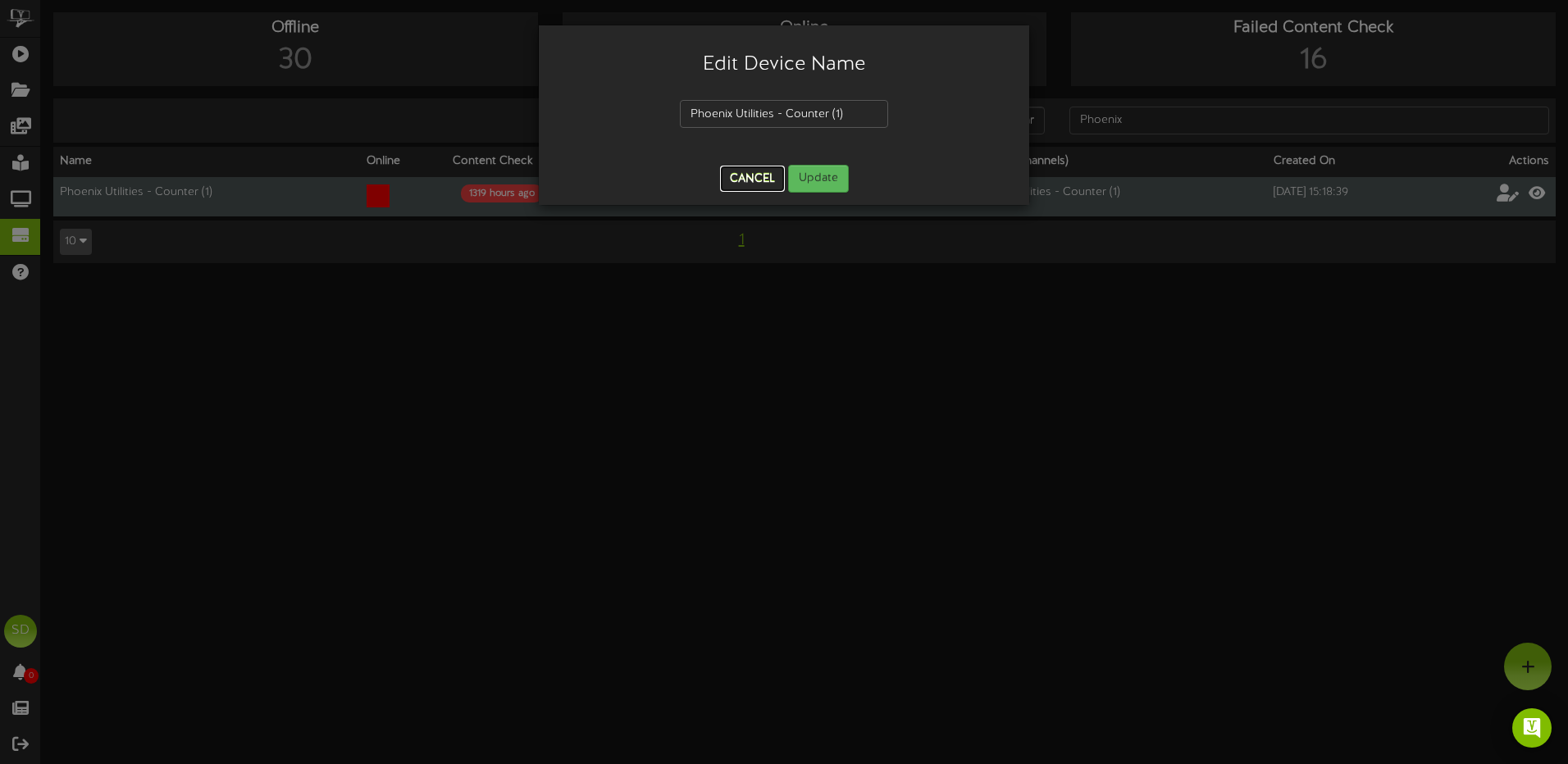
click at [751, 183] on button "Cancel" at bounding box center [752, 179] width 64 height 26
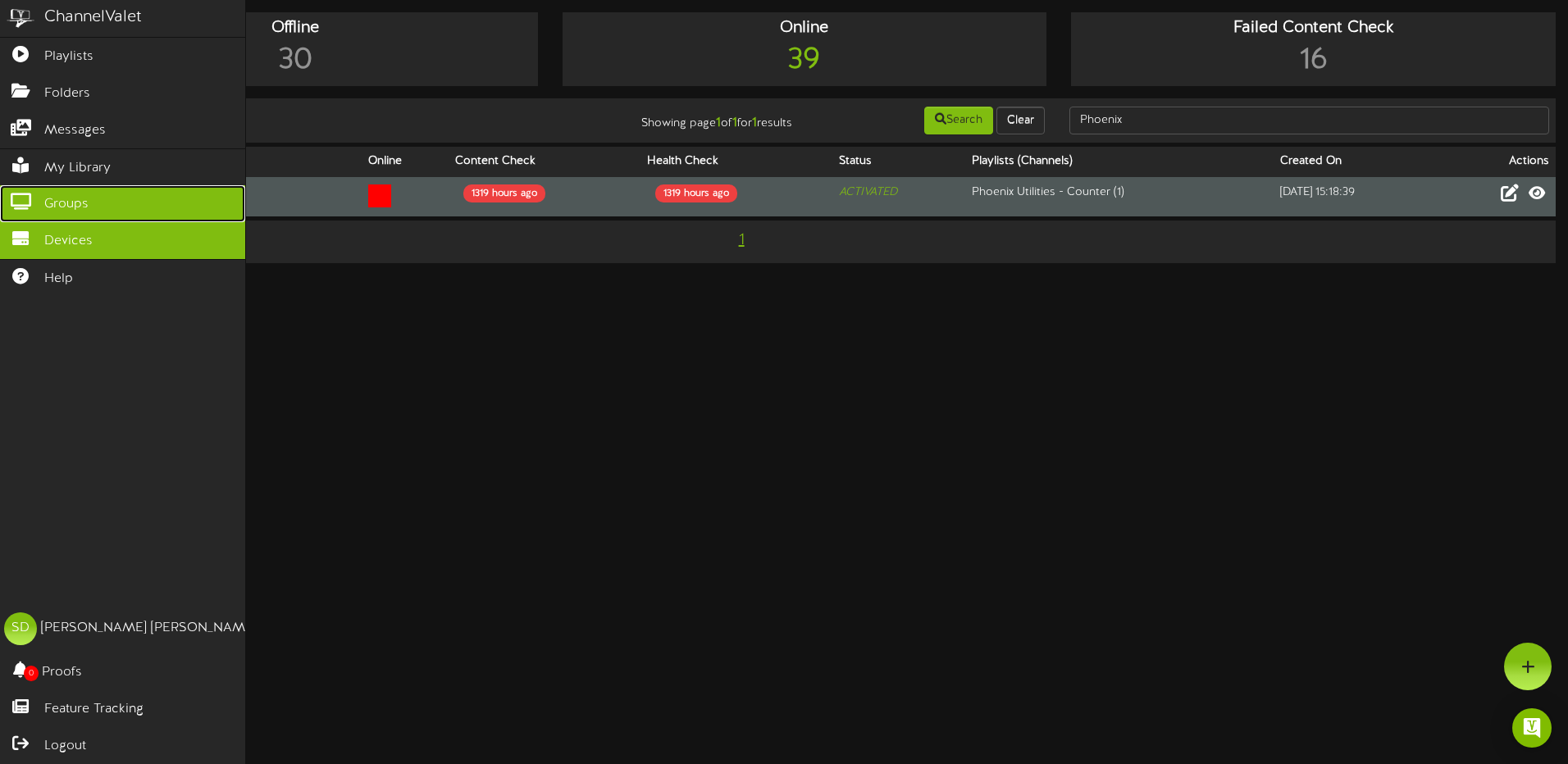
click at [82, 201] on span "Groups" at bounding box center [65, 204] width 44 height 19
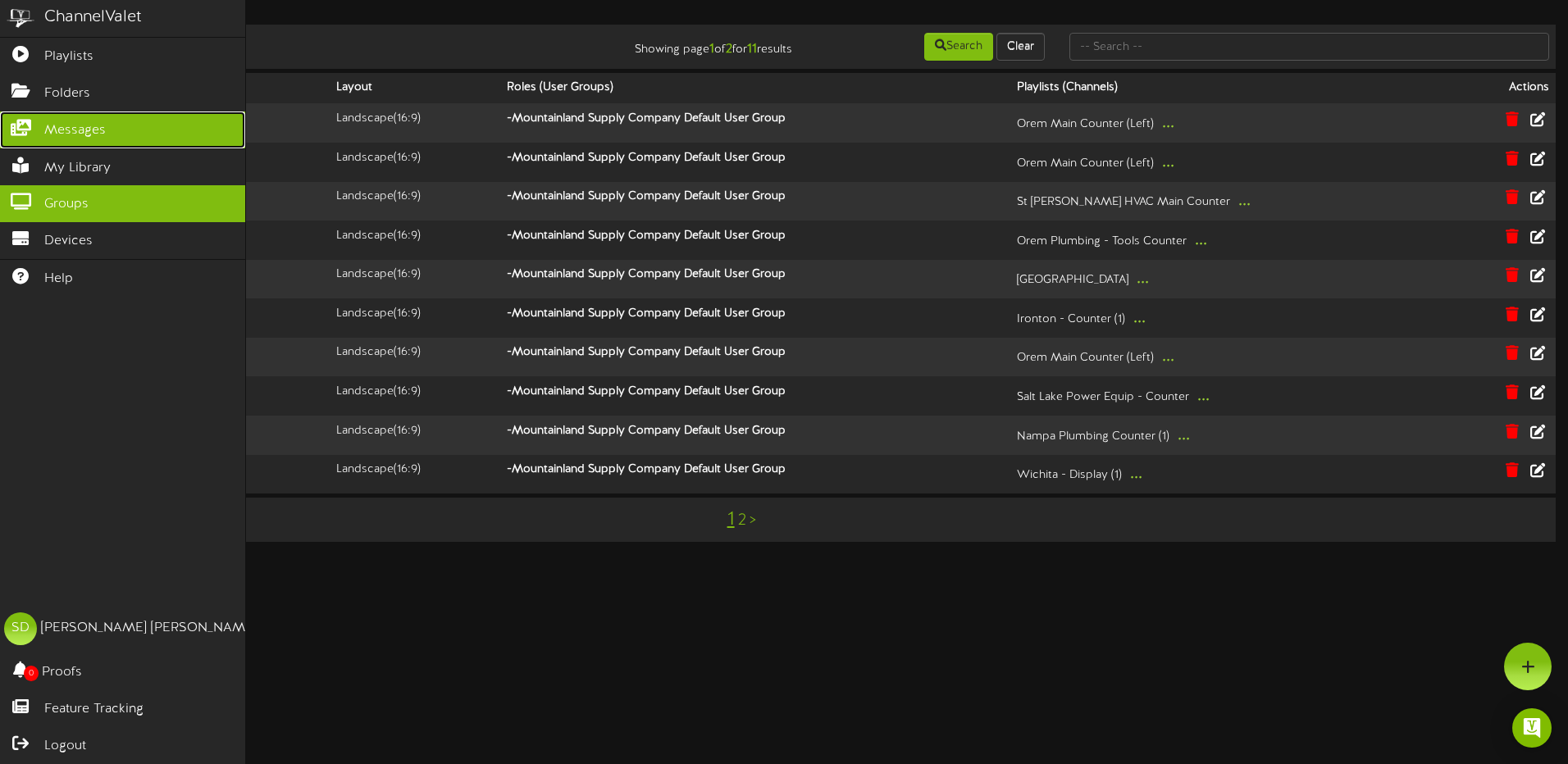
click at [73, 128] on span "Messages" at bounding box center [75, 131] width 62 height 19
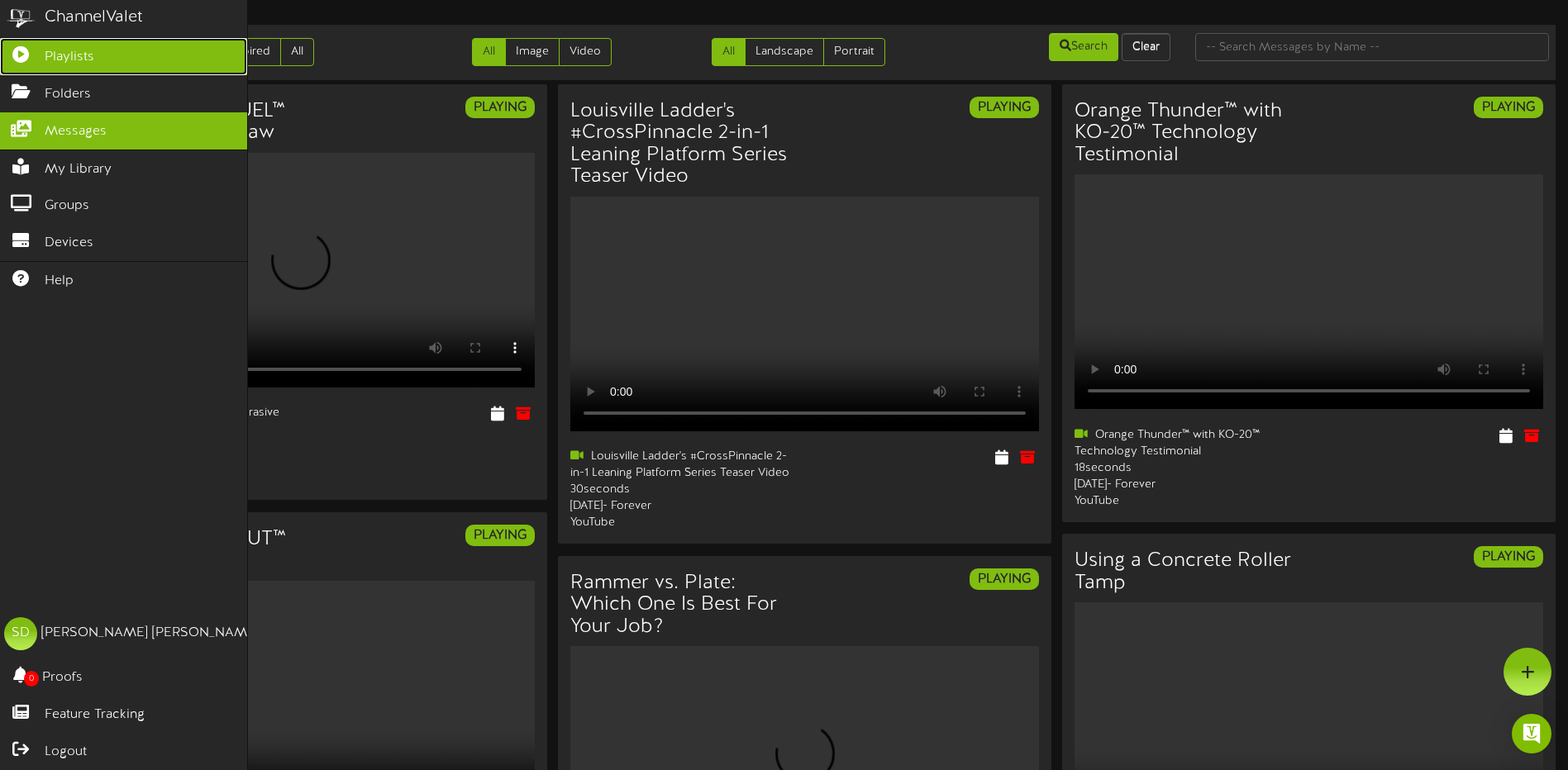
click at [71, 60] on span "Playlists" at bounding box center [69, 57] width 50 height 19
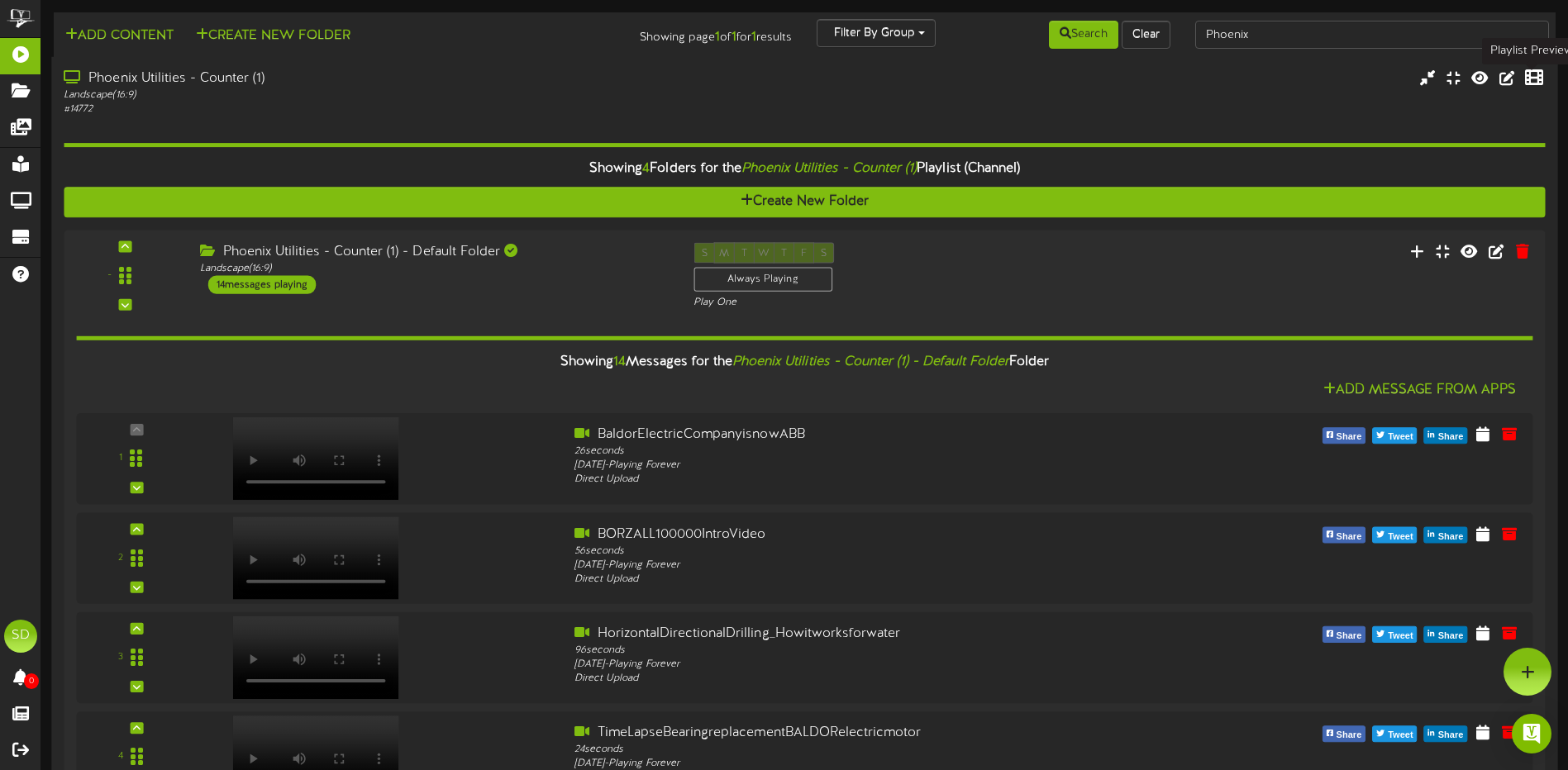
click at [1536, 80] on div at bounding box center [1432, 80] width 251 height 22
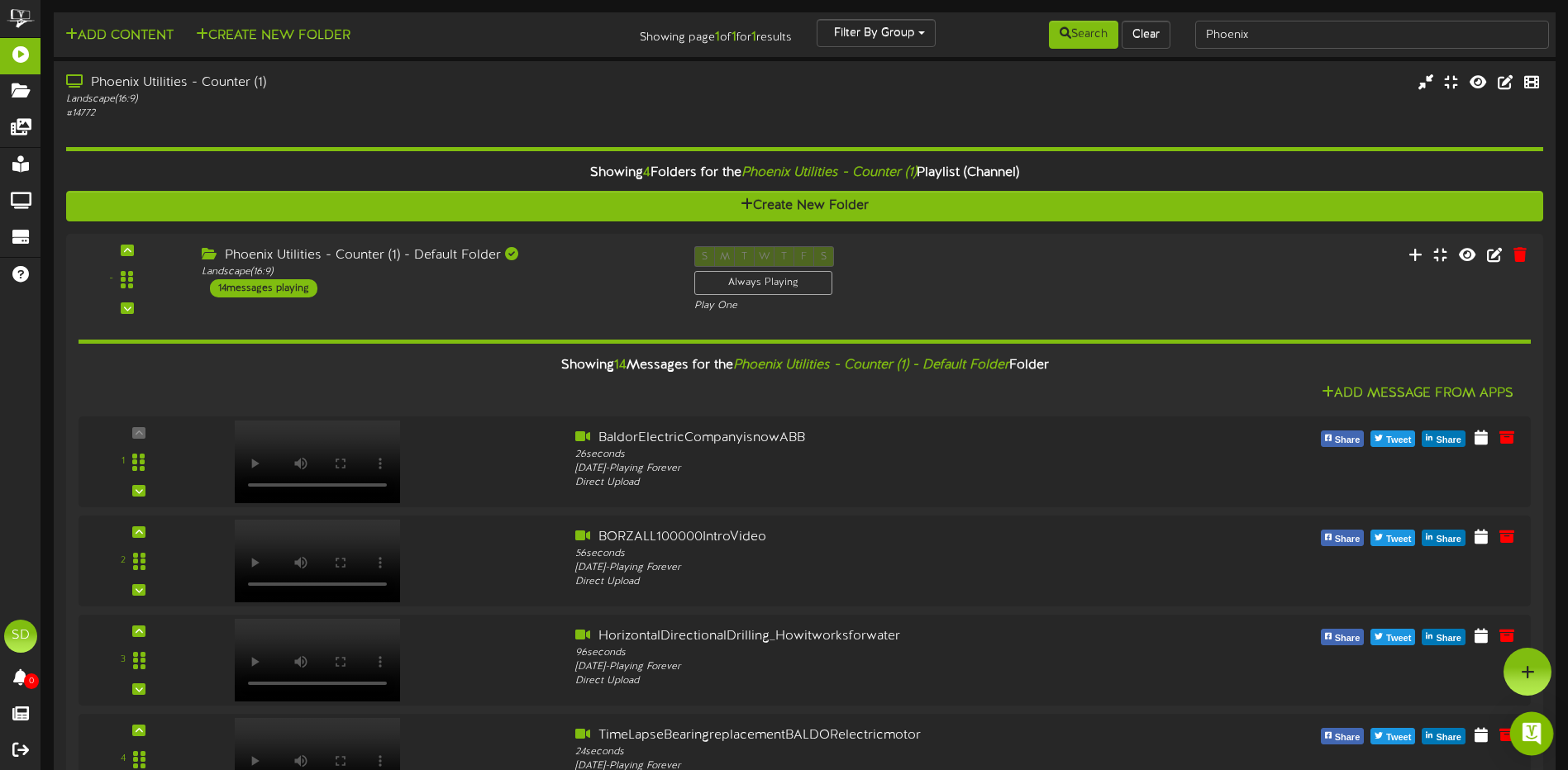
click at [1529, 736] on img "Open Intercom Messenger" at bounding box center [1531, 733] width 22 height 22
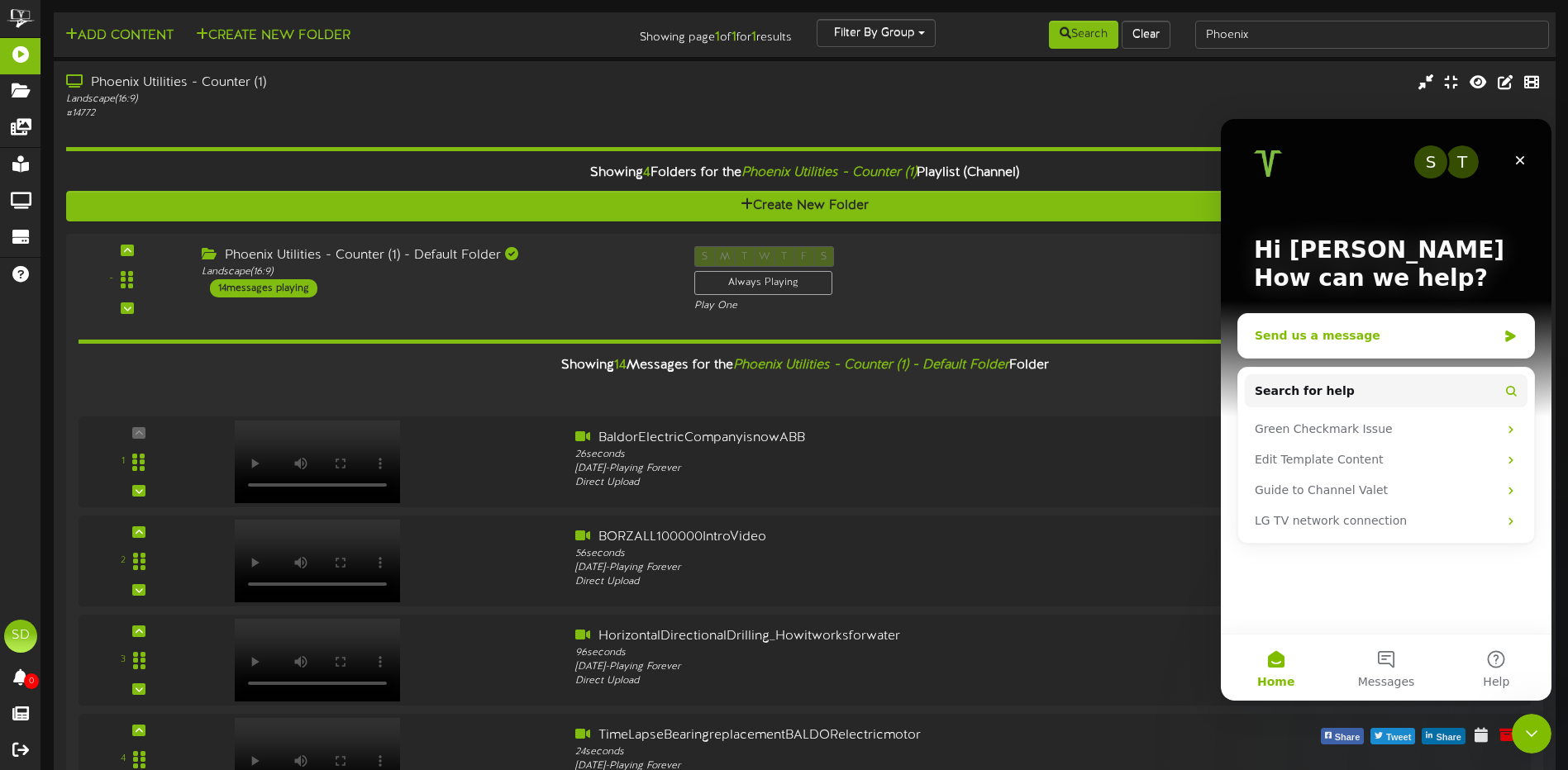
click at [1424, 330] on div "Send us a message" at bounding box center [1376, 336] width 243 height 17
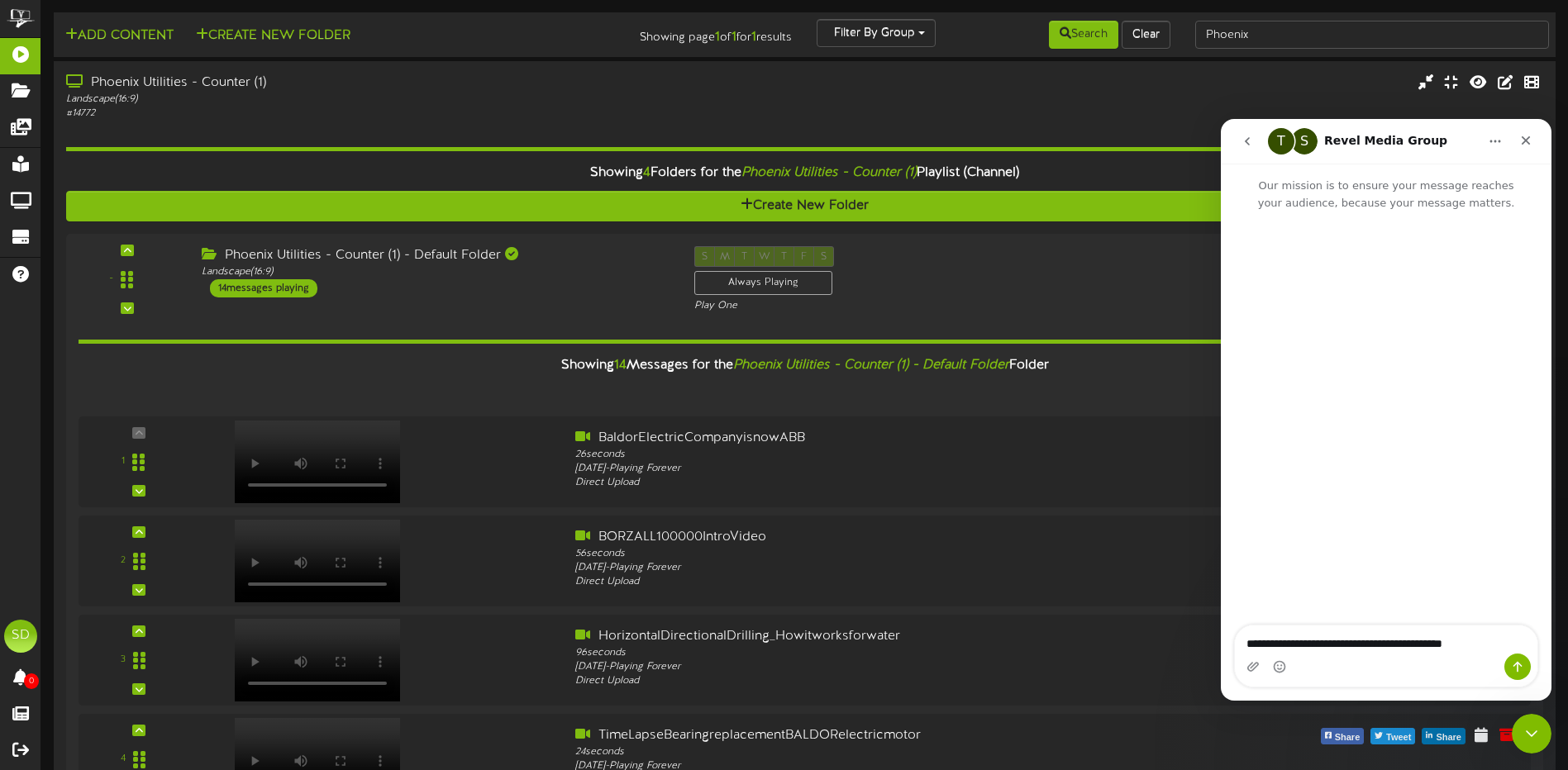
type textarea "**********"
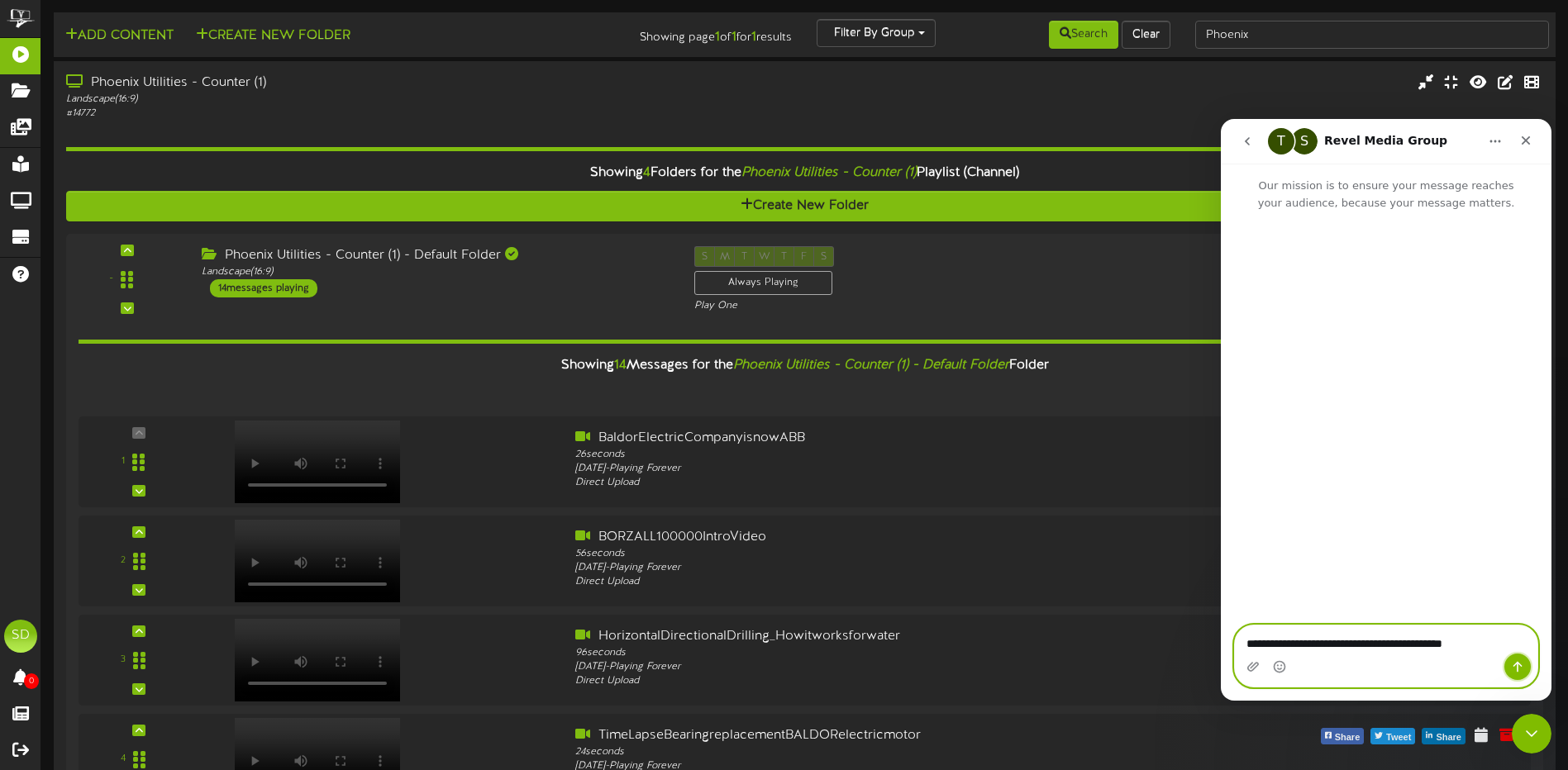
click at [1523, 668] on icon "Send a message…" at bounding box center [1517, 668] width 13 height 13
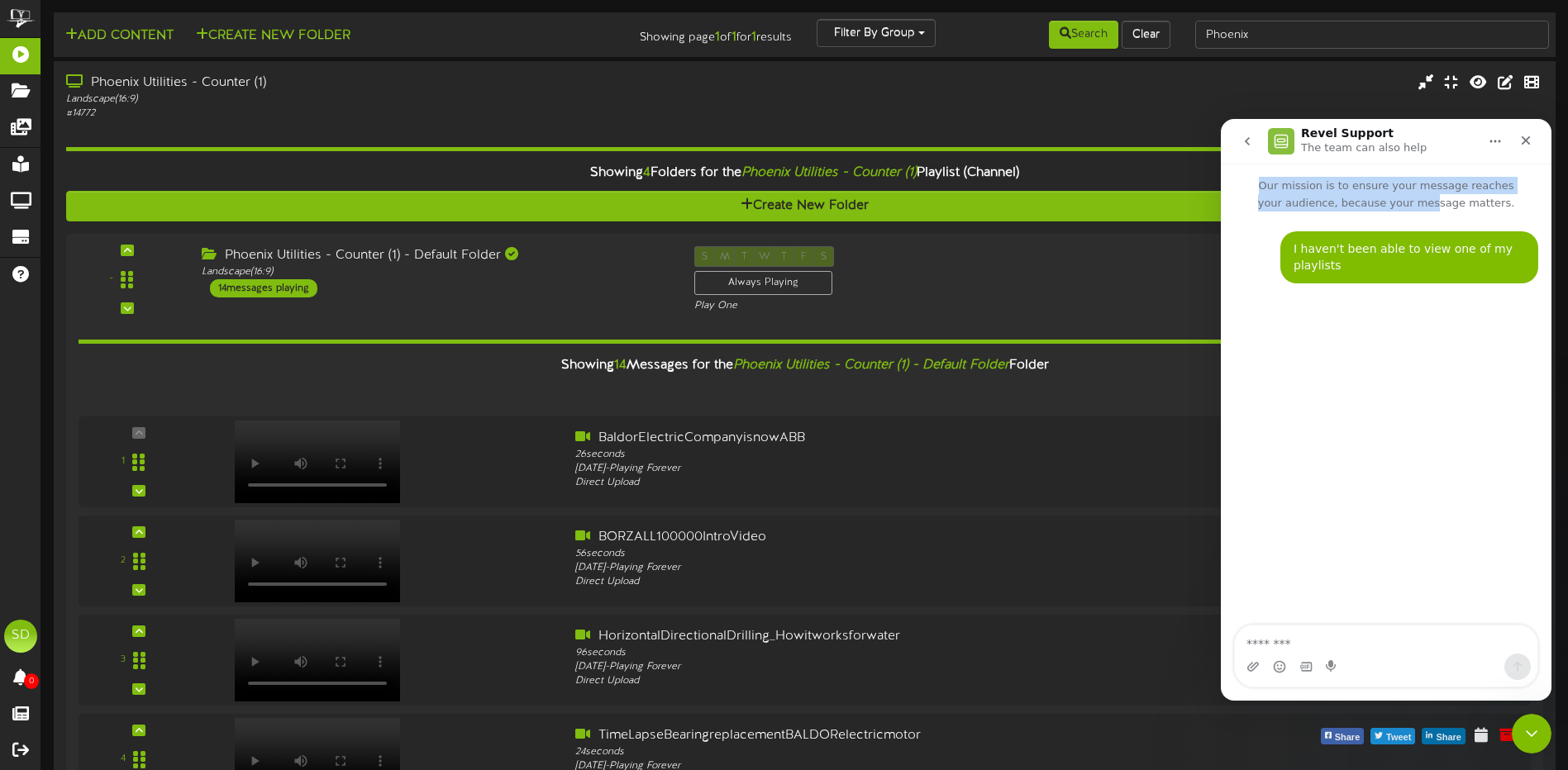
drag, startPoint x: 1453, startPoint y: 151, endPoint x: 1434, endPoint y: 206, distance: 58.2
click at [1434, 206] on div "Revel Support The team can also help Our mission is to ensure your message reac…" at bounding box center [1387, 410] width 331 height 582
copy div "Our mission is to ensure your message reaches your audience, because your mes"
click at [1447, 453] on div "I haven't been able to view one of my playlists [PERSON_NAME] • Just now" at bounding box center [1387, 419] width 331 height 416
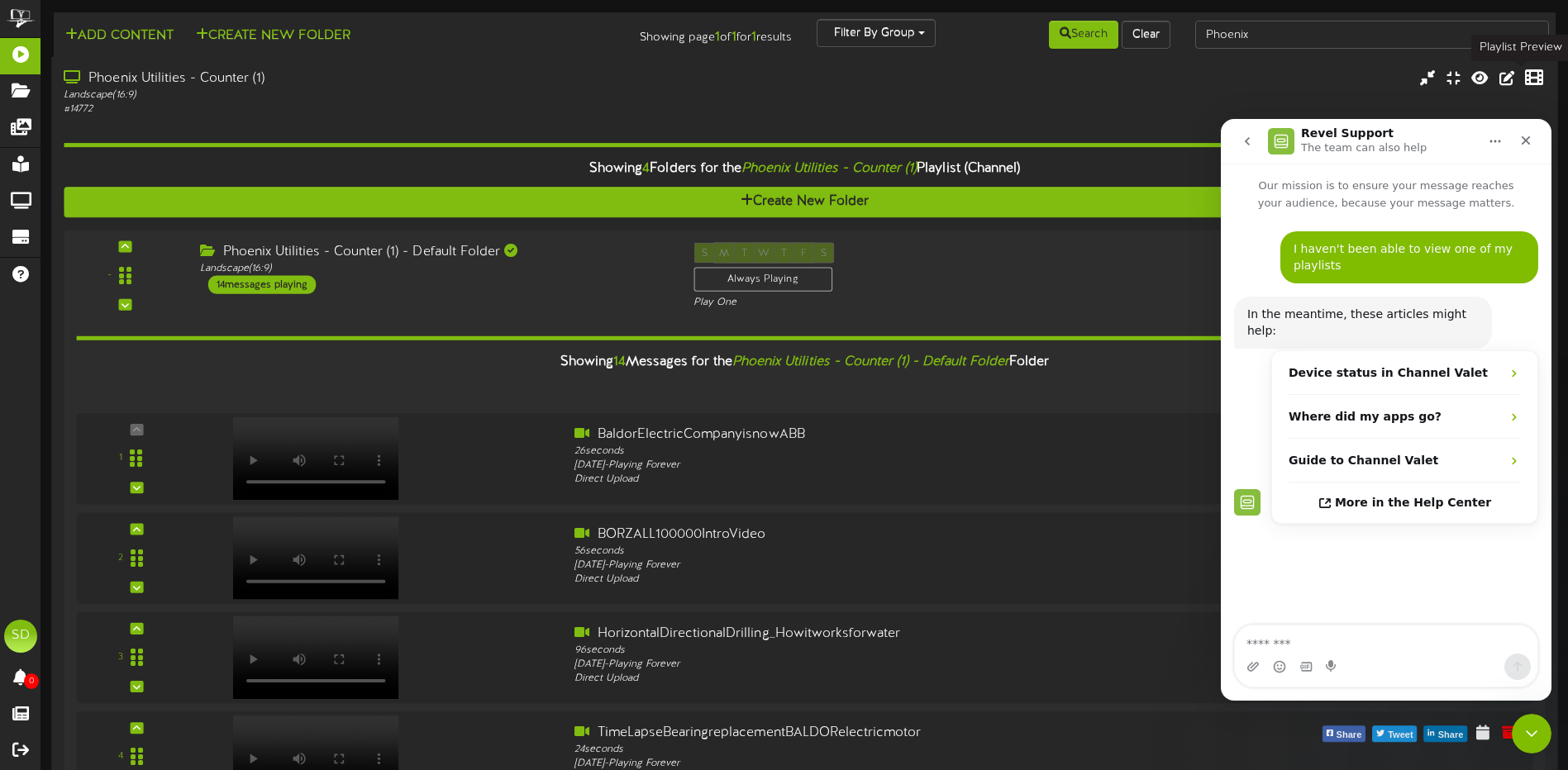
click at [1525, 84] on icon at bounding box center [1533, 76] width 18 height 18
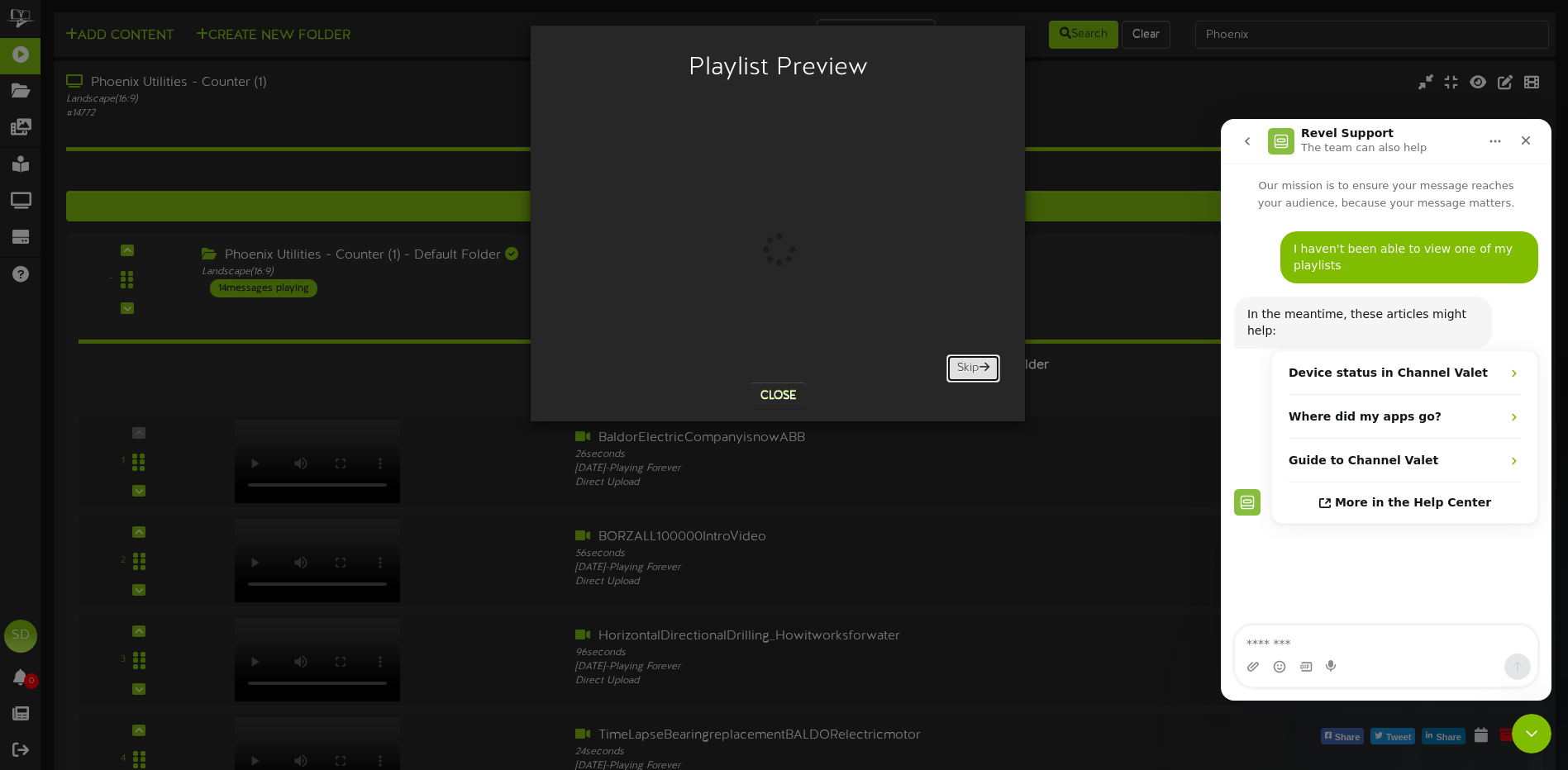
click at [975, 369] on button "Skip" at bounding box center [973, 369] width 54 height 28
click at [965, 365] on button "Skip" at bounding box center [973, 369] width 54 height 28
click at [964, 365] on button "Skip" at bounding box center [973, 369] width 54 height 28
click at [962, 365] on button "Skip" at bounding box center [973, 369] width 54 height 28
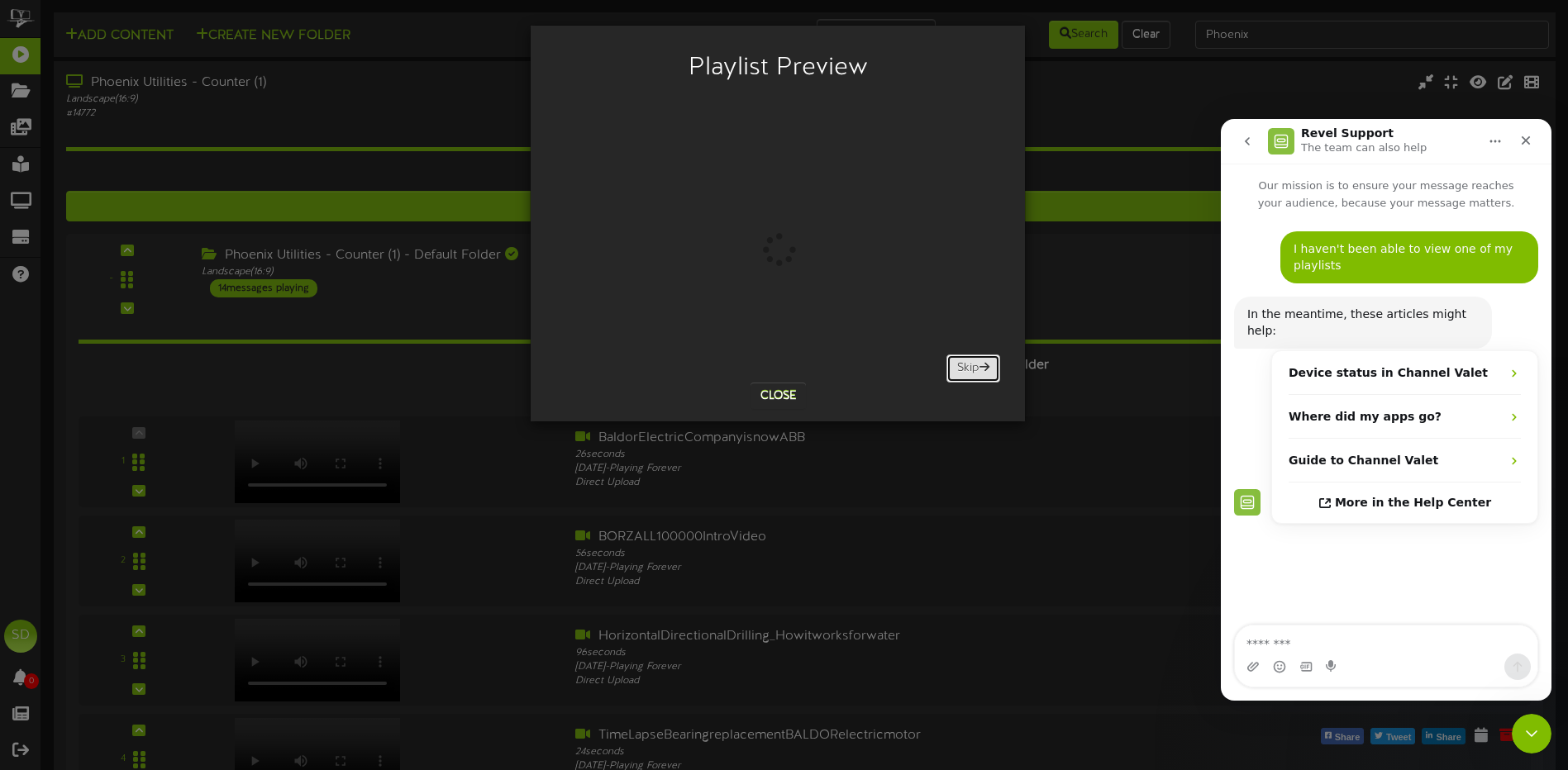
click at [962, 362] on button "Skip" at bounding box center [973, 369] width 54 height 28
click at [962, 363] on button "Skip" at bounding box center [973, 369] width 54 height 28
click at [783, 398] on button "Close" at bounding box center [777, 396] width 55 height 26
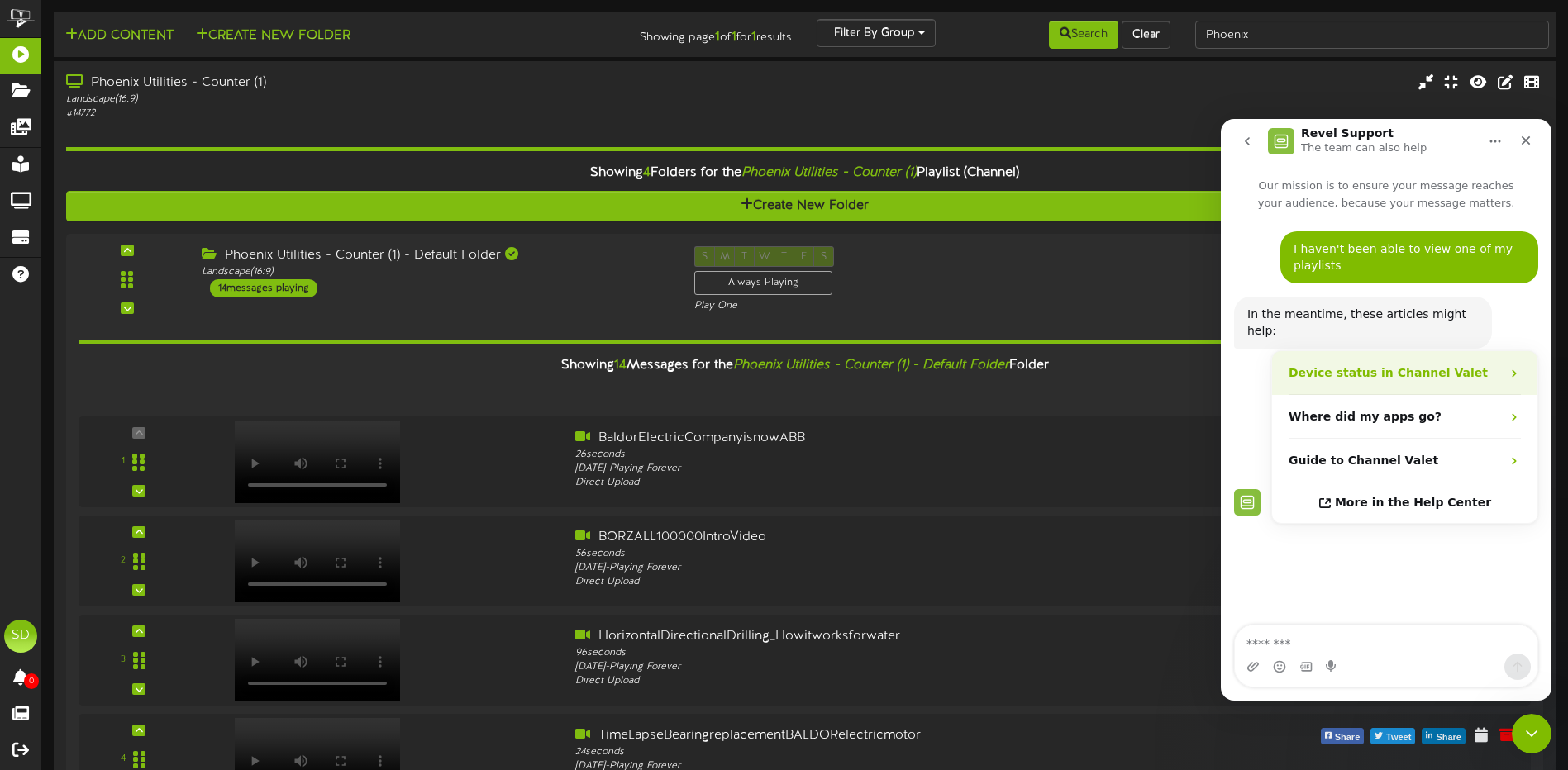
click at [1512, 367] on icon "Revel Support says…" at bounding box center [1514, 373] width 13 height 13
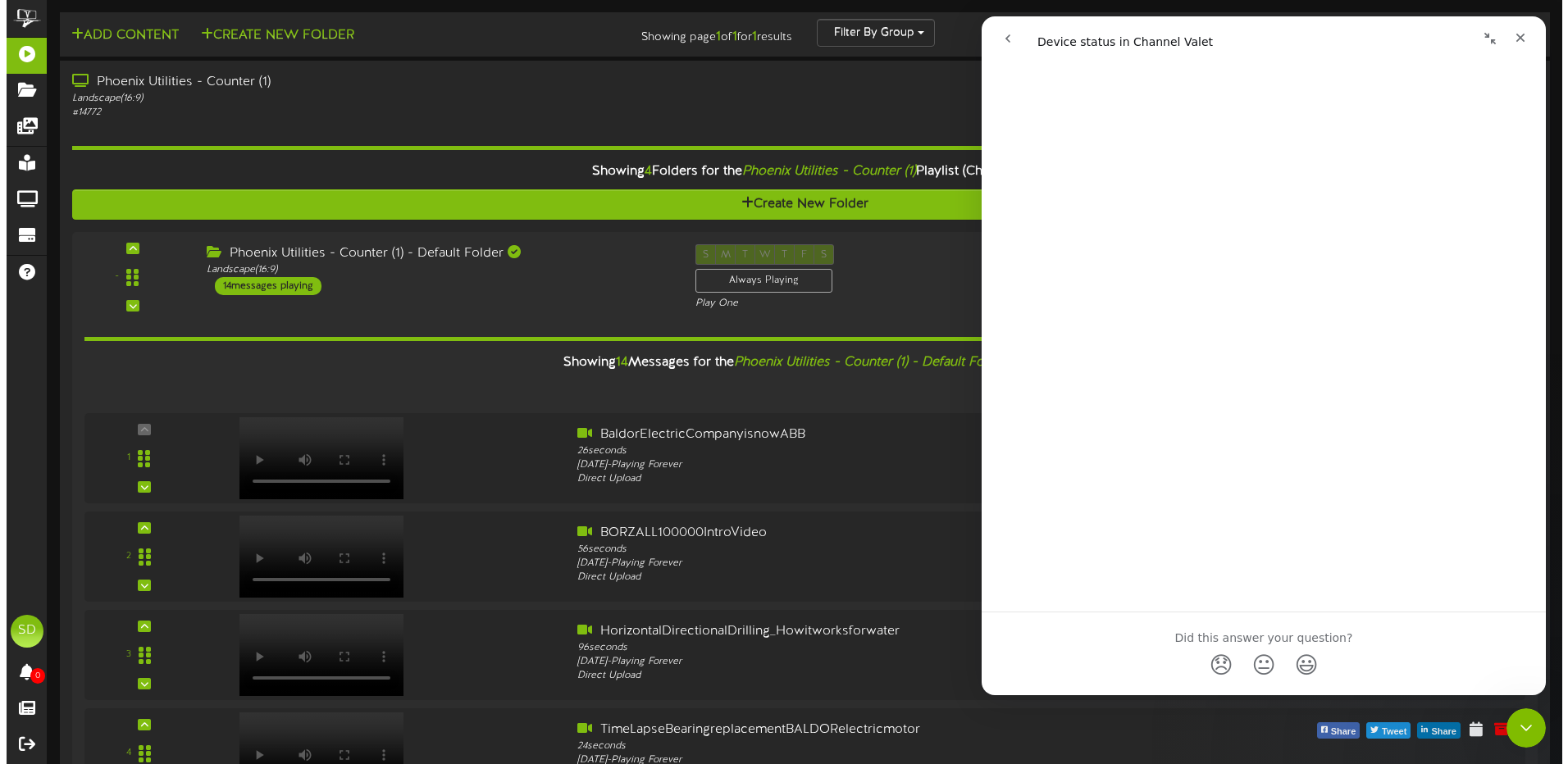
scroll to position [246, 0]
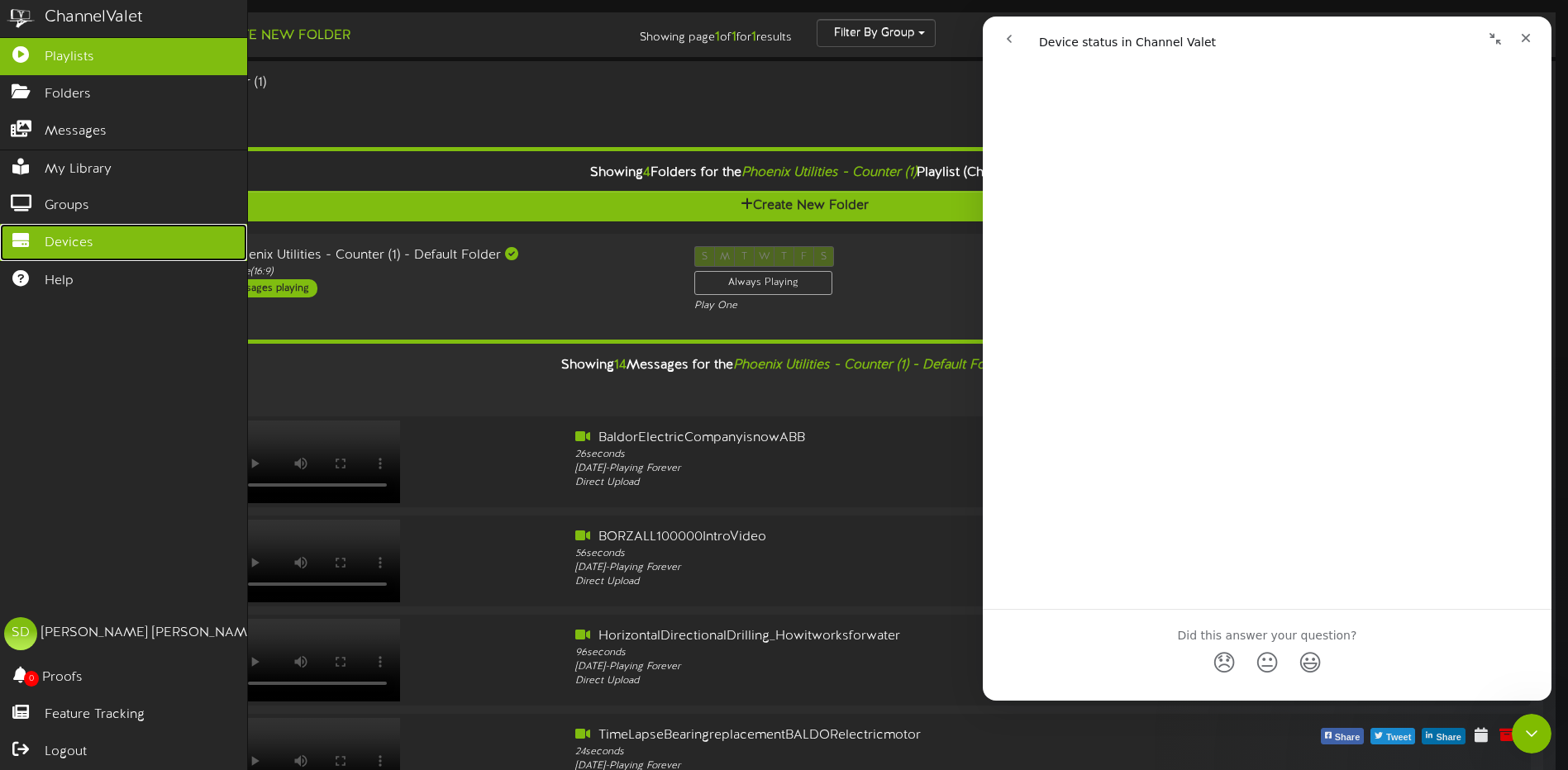
click at [71, 243] on span "Devices" at bounding box center [69, 244] width 49 height 19
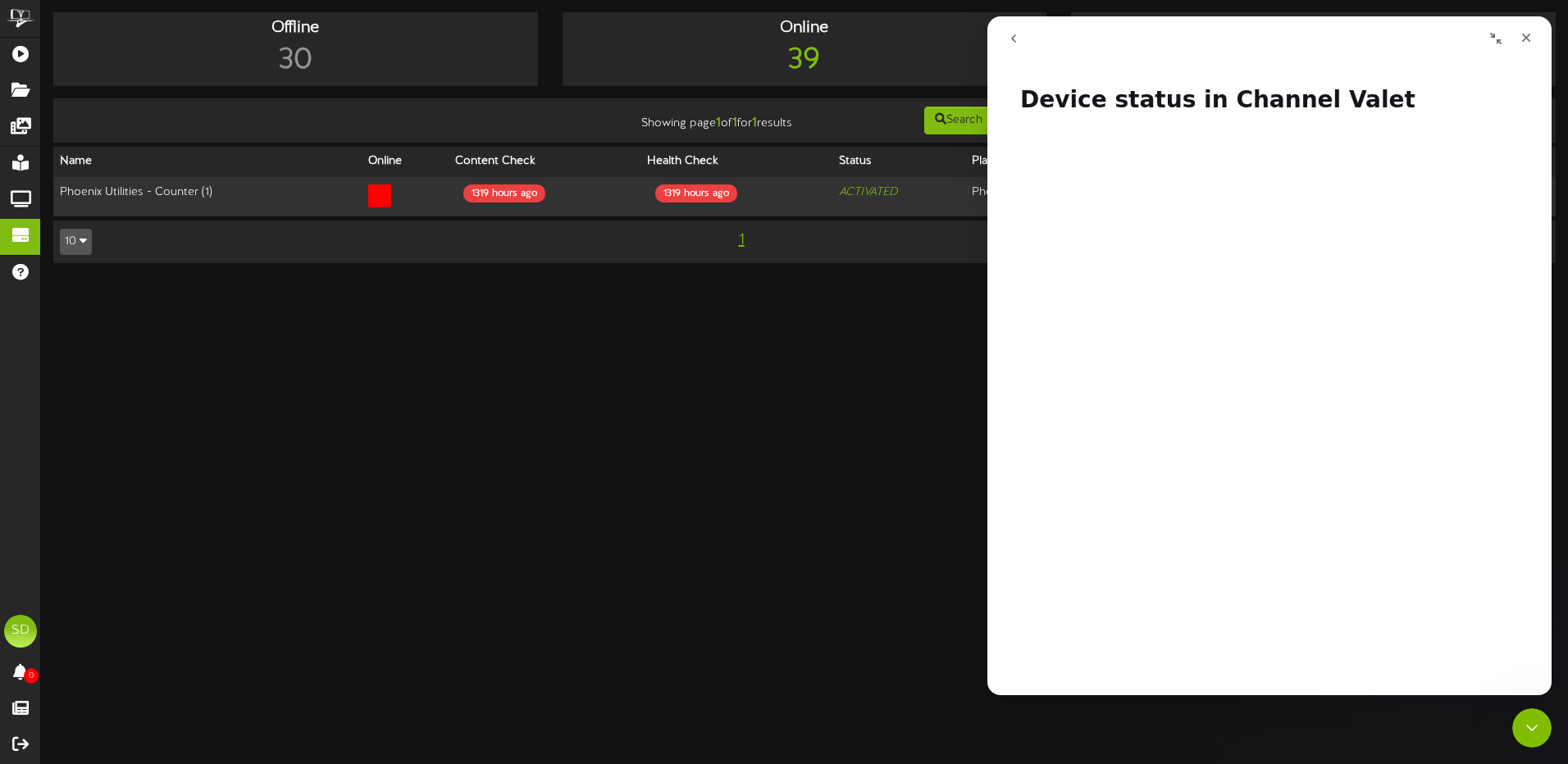
click at [1013, 37] on icon "go back" at bounding box center [1013, 38] width 5 height 8
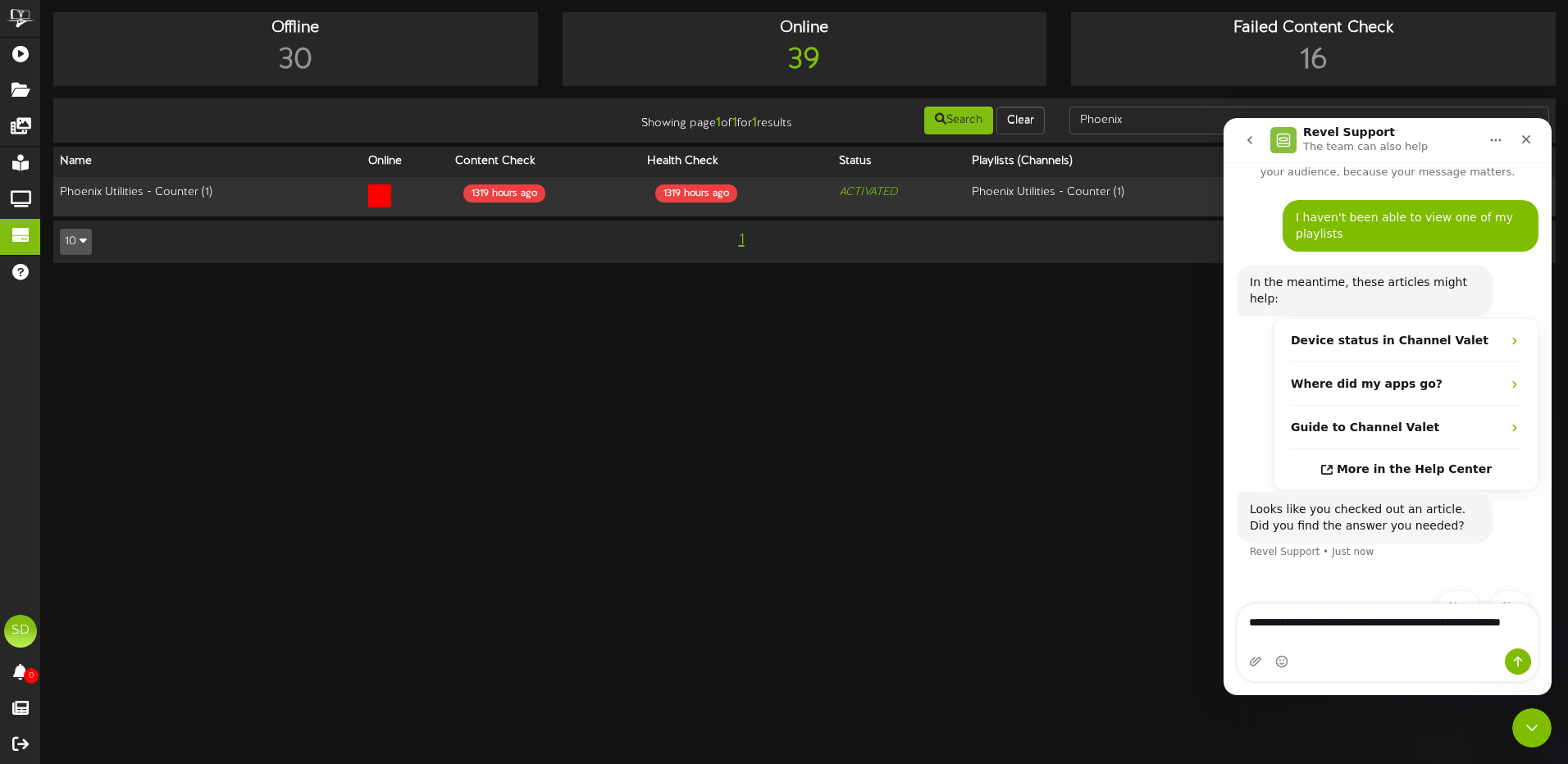
scroll to position [46, 0]
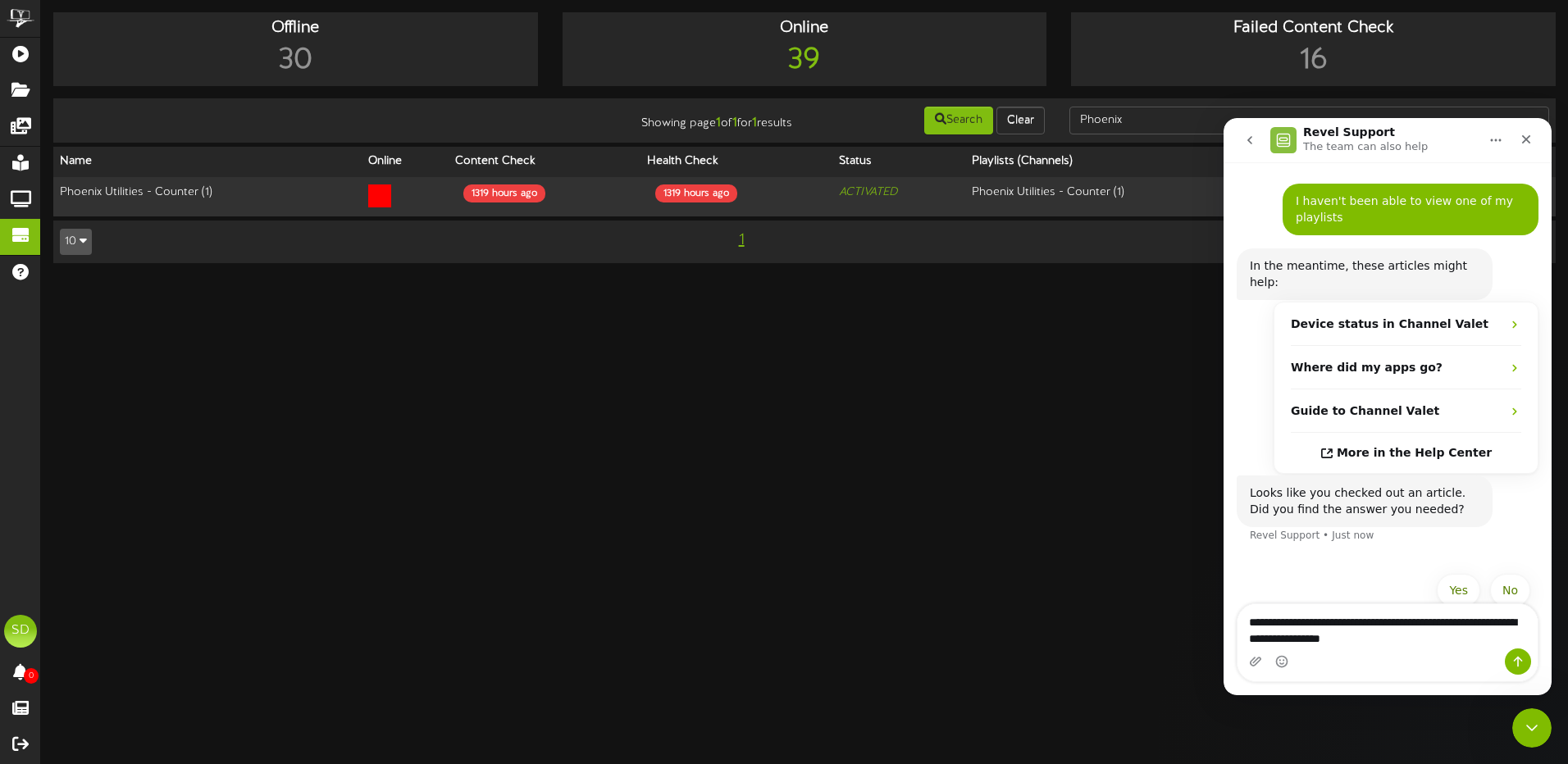
type textarea "**********"
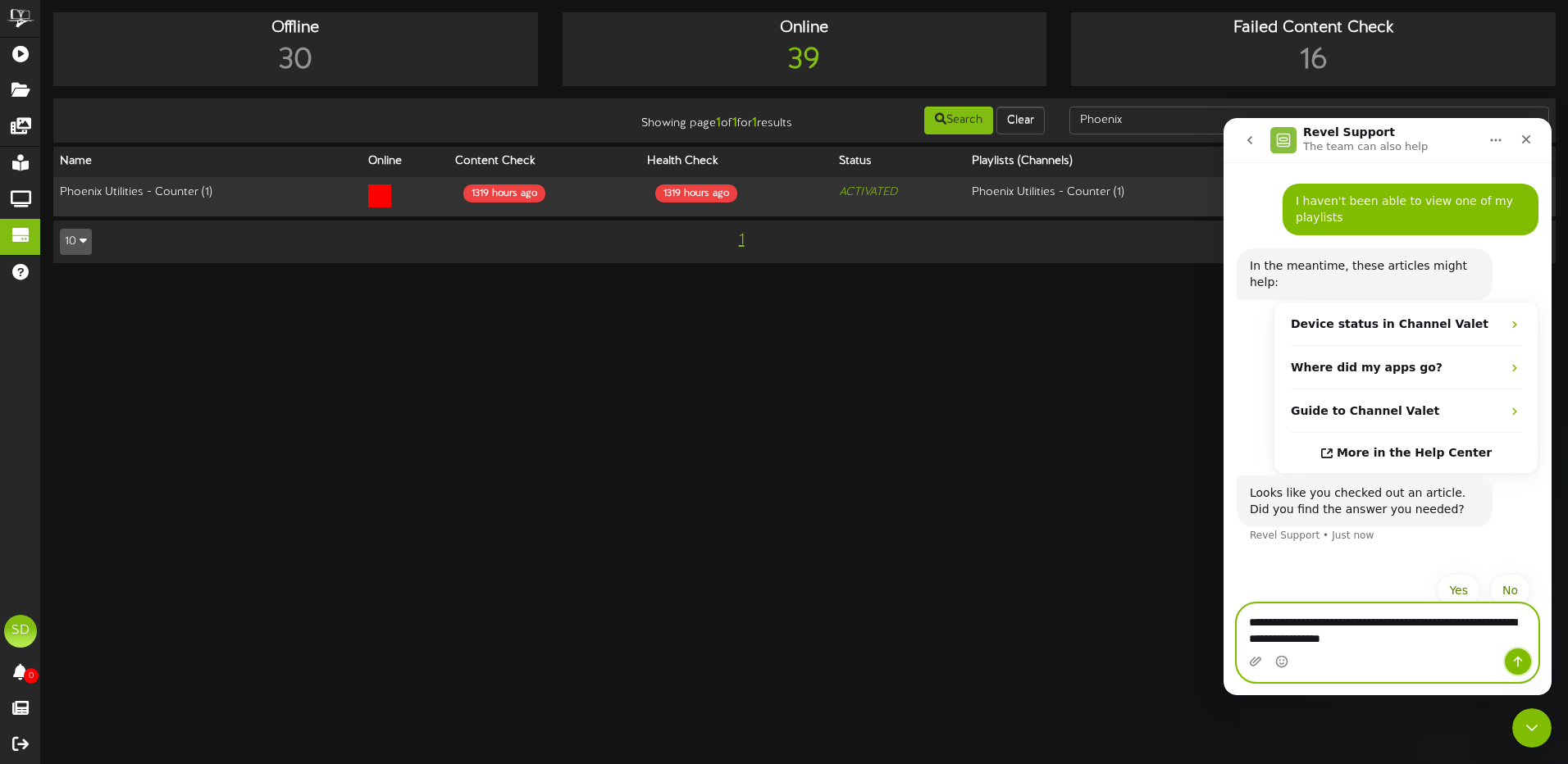
click at [1515, 661] on icon "Send a message…" at bounding box center [1519, 661] width 9 height 10
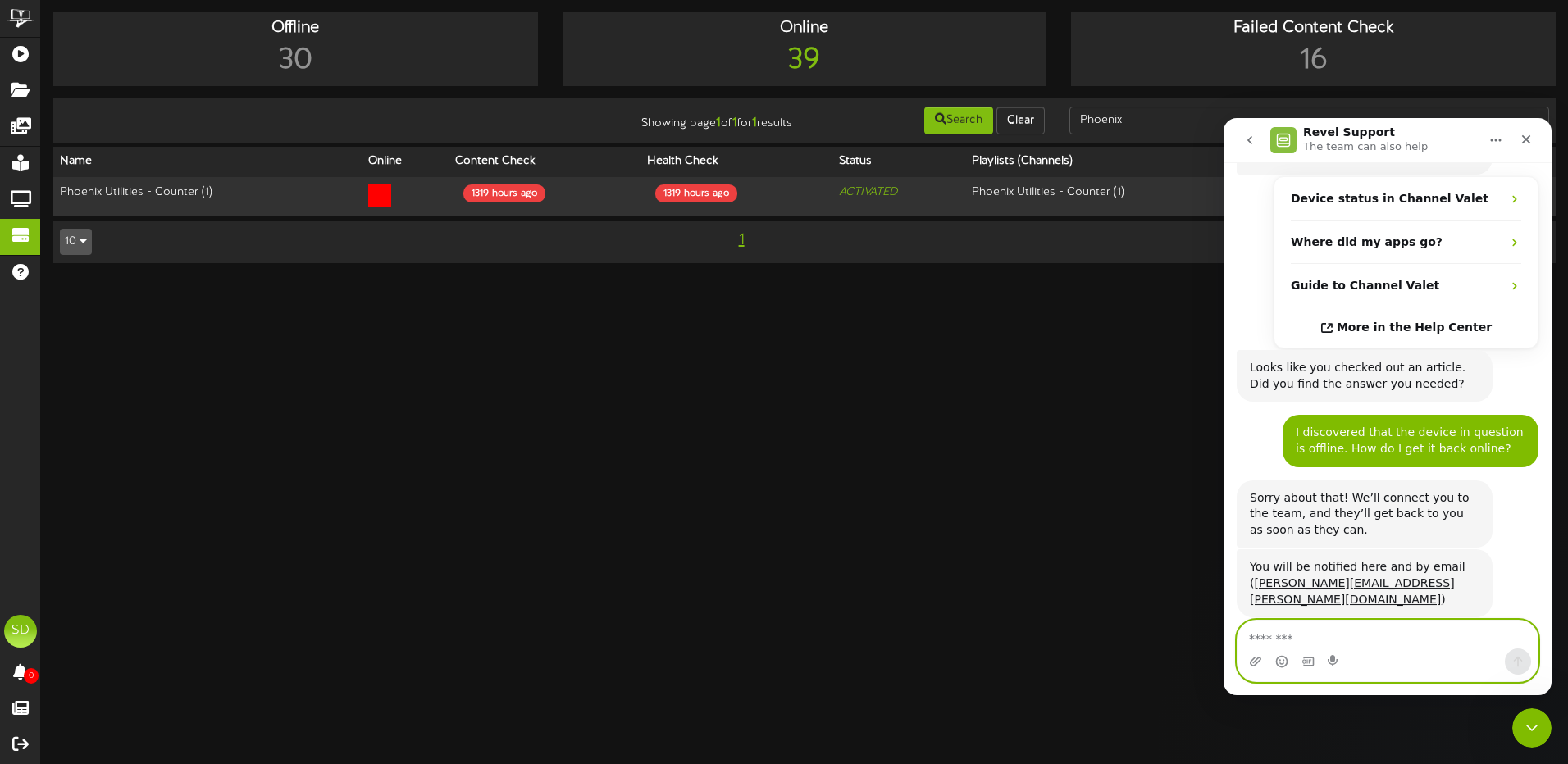
scroll to position [171, 0]
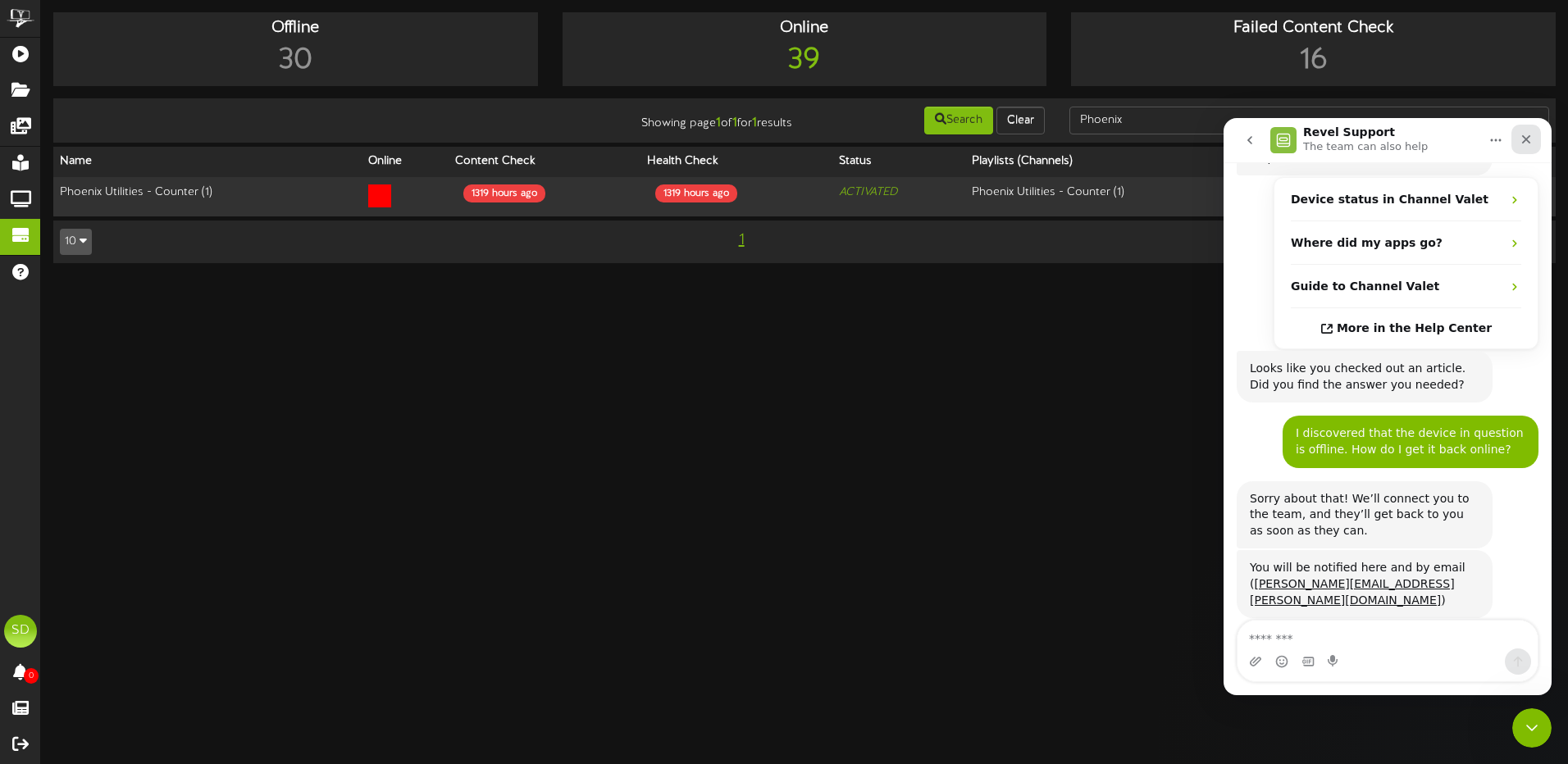
click at [1530, 142] on icon "Close" at bounding box center [1527, 140] width 9 height 9
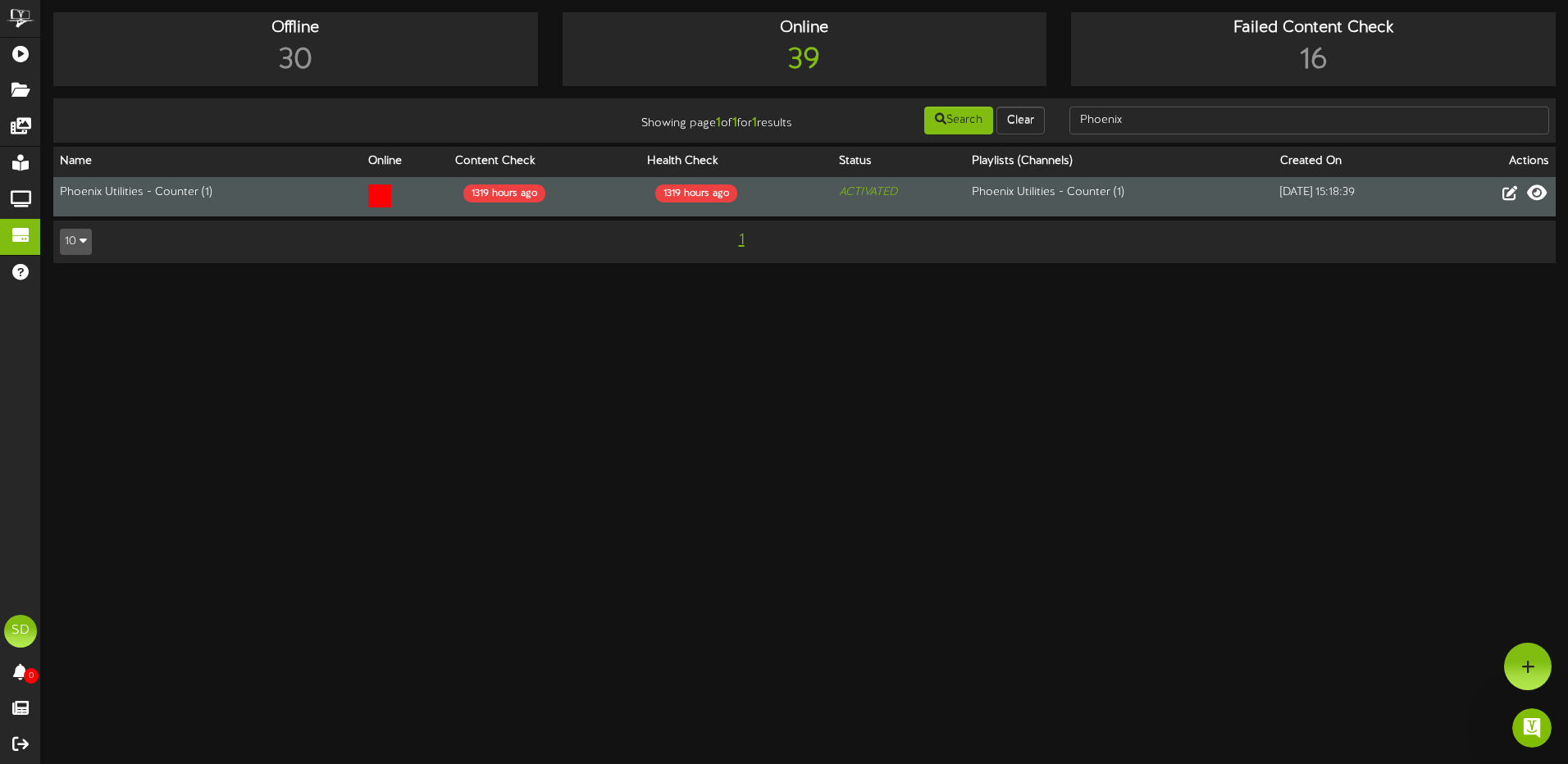
click at [1535, 191] on icon at bounding box center [1536, 192] width 20 height 18
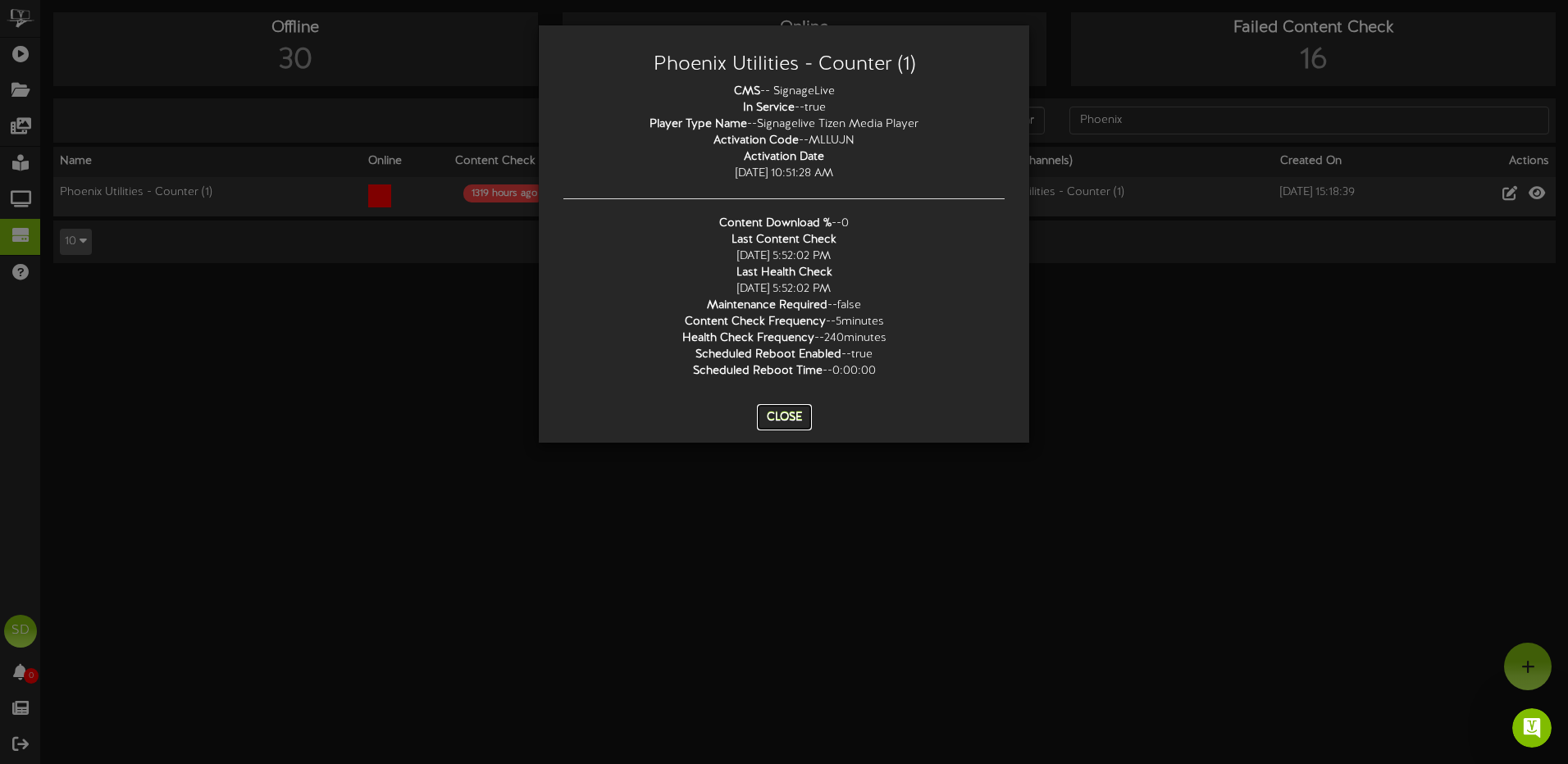
click at [785, 419] on button "Close" at bounding box center [784, 417] width 55 height 26
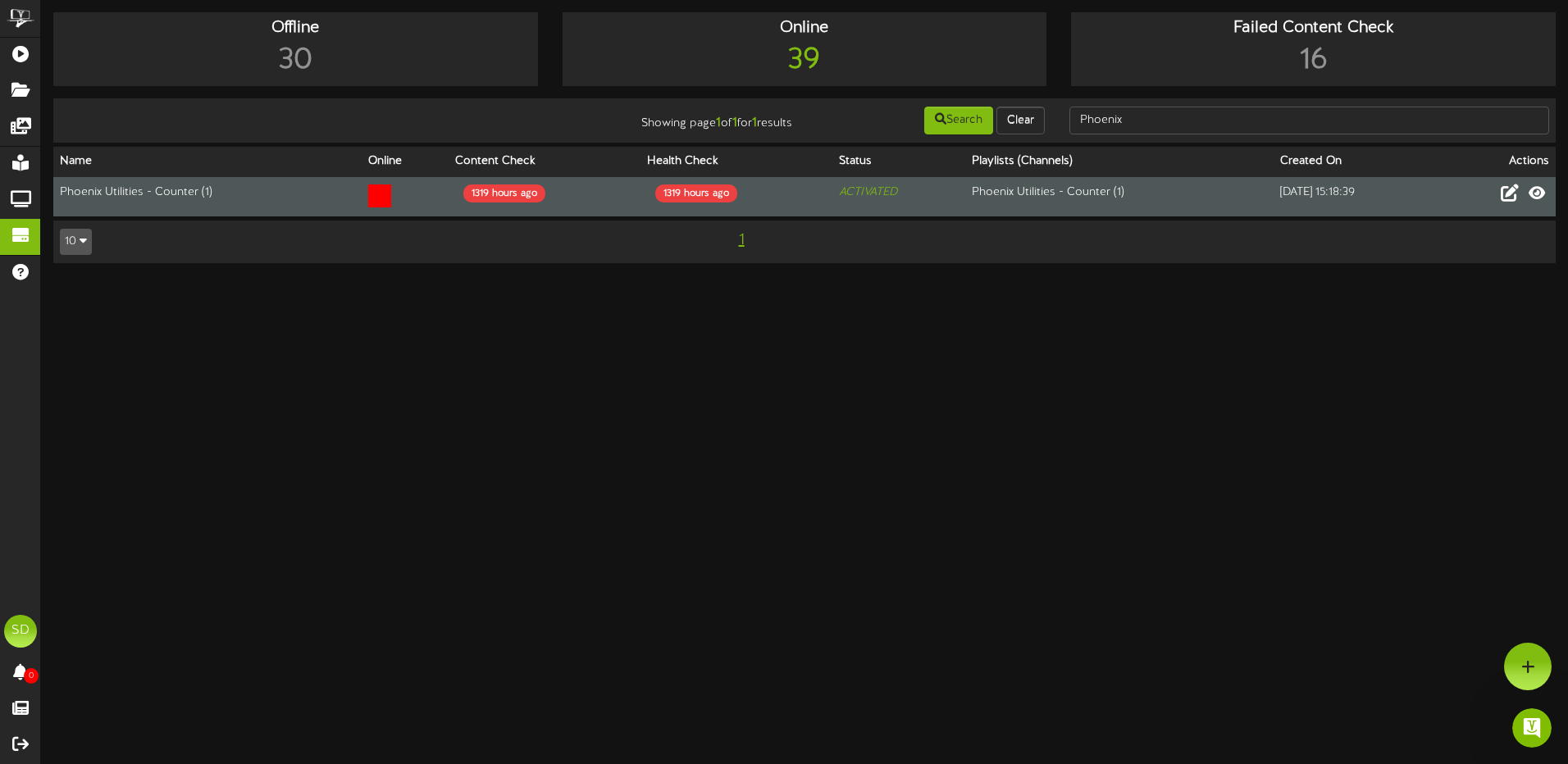
click at [1508, 194] on icon at bounding box center [1509, 192] width 18 height 18
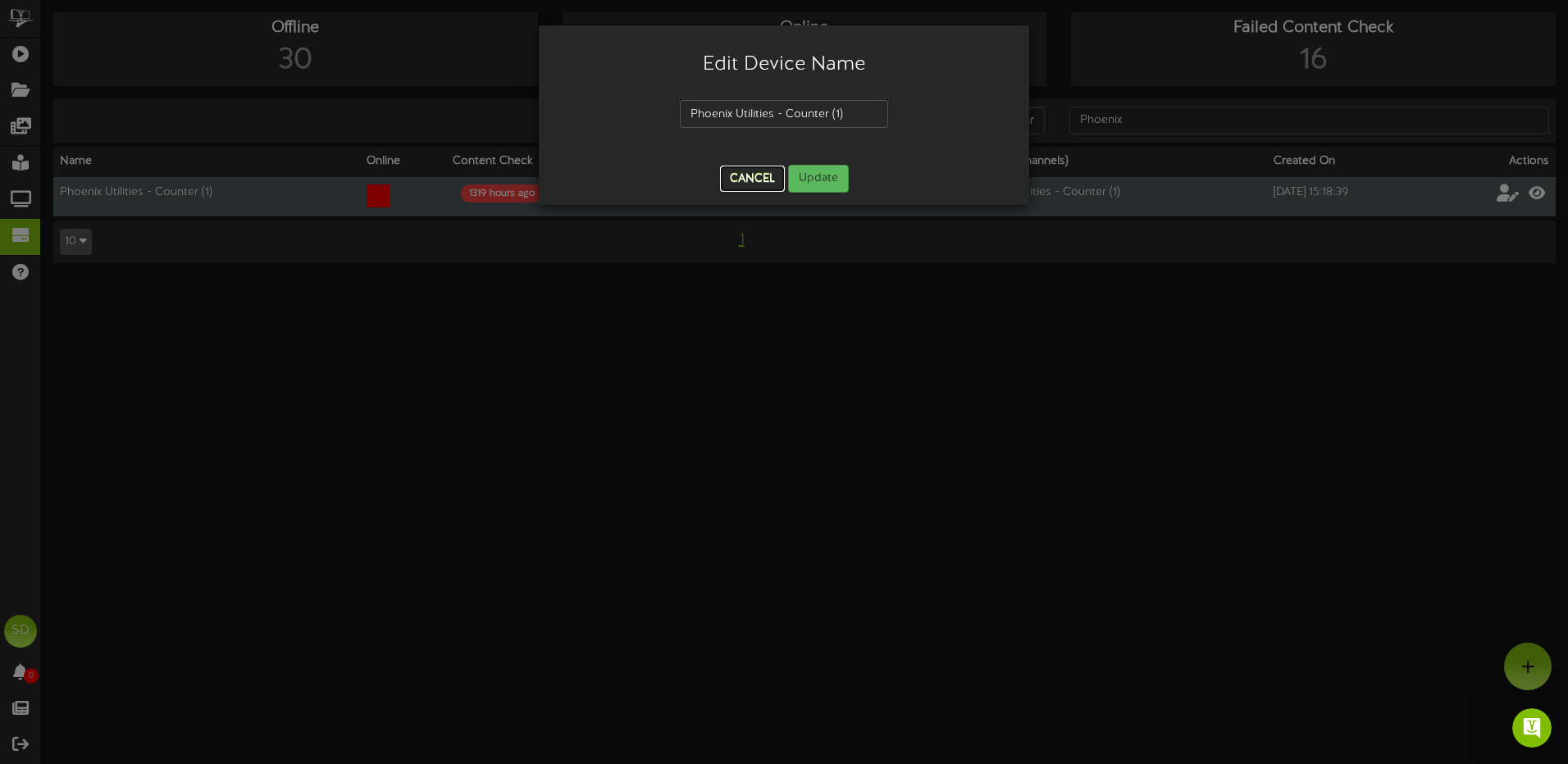
click at [764, 184] on button "Cancel" at bounding box center [752, 179] width 64 height 26
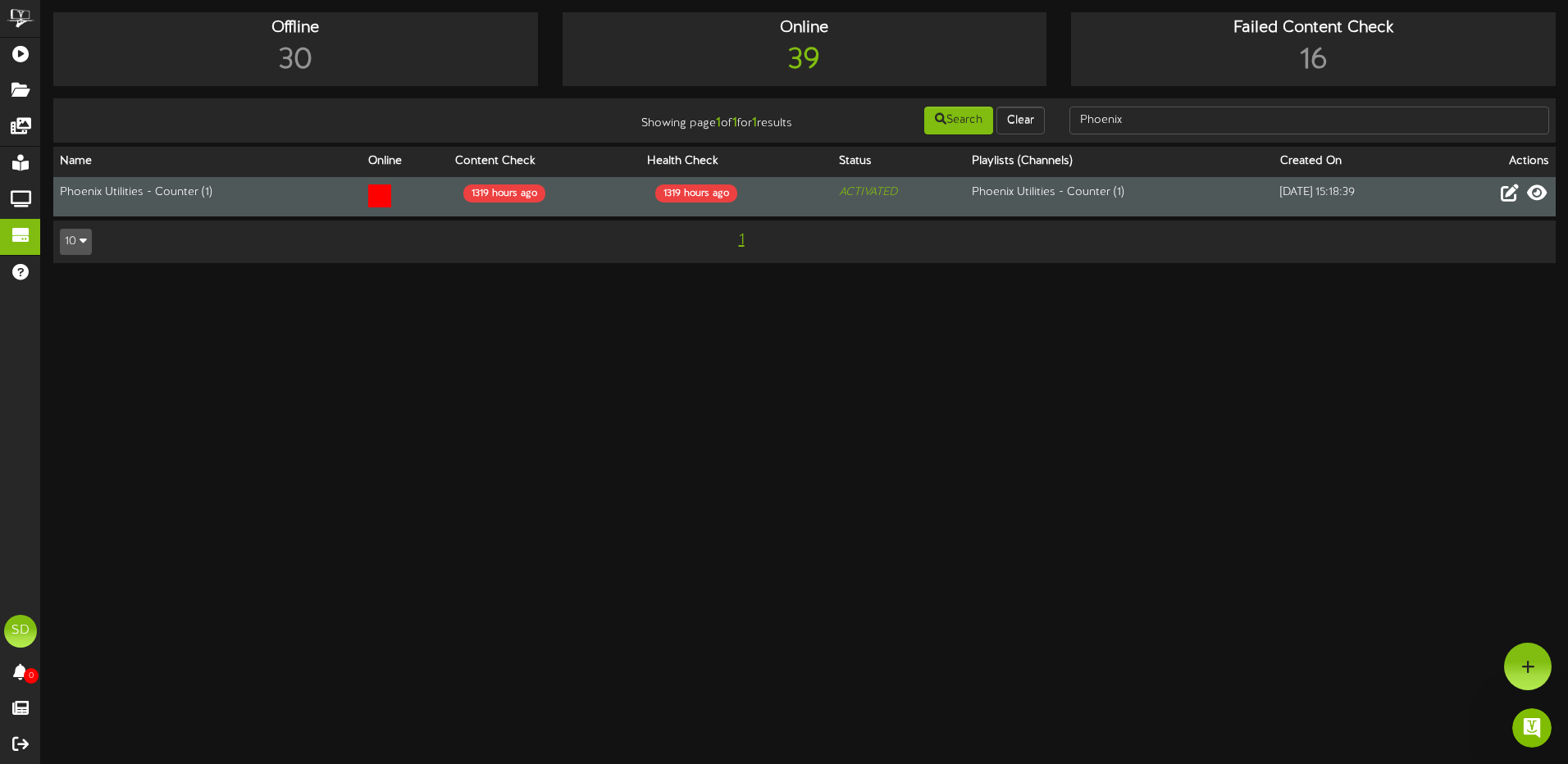
click at [1538, 195] on icon at bounding box center [1536, 192] width 20 height 18
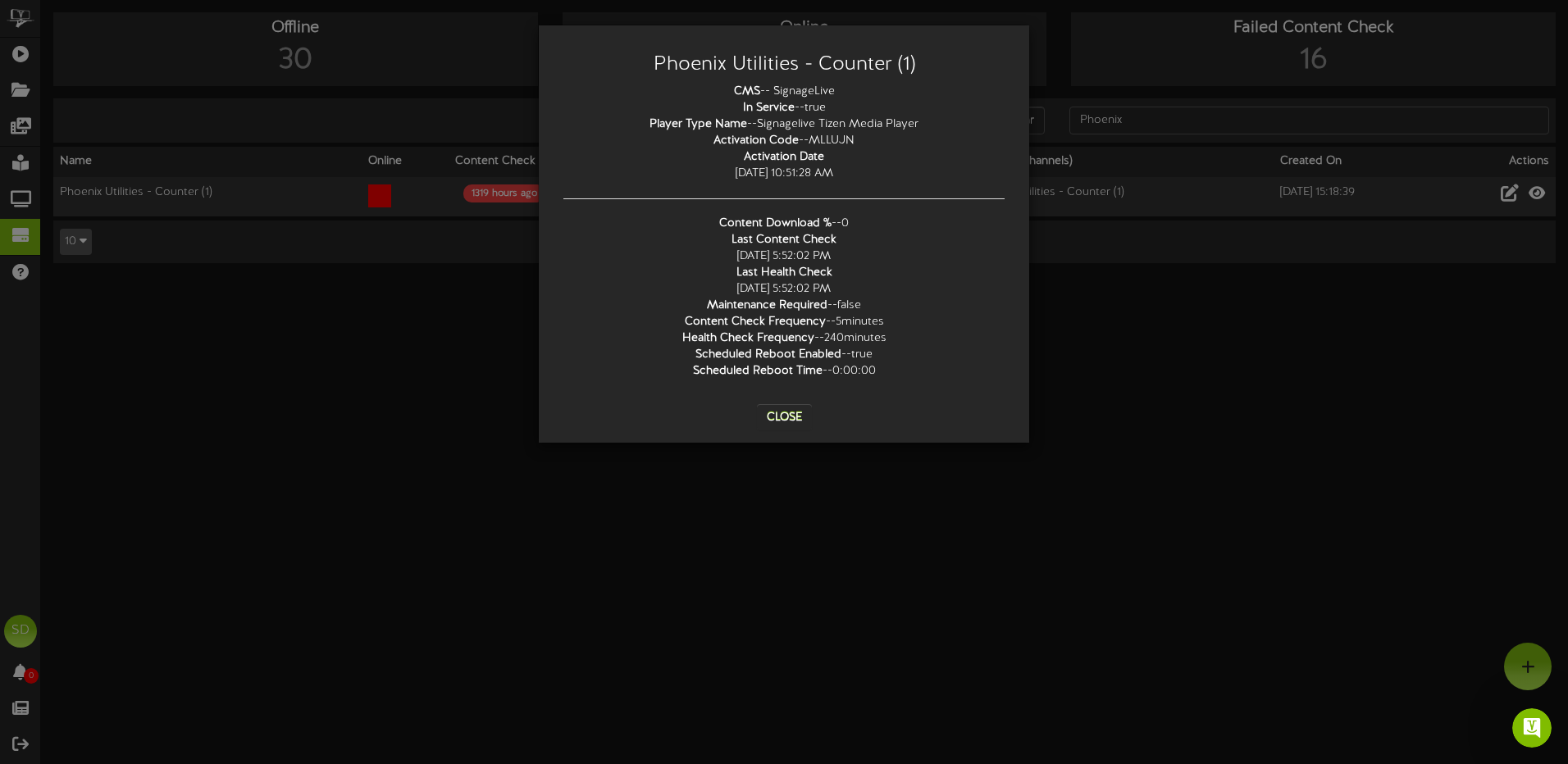
click at [435, 494] on div "Phoenix Utilities - Counter (1) CMS -- SignageLive In Service -- true Player Ty…" at bounding box center [784, 382] width 1568 height 764
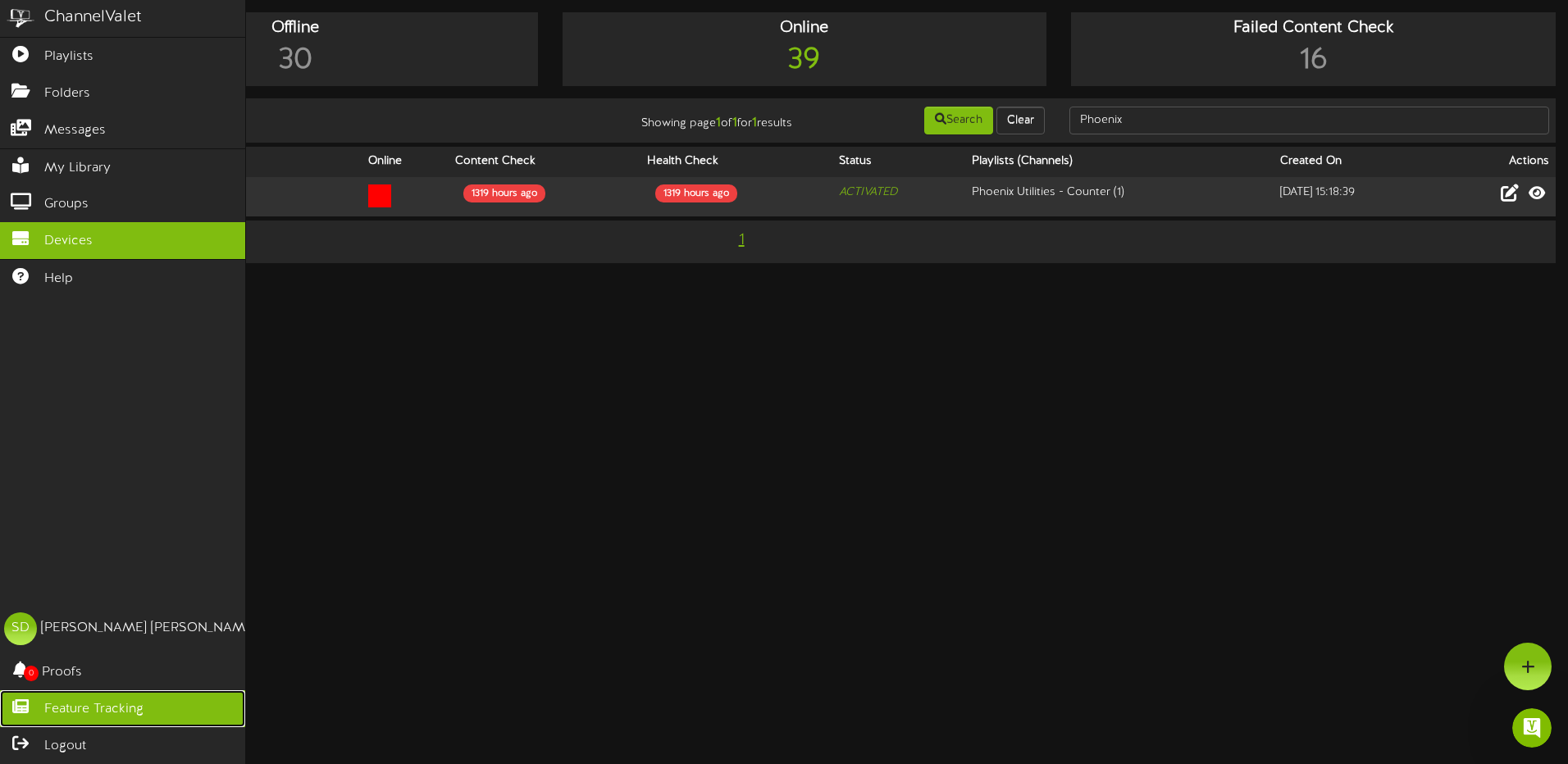
click at [90, 709] on span "Feature Tracking" at bounding box center [93, 710] width 99 height 19
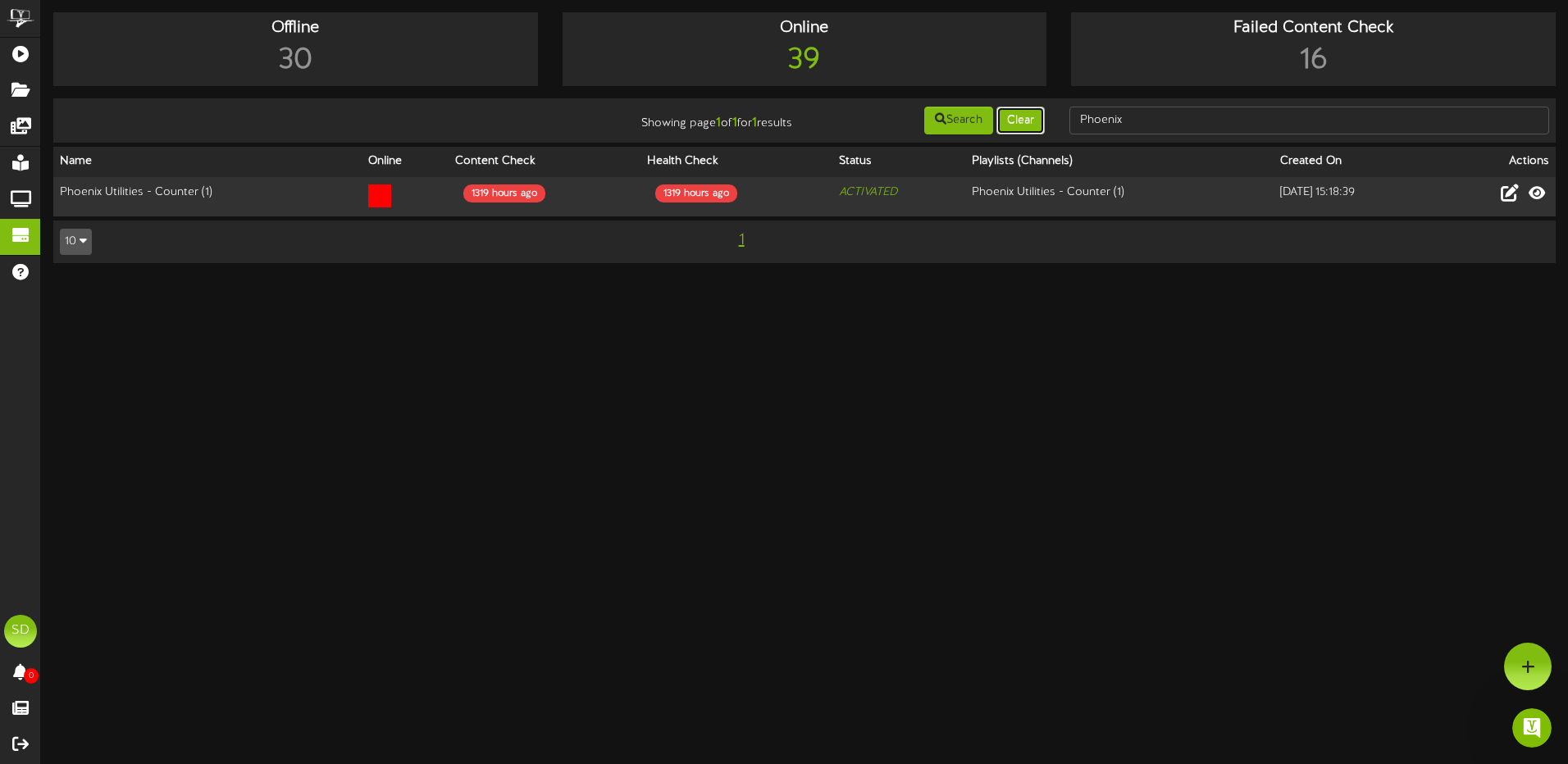
click at [1037, 120] on button "Clear" at bounding box center [1020, 120] width 49 height 28
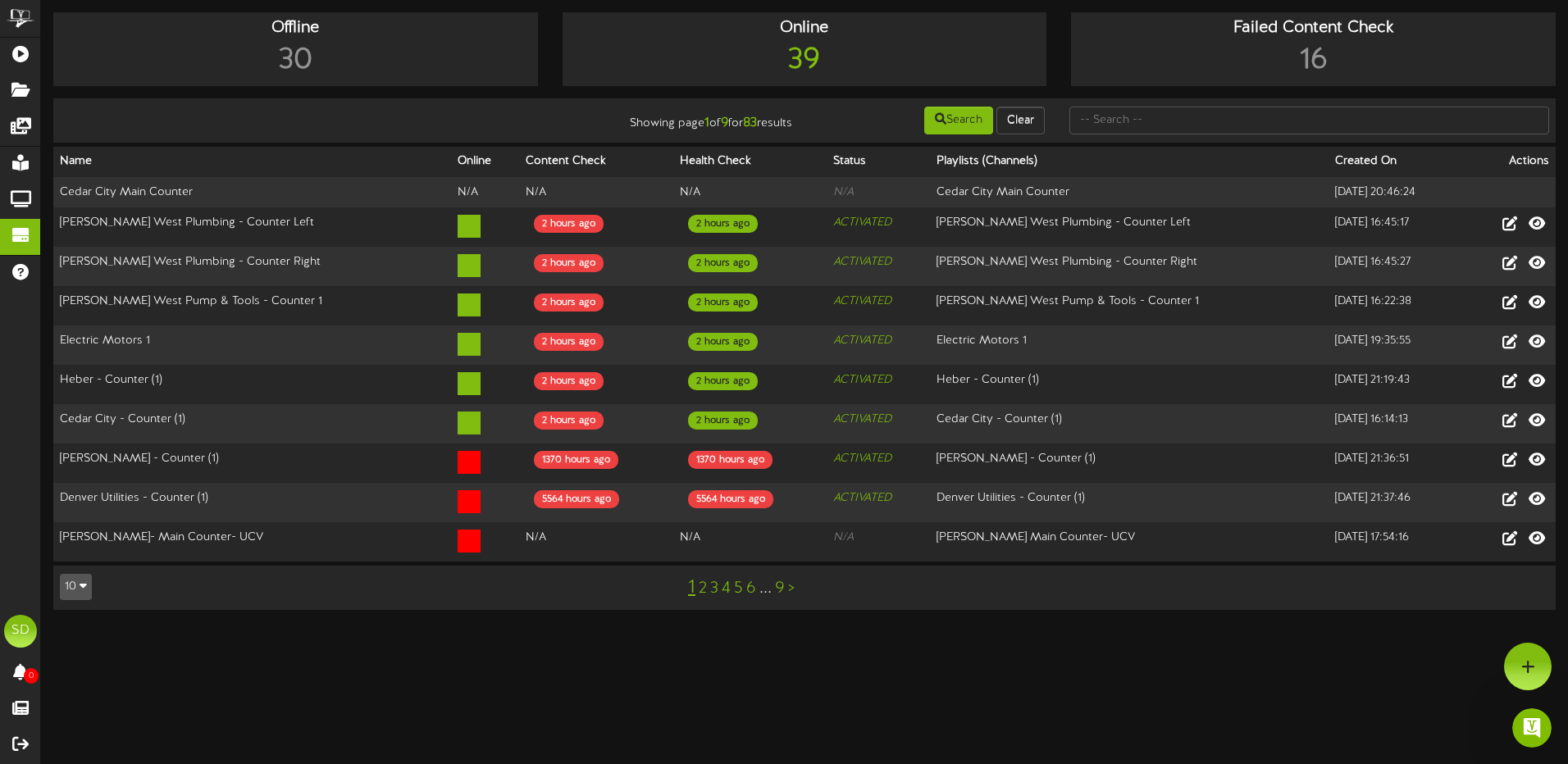
click at [85, 580] on icon "button" at bounding box center [83, 586] width 7 height 11
click at [79, 547] on div "100" at bounding box center [76, 555] width 31 height 24
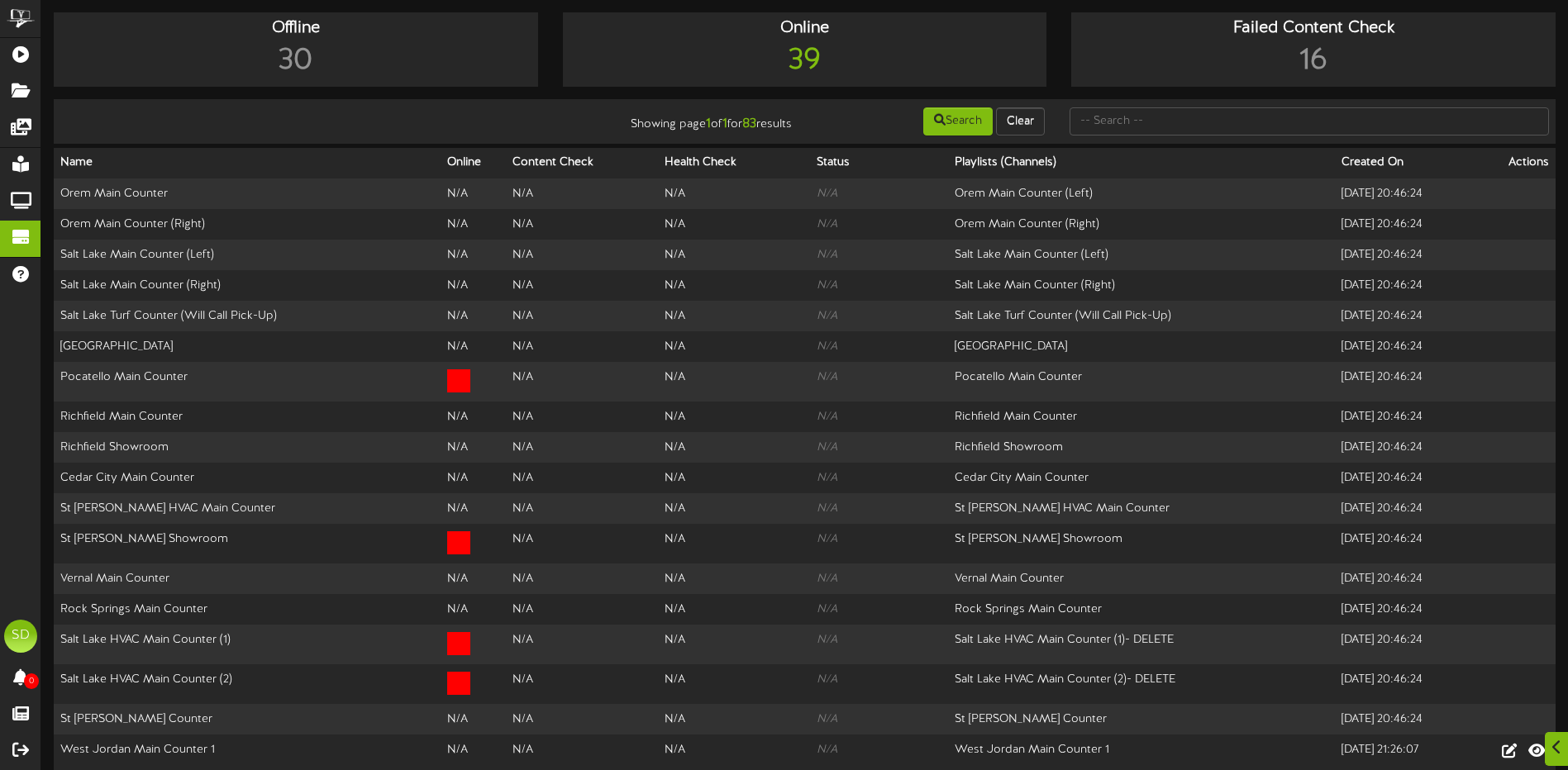
scroll to position [2508, 0]
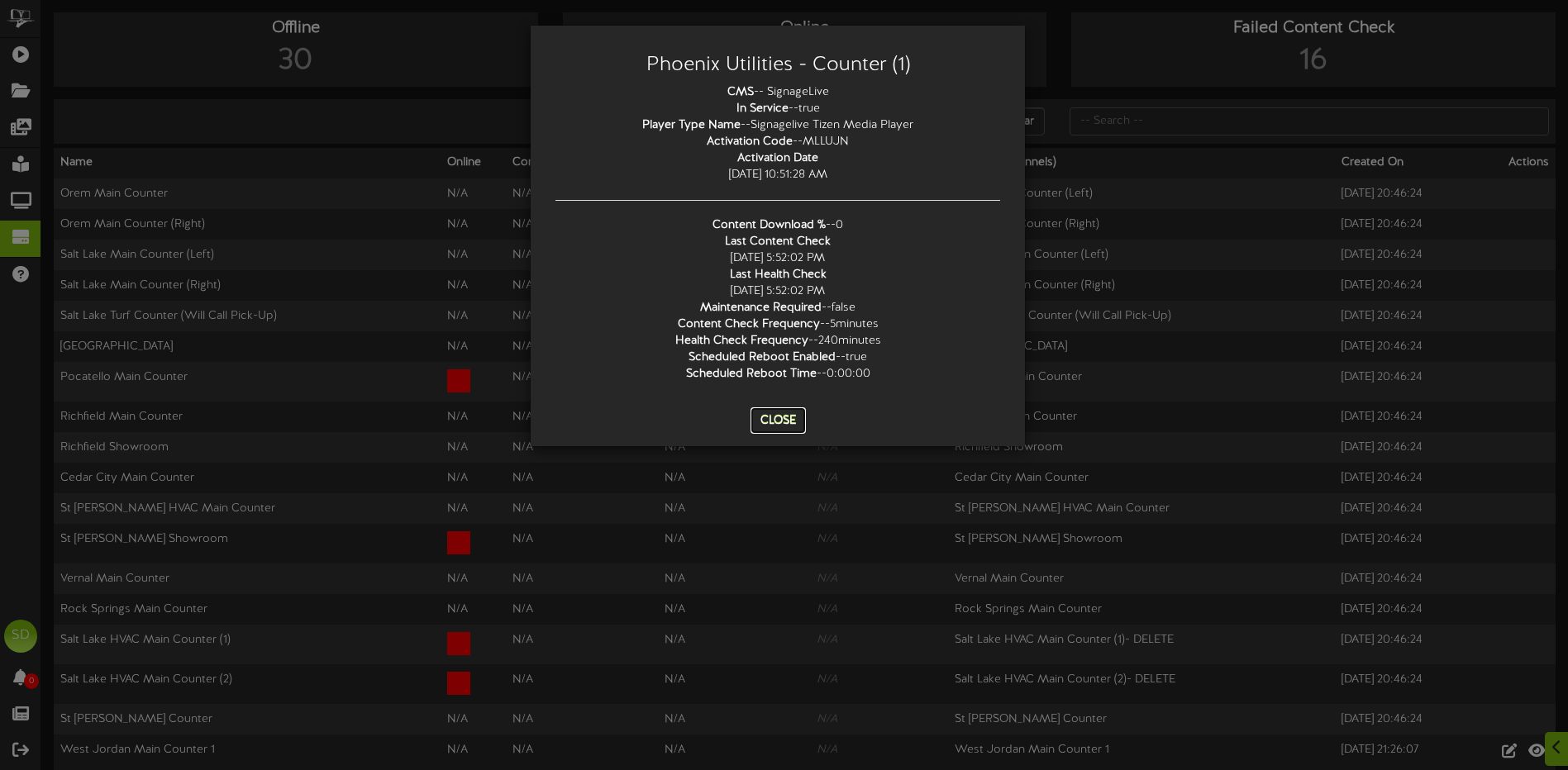
click at [770, 425] on button "Close" at bounding box center [777, 420] width 55 height 26
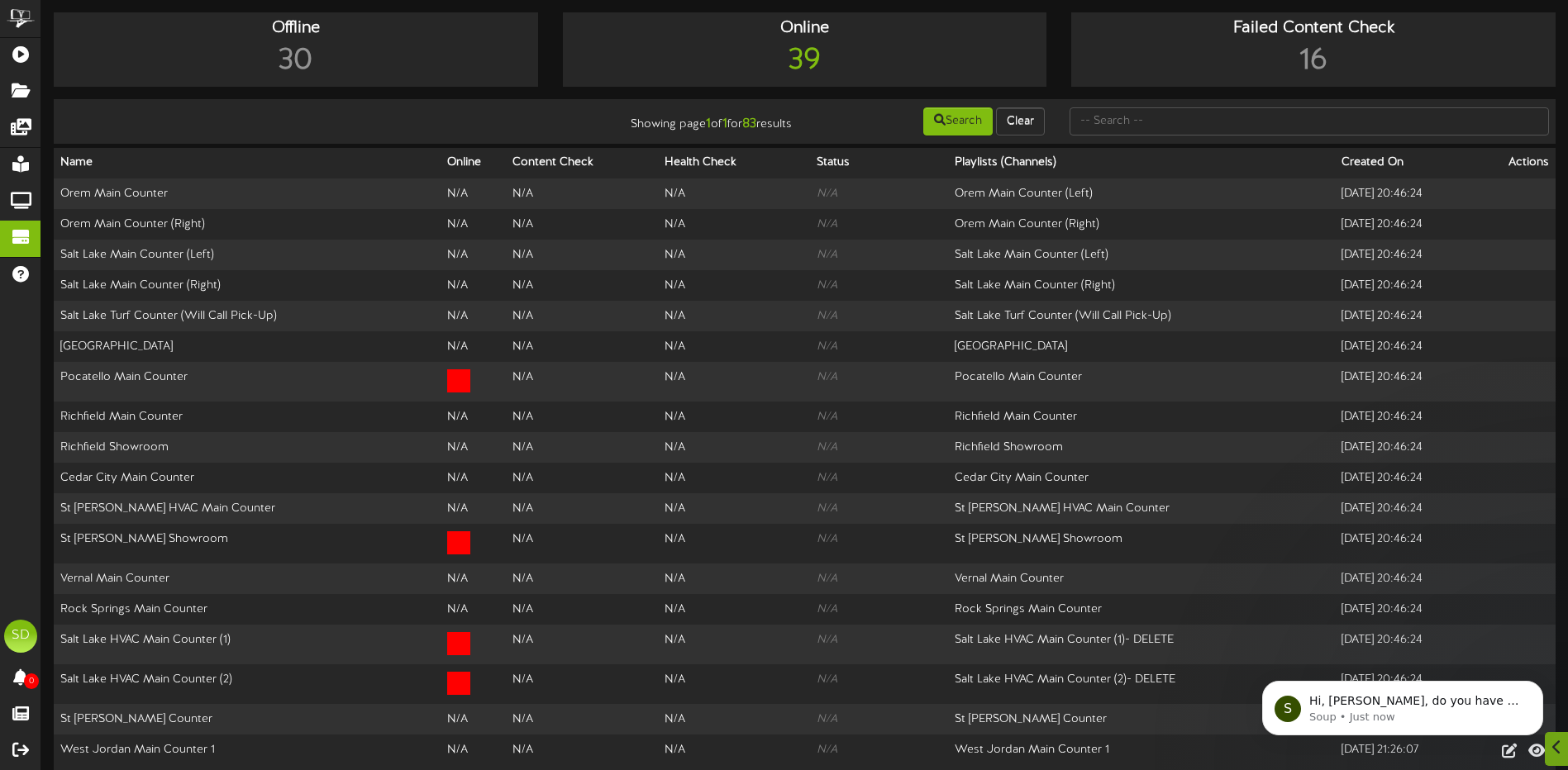
scroll to position [0, 0]
click at [1396, 710] on p "Soup • Just now" at bounding box center [1416, 717] width 213 height 15
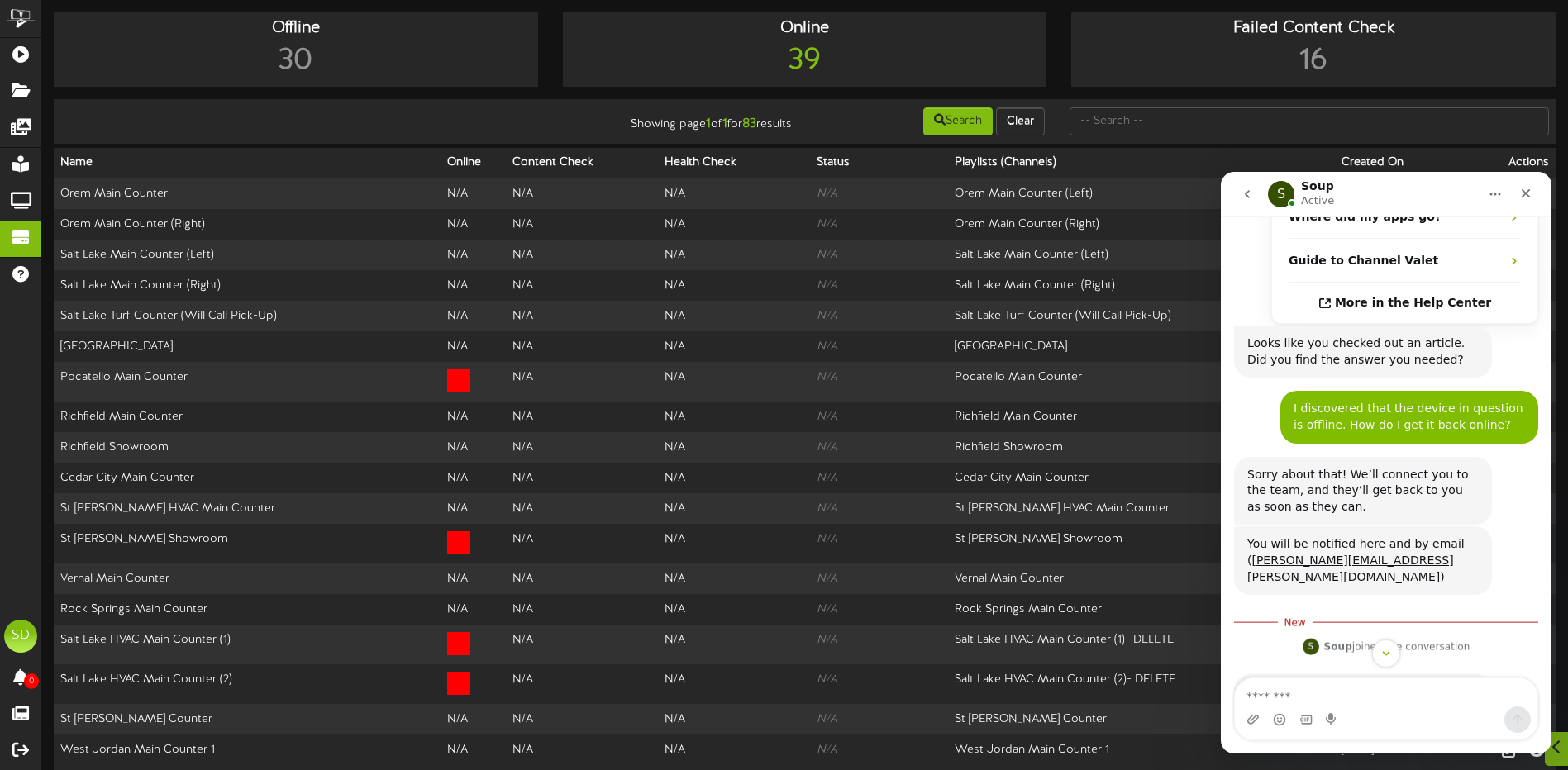
scroll to position [287, 0]
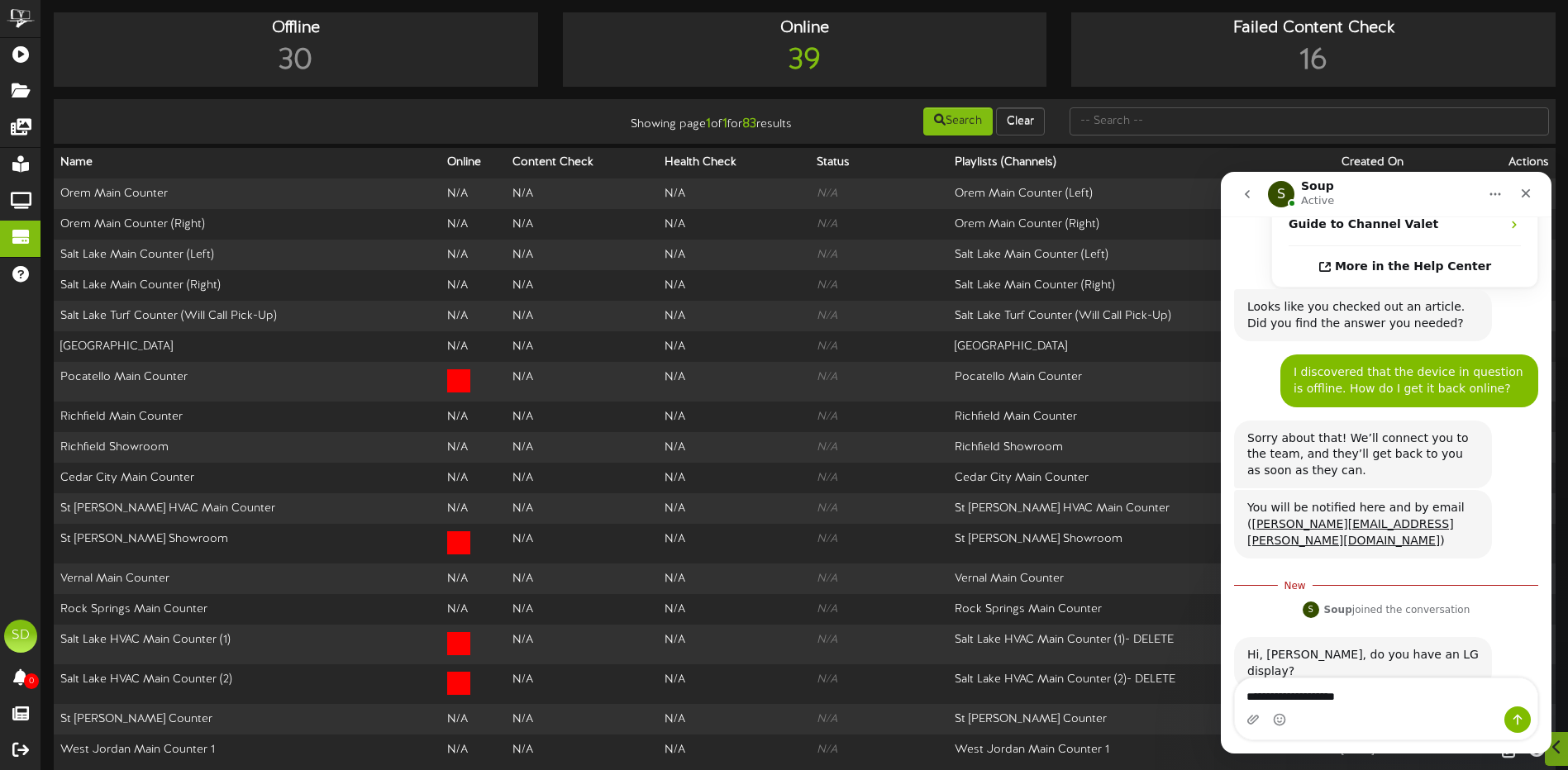
type textarea "**********"
click at [1527, 720] on button "Send a message…" at bounding box center [1517, 720] width 26 height 26
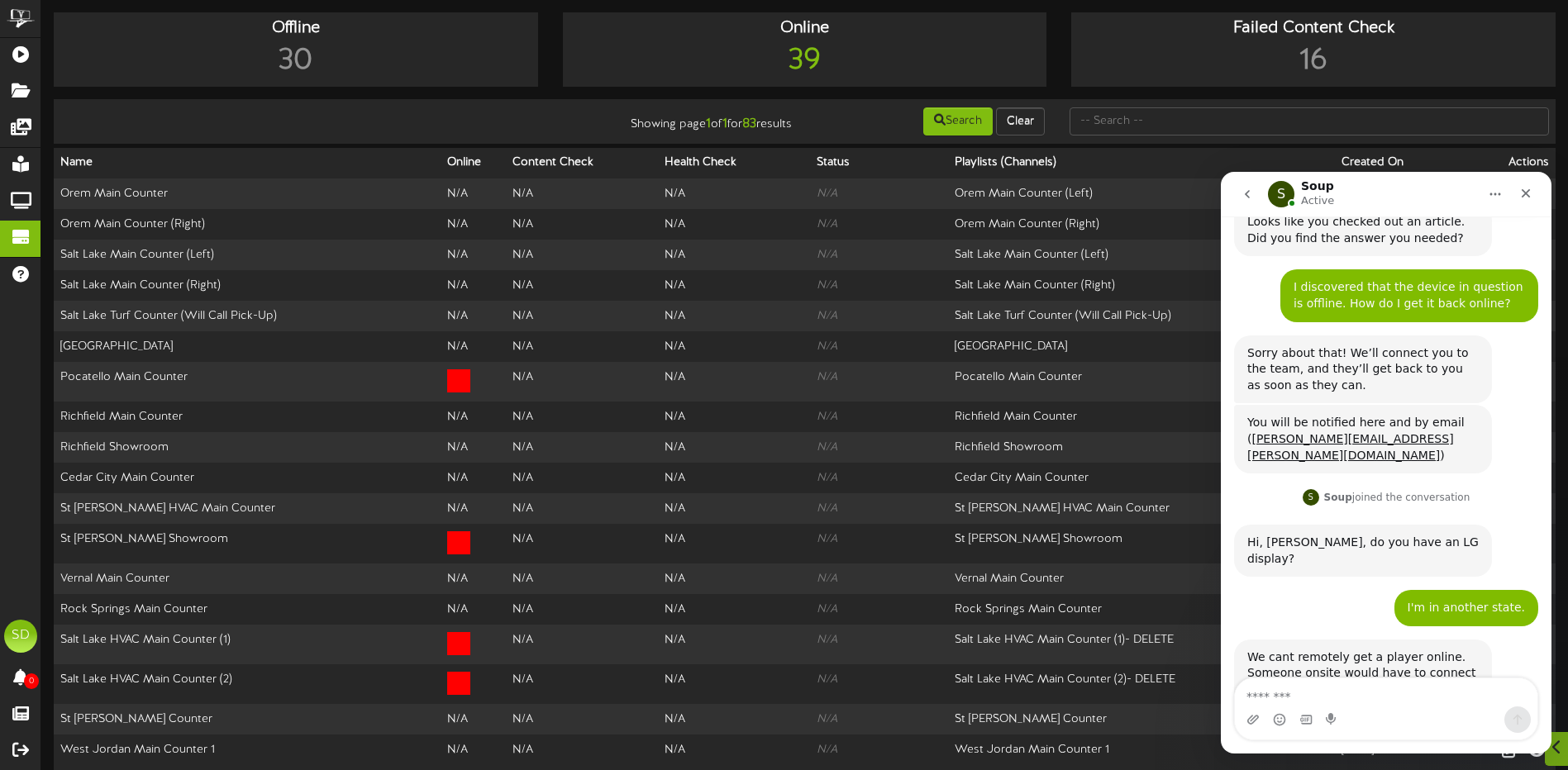
scroll to position [390, 0]
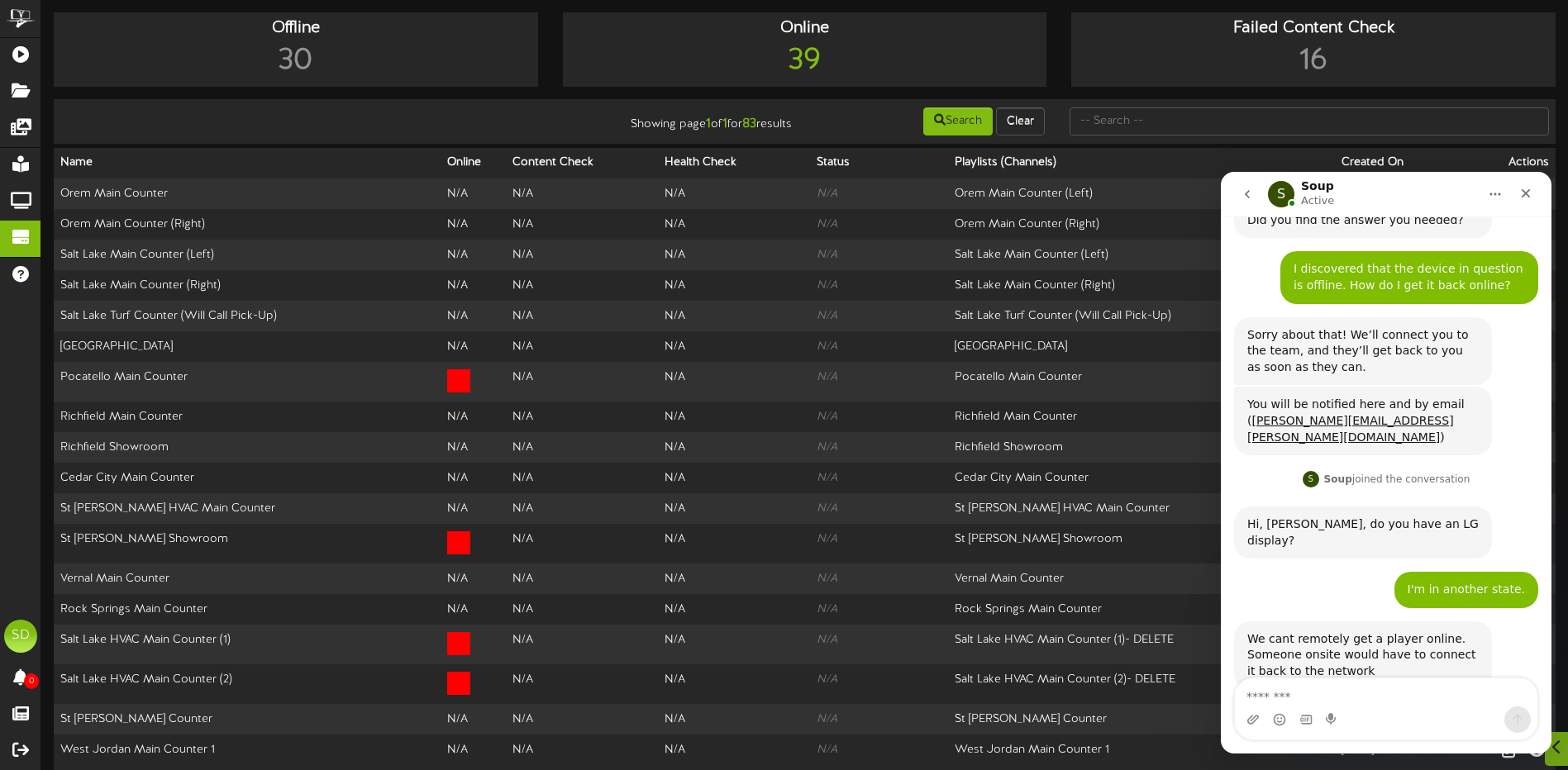
click at [1330, 653] on div "We cant remotely get a player online. Someone onsite would have to connect it b…" at bounding box center [1387, 674] width 305 height 105
click at [1335, 701] on textarea "Message…" at bounding box center [1387, 693] width 303 height 28
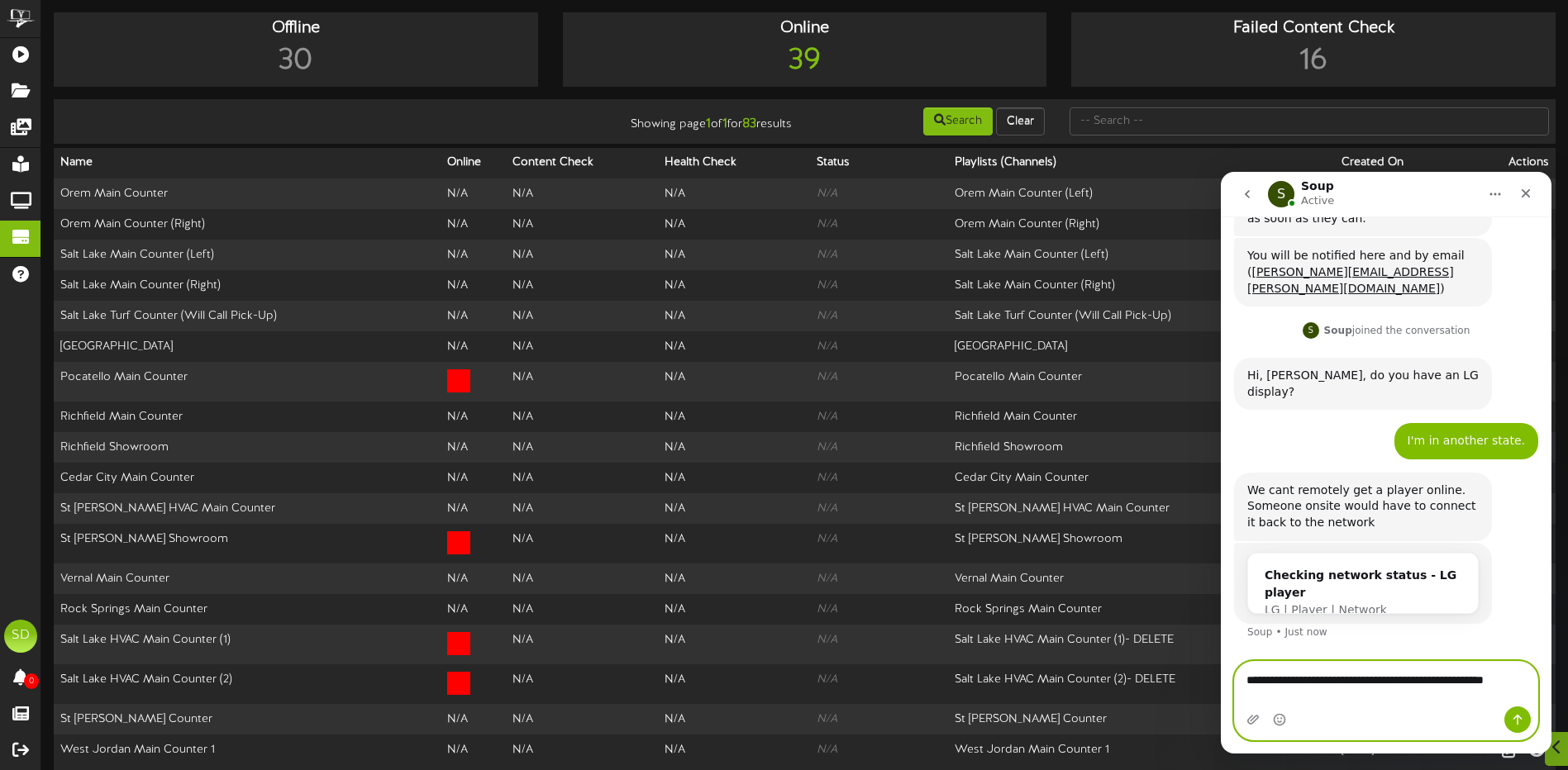
scroll to position [553, 0]
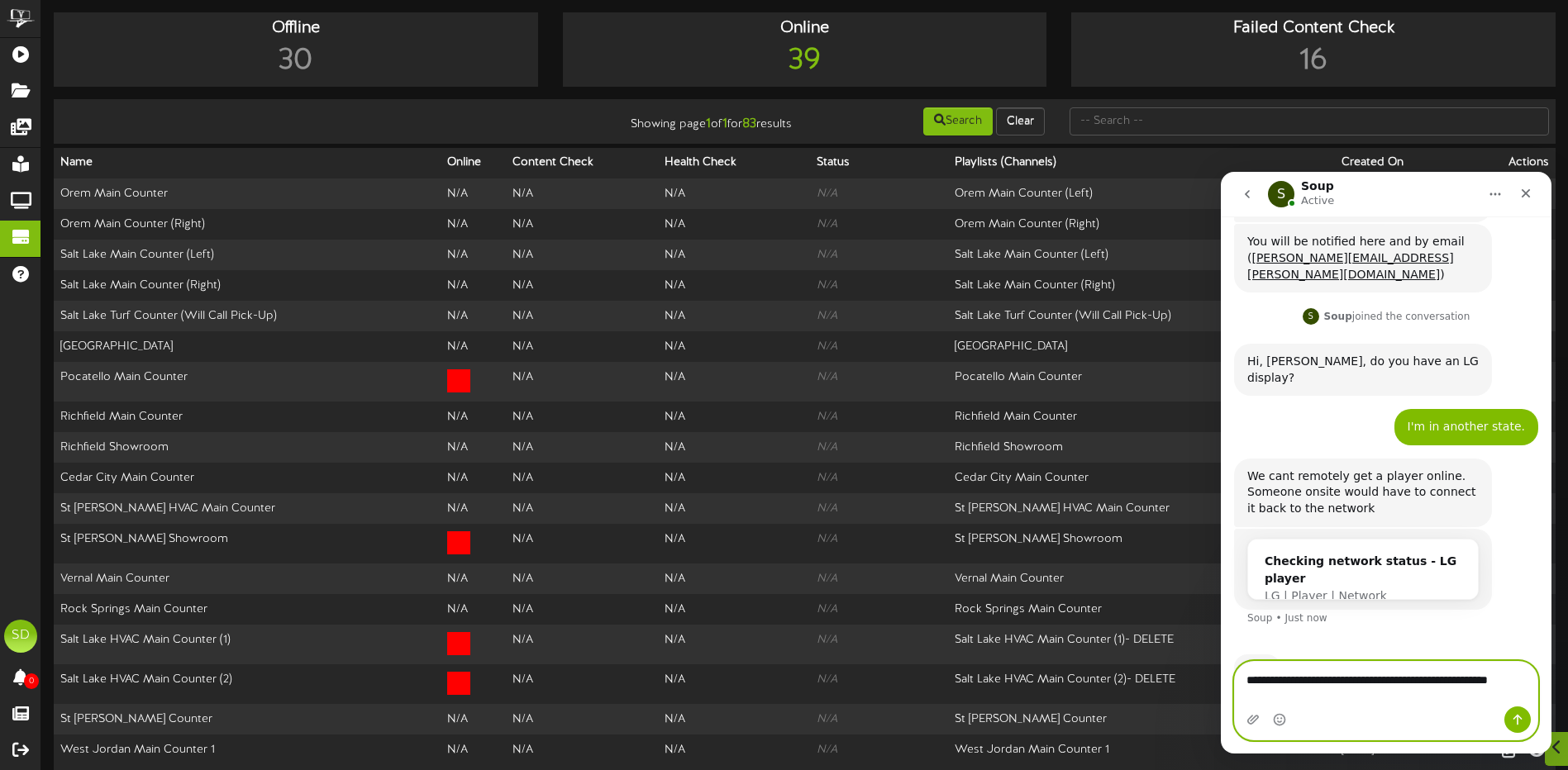
type textarea "**********"
click at [1514, 715] on icon "Send a message…" at bounding box center [1517, 720] width 13 height 13
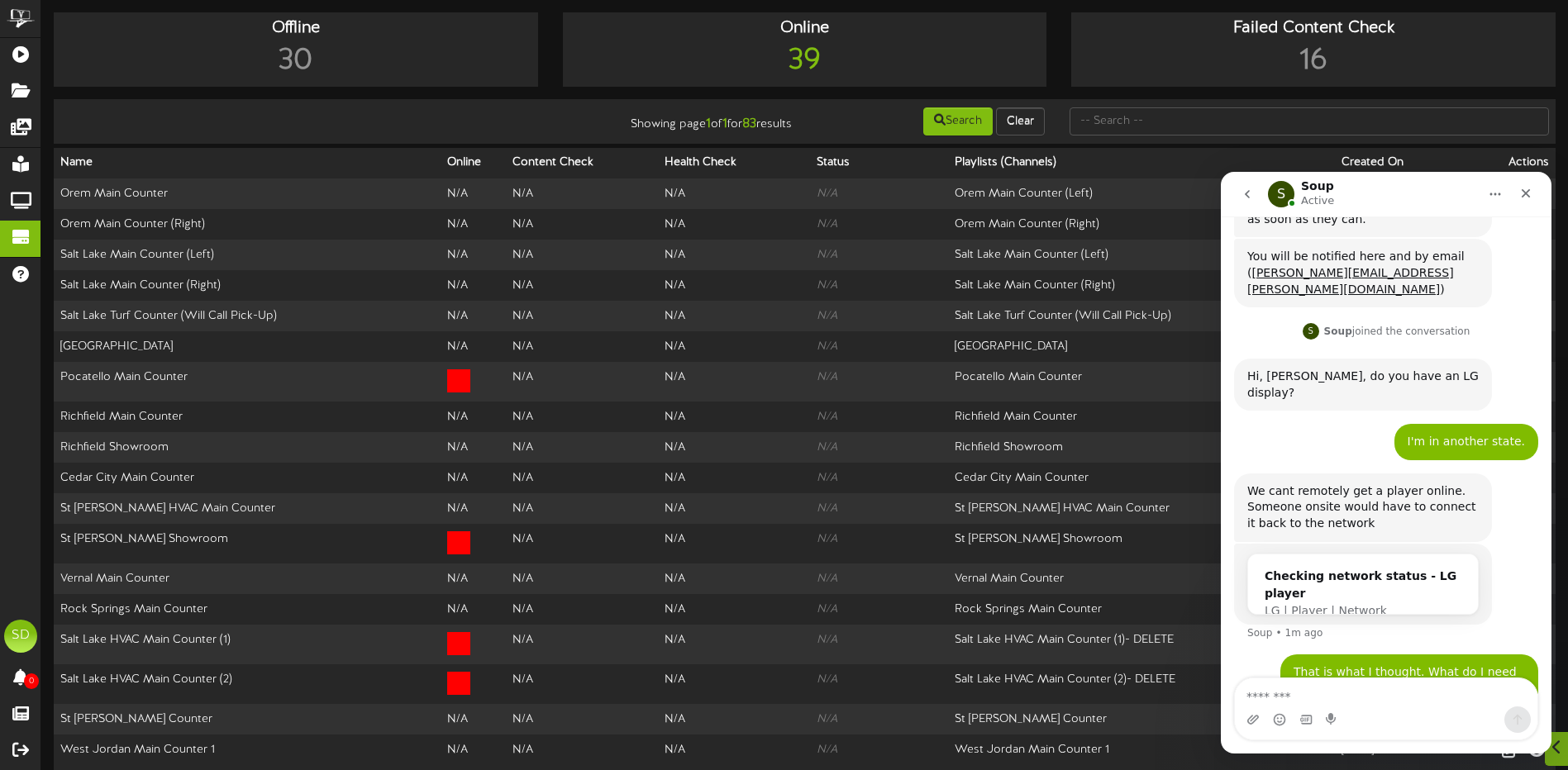
scroll to position [602, 0]
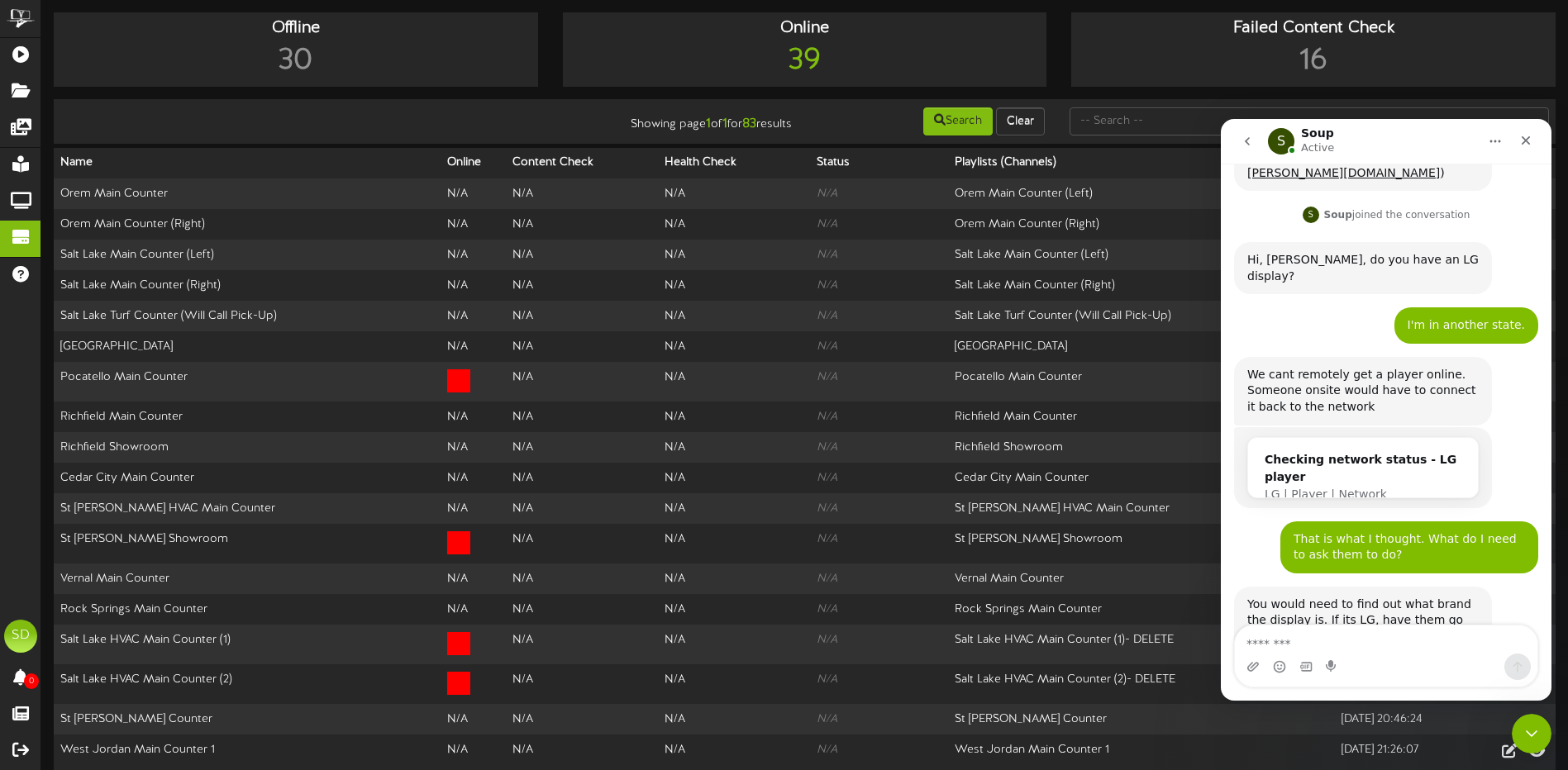
scroll to position [636, 0]
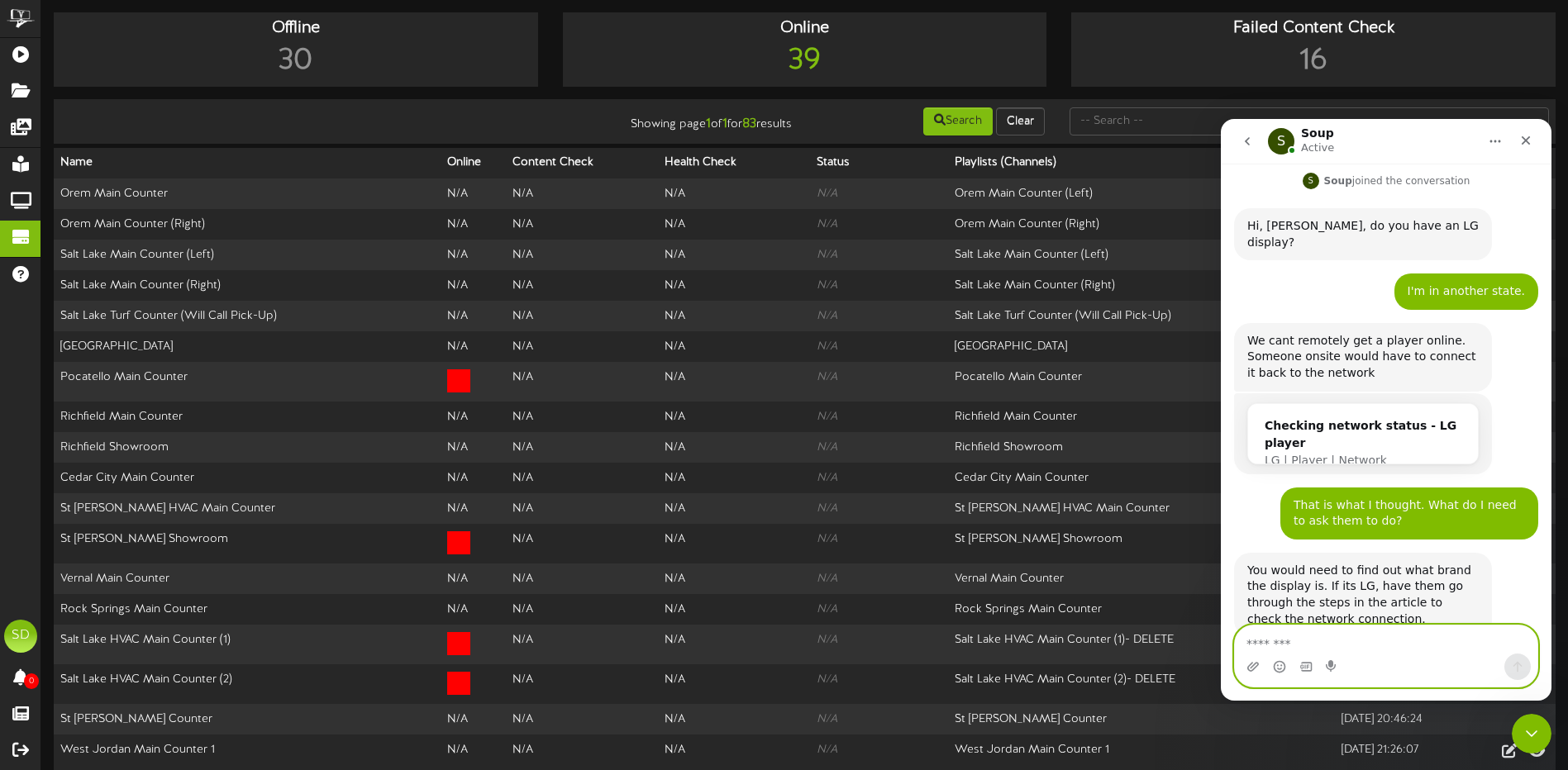
click at [1314, 640] on textarea "Message…" at bounding box center [1387, 640] width 303 height 28
type textarea "*"
type textarea "**********"
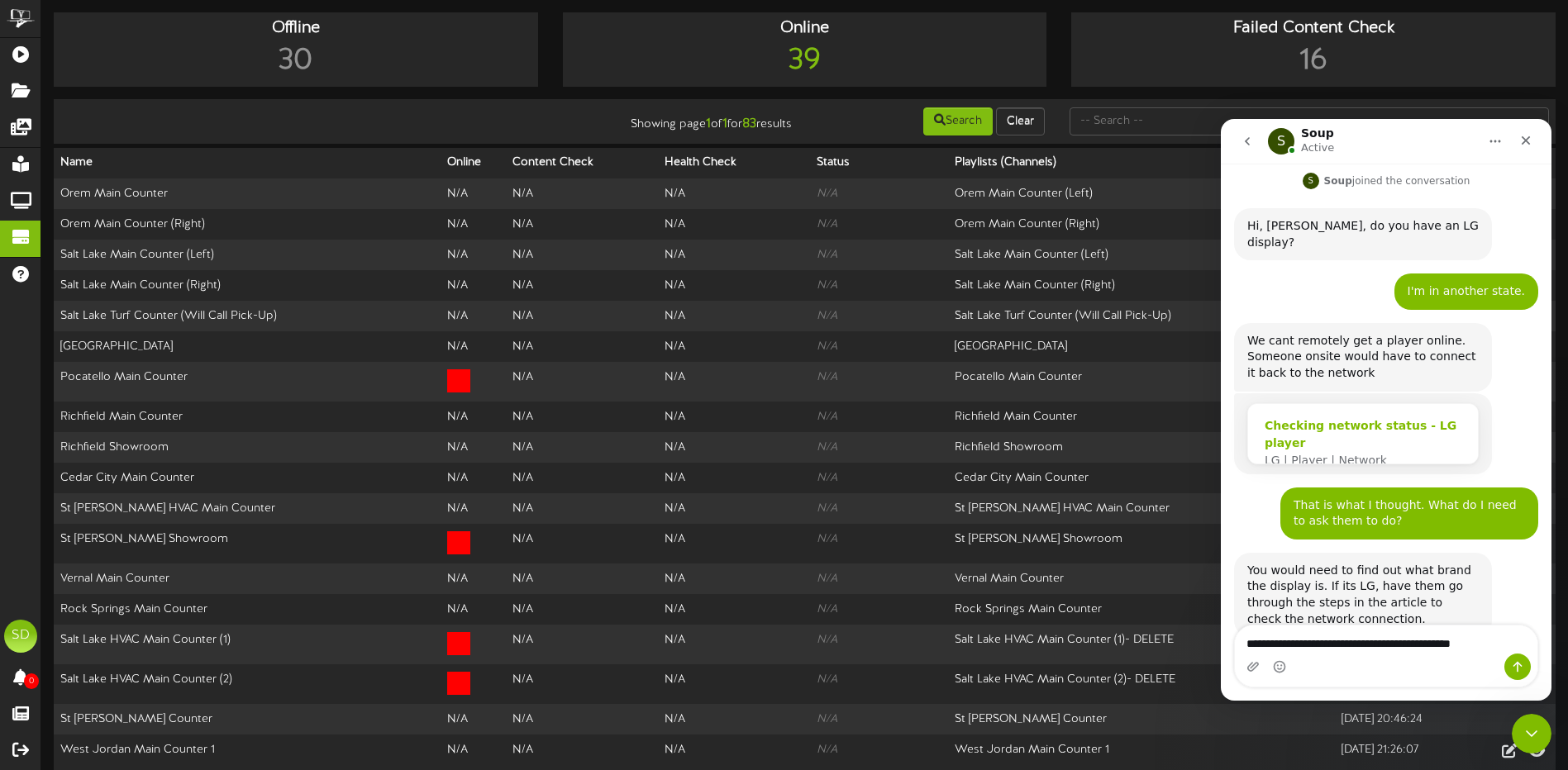
click at [1343, 417] on div "Checking network status - LG player" at bounding box center [1362, 434] width 196 height 35
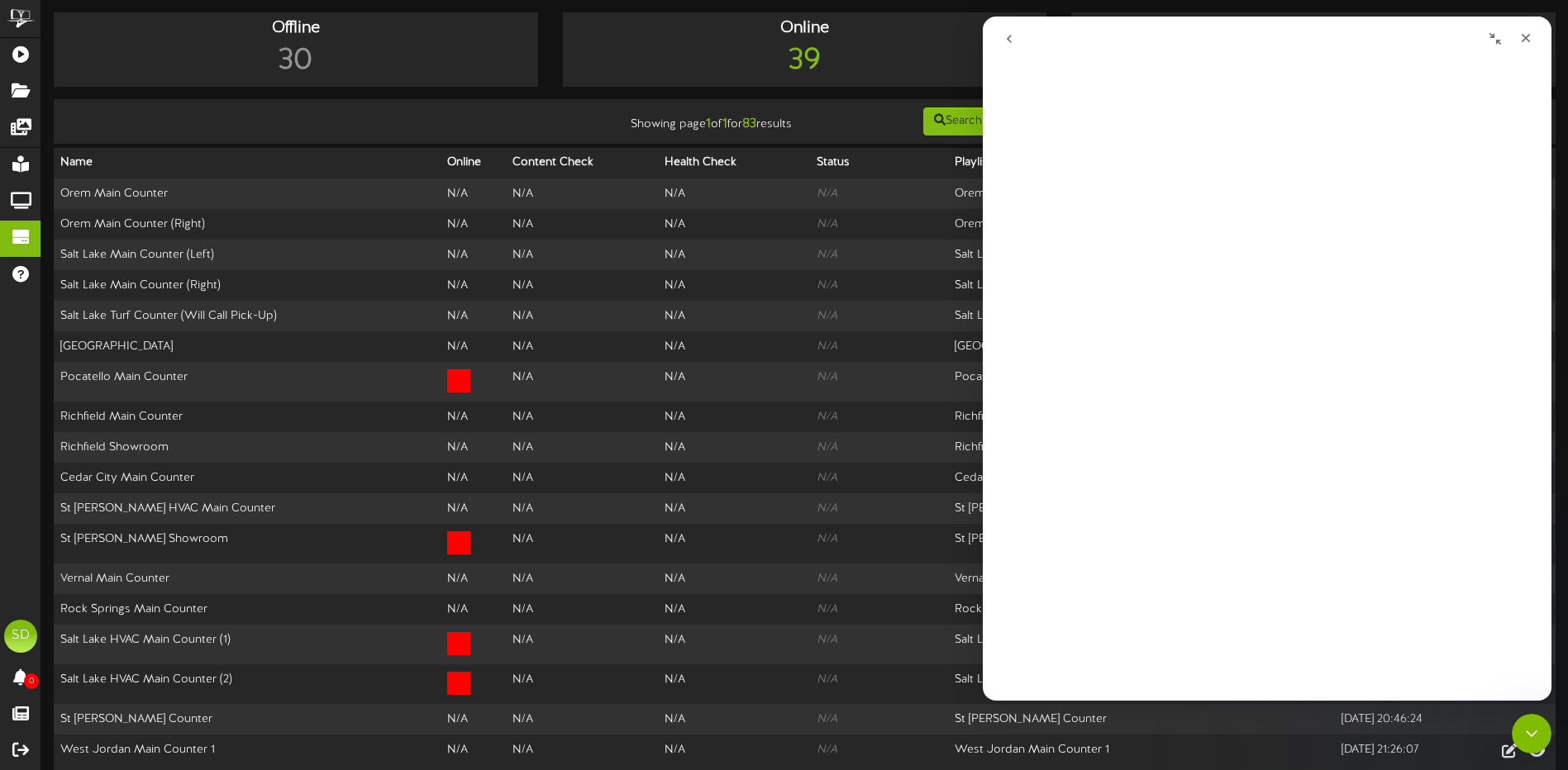
scroll to position [0, 0]
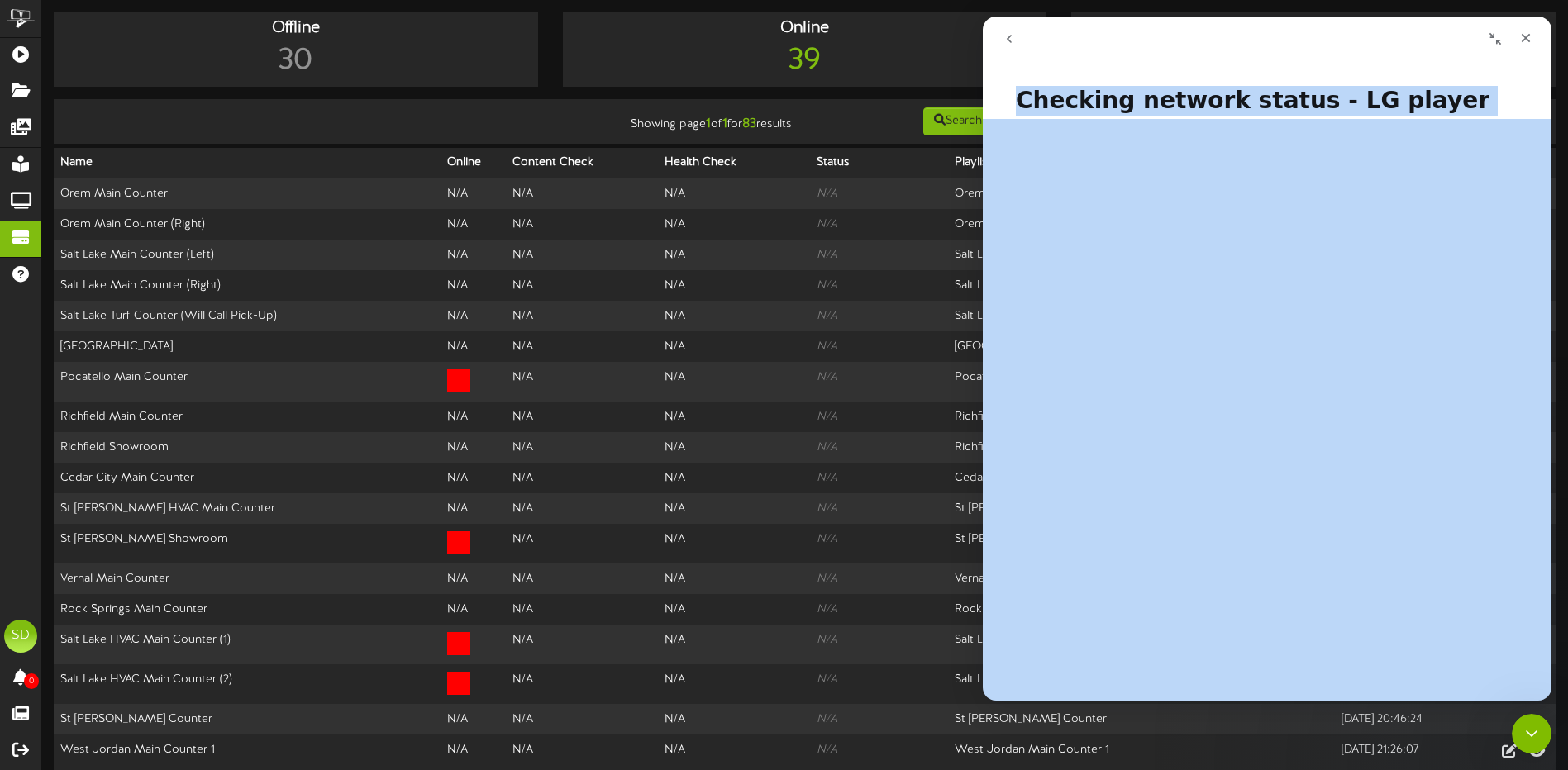
drag, startPoint x: 1017, startPoint y: 100, endPoint x: 1204, endPoint y: 607, distance: 540.4
click at [1204, 607] on div "Checking network status - LG player Did this answer your question? 😞 😐 😃 Open i…" at bounding box center [1266, 385] width 569 height 632
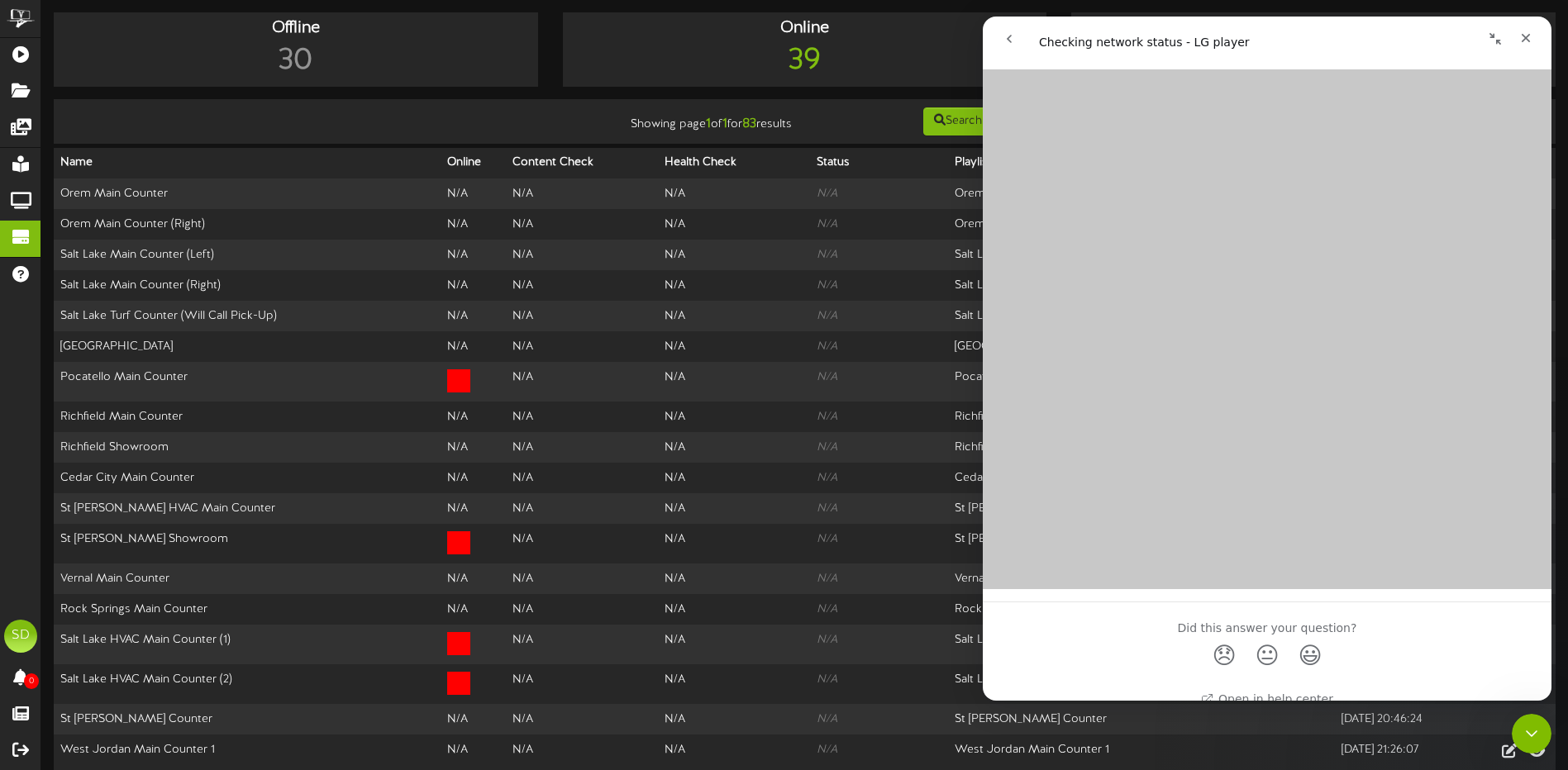
scroll to position [388, 0]
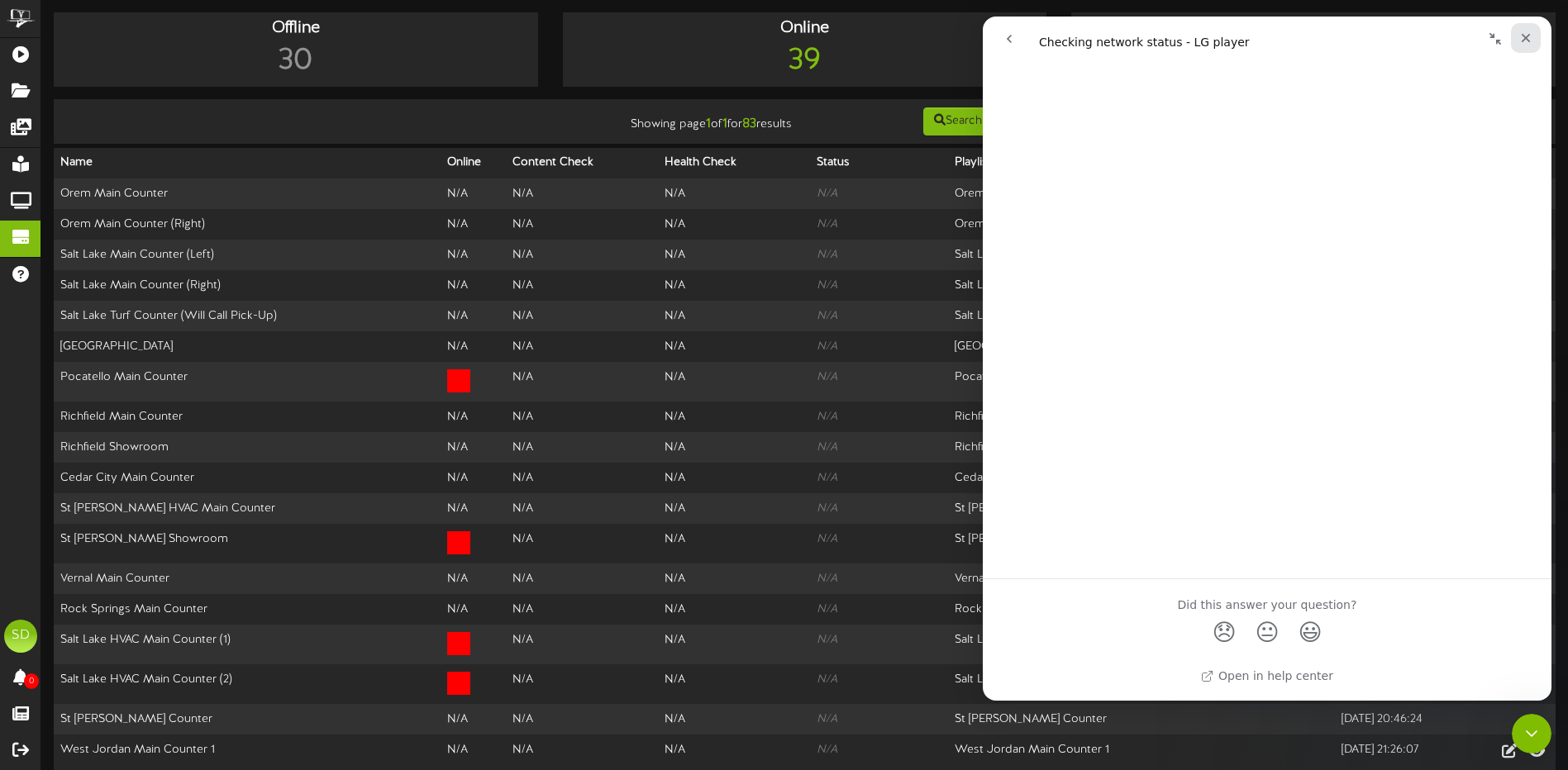
click at [1527, 39] on icon "Close" at bounding box center [1527, 39] width 9 height 9
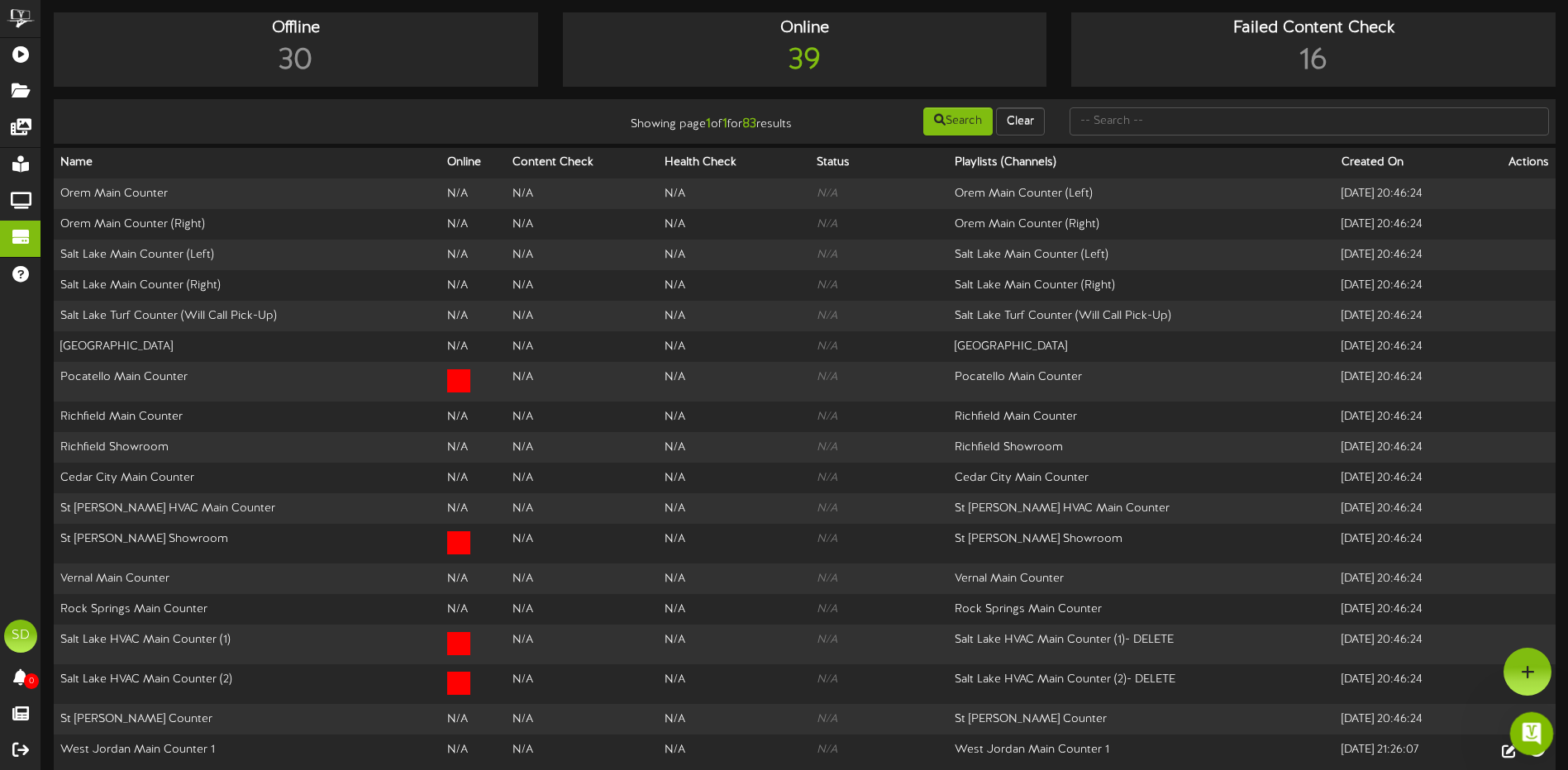
click at [1534, 725] on icon "Open Intercom Messenger" at bounding box center [1529, 731] width 27 height 27
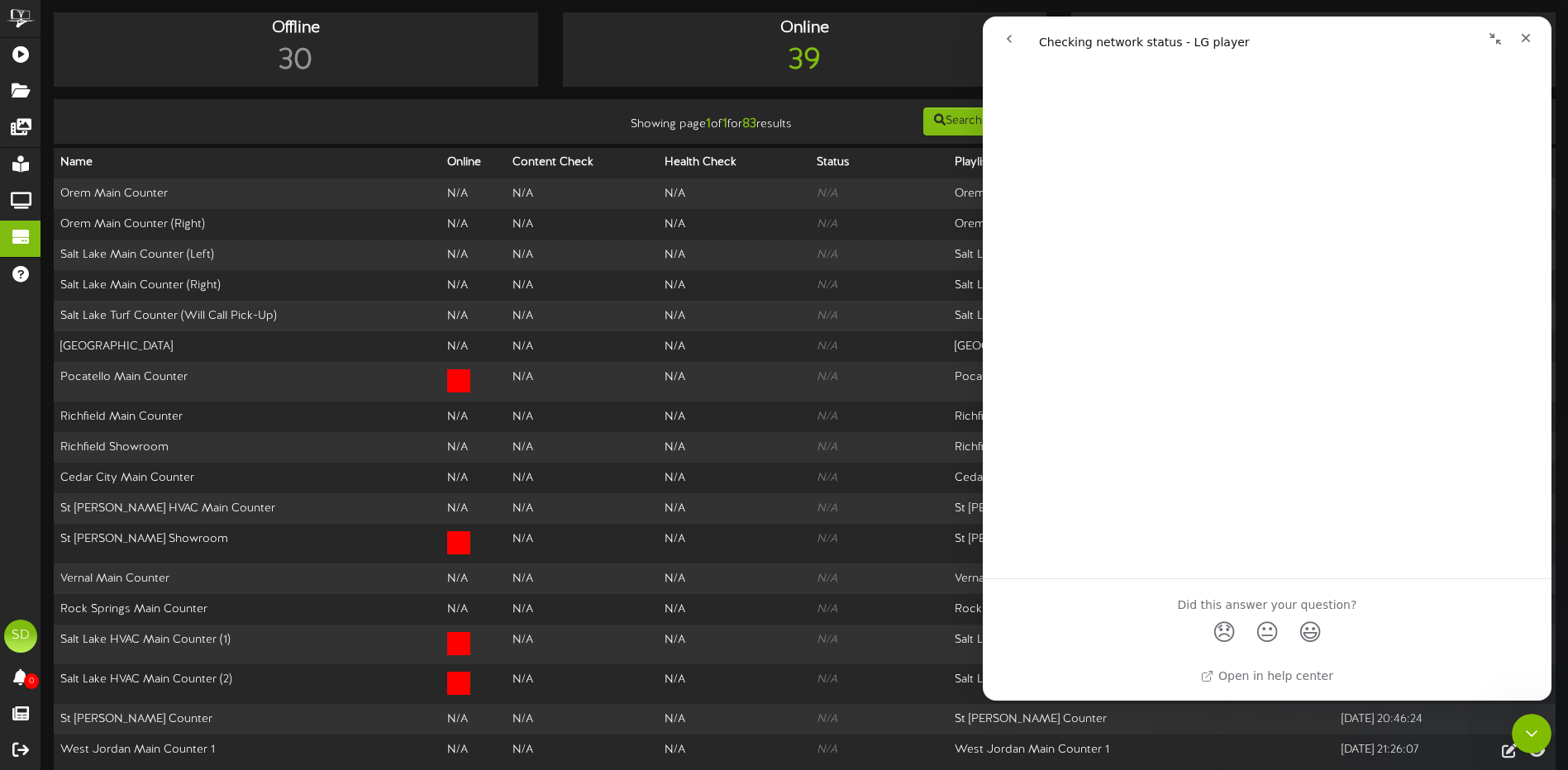
click at [1008, 37] on icon "go back" at bounding box center [1010, 39] width 13 height 13
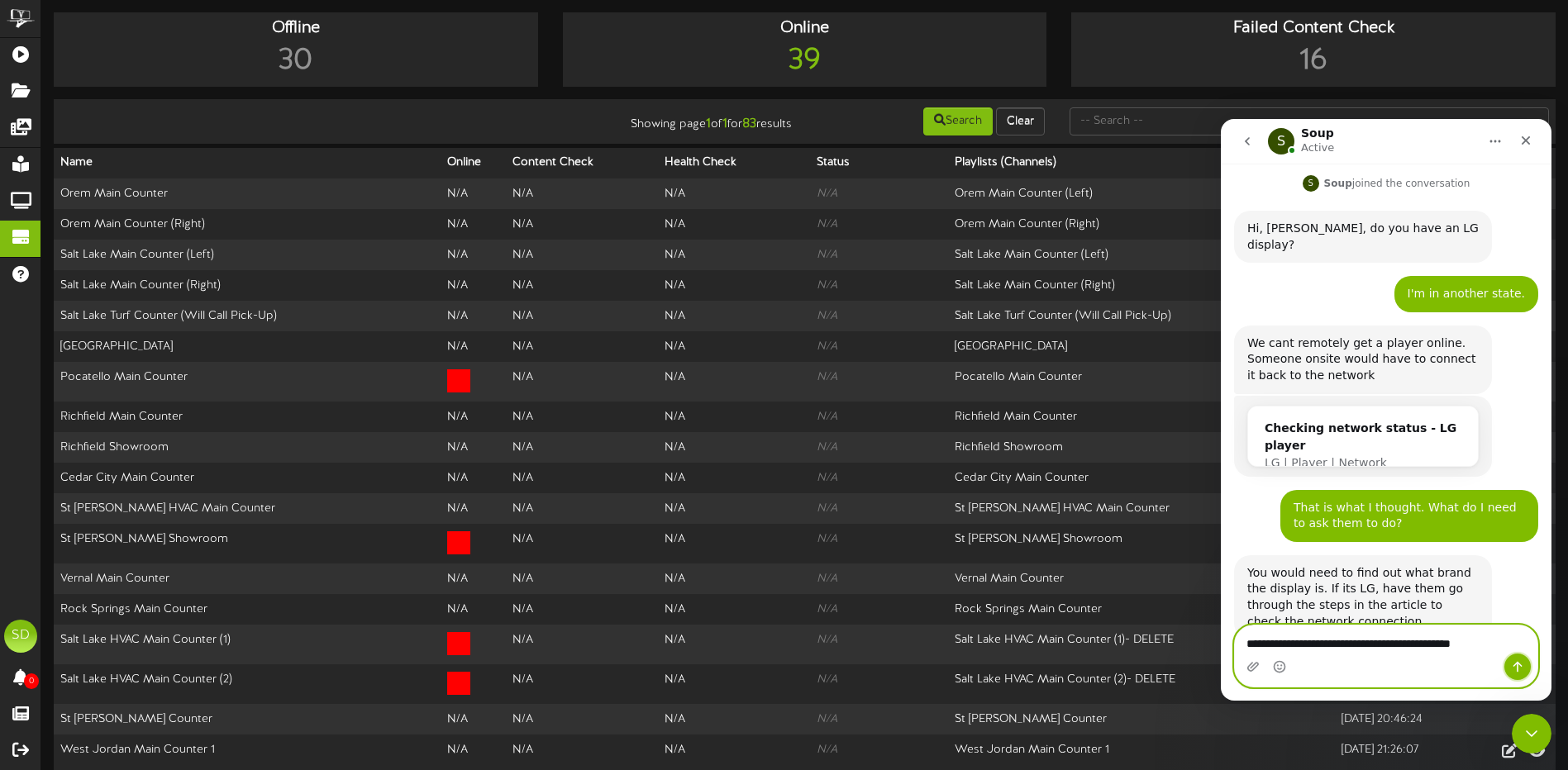
click at [1517, 668] on icon "Send a message…" at bounding box center [1518, 667] width 9 height 10
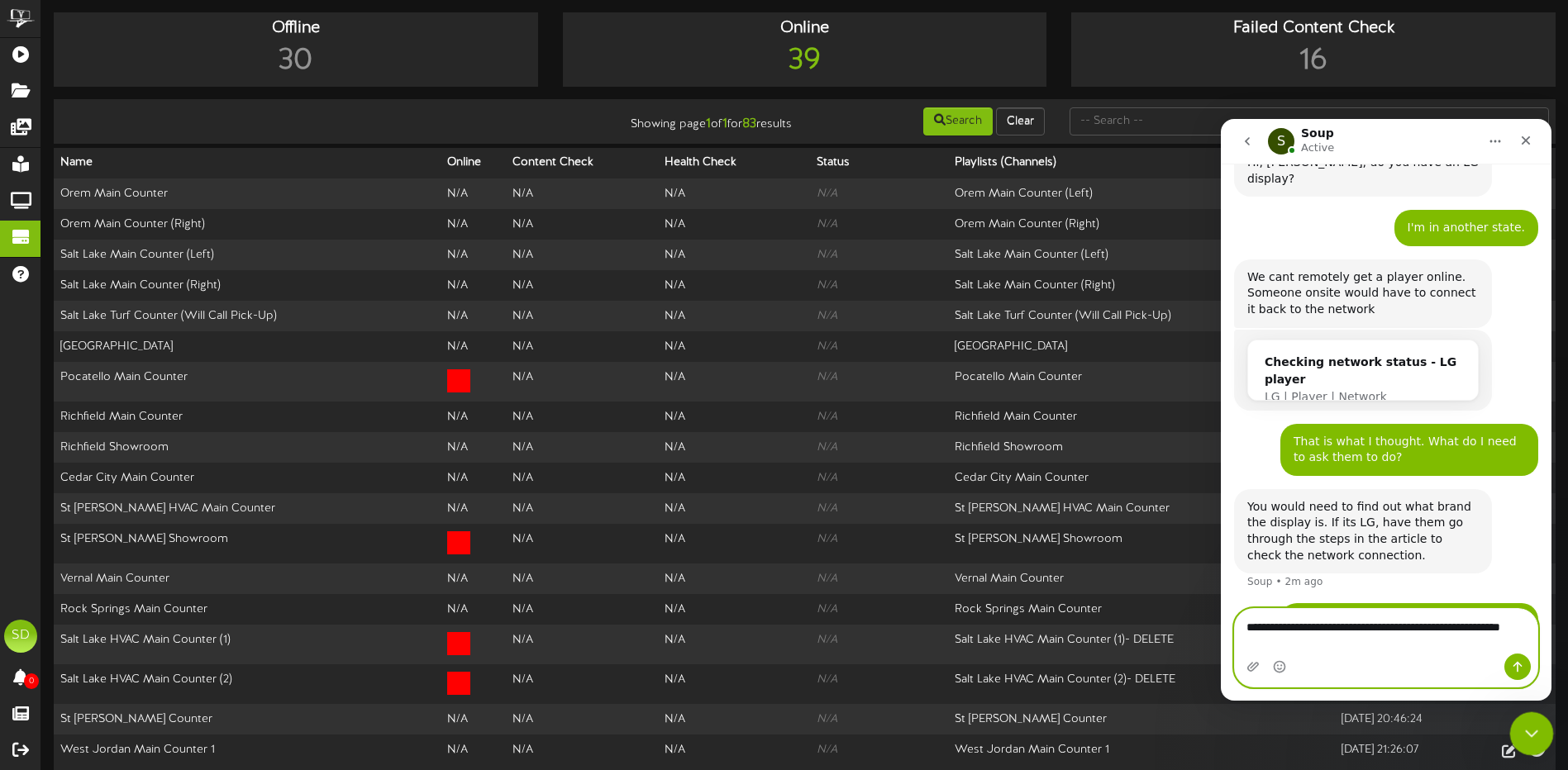
scroll to position [718, 0]
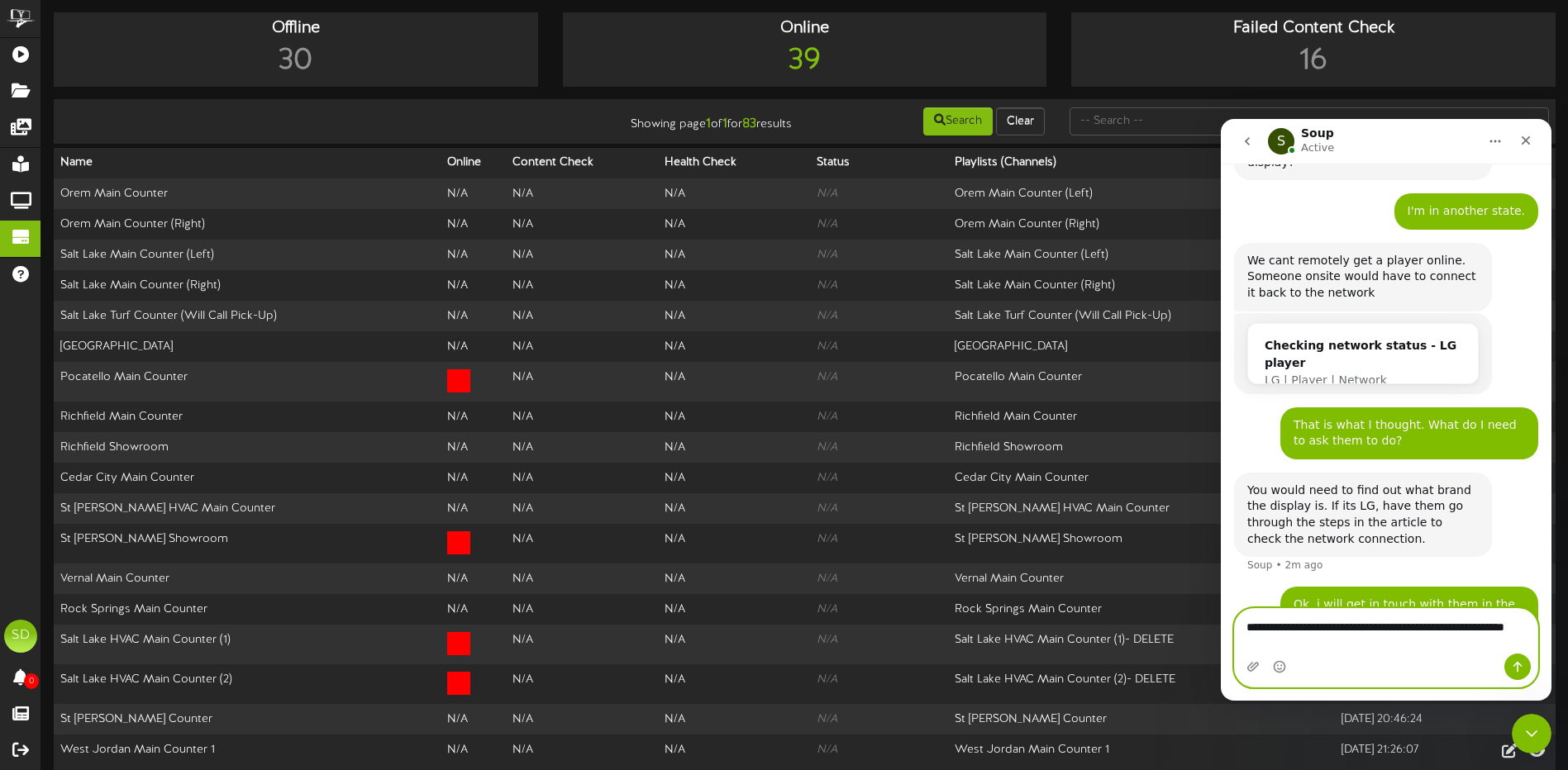
click at [1496, 626] on textarea "**********" at bounding box center [1387, 631] width 303 height 44
type textarea "**********"
click at [1516, 663] on icon "Send a message…" at bounding box center [1518, 667] width 9 height 10
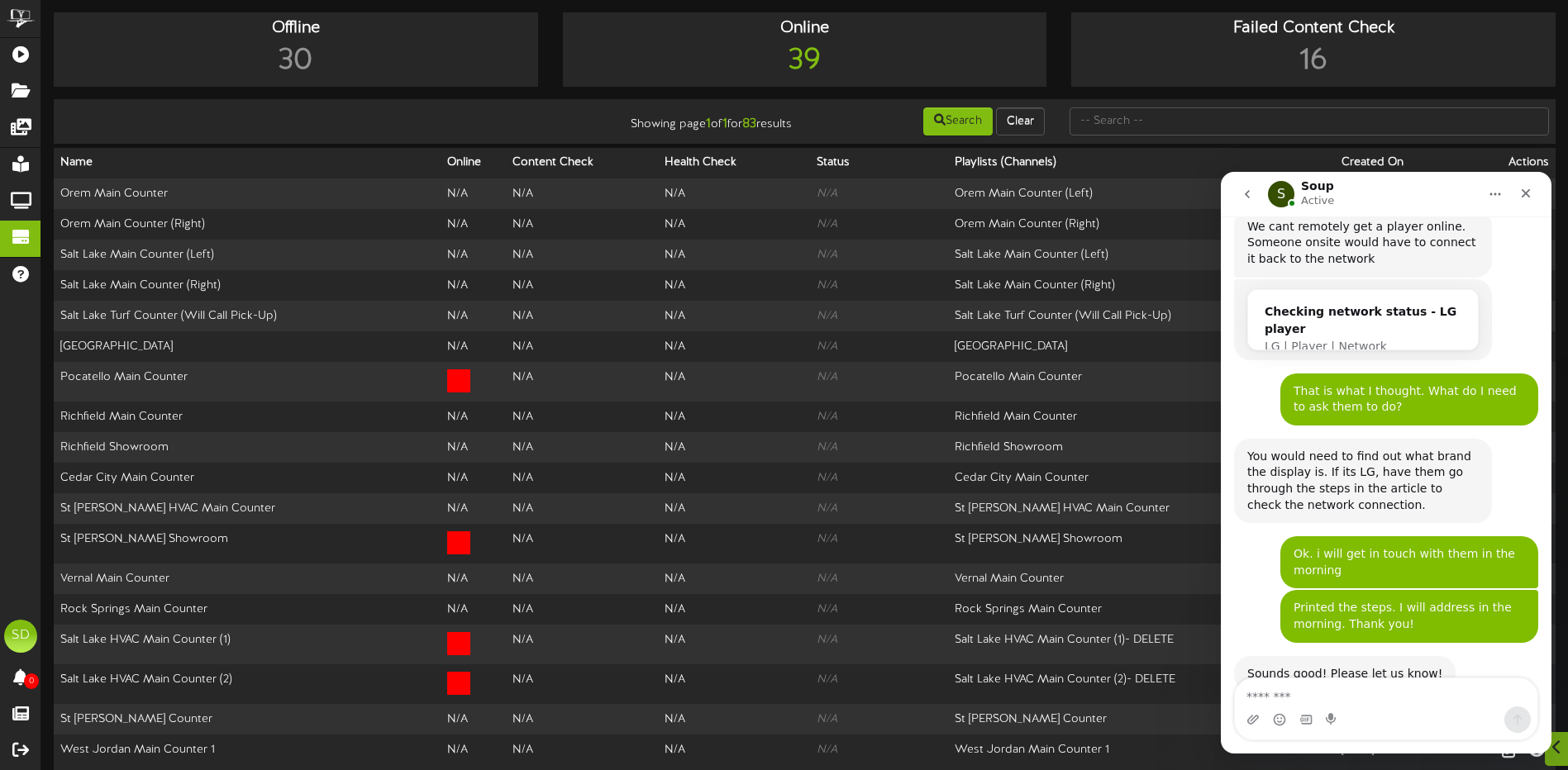
scroll to position [804, 0]
click at [1528, 200] on div "Close" at bounding box center [1526, 194] width 30 height 30
